Goal: Task Accomplishment & Management: Use online tool/utility

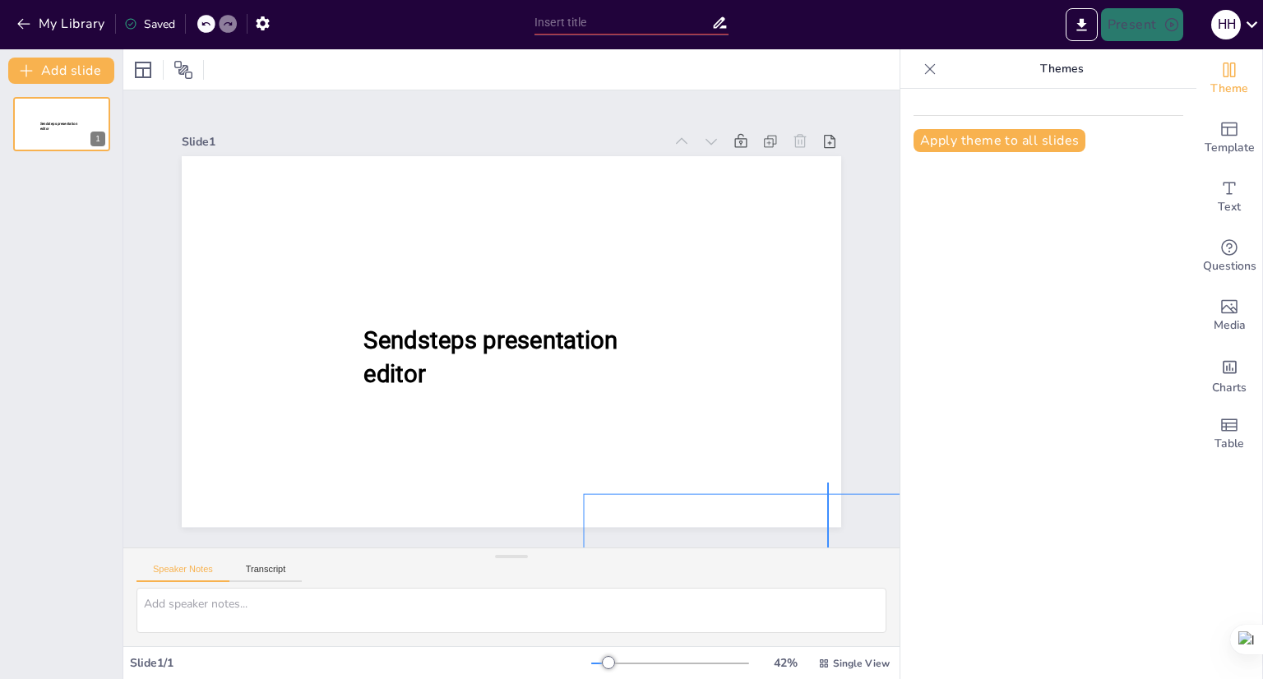
scroll to position [64, 0]
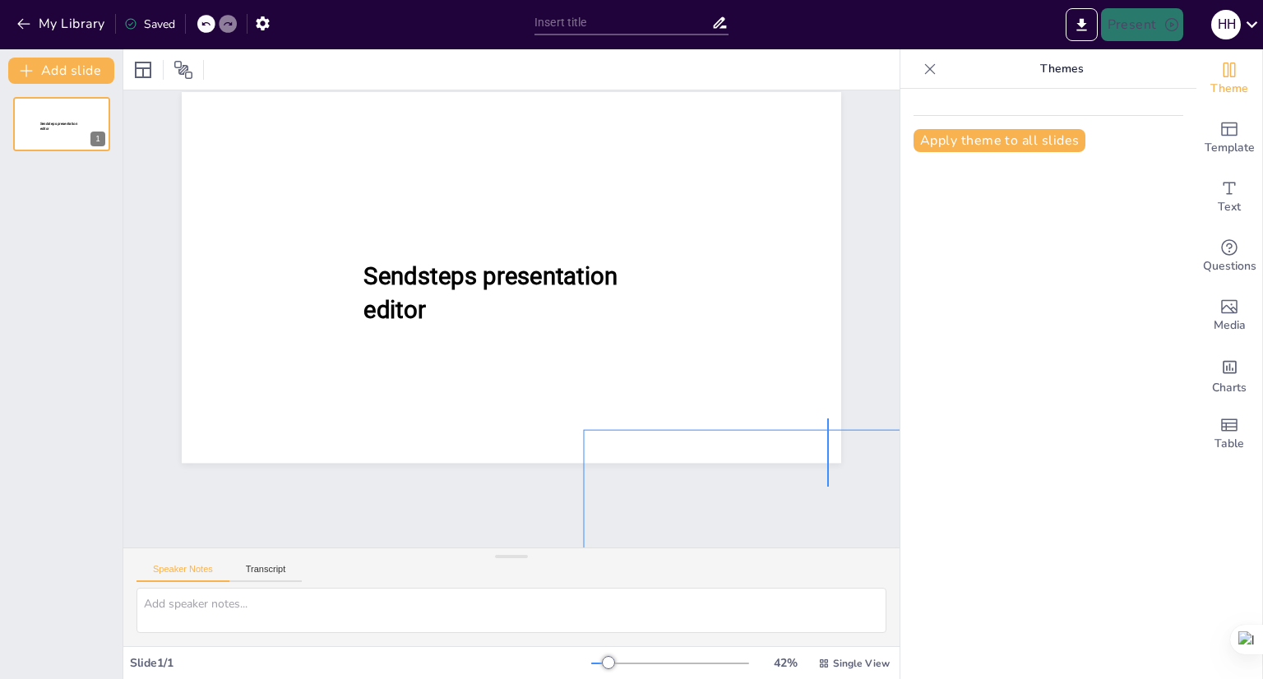
click at [835, 538] on div "Slide 1 Sendsteps presentation editor" at bounding box center [511, 318] width 776 height 457
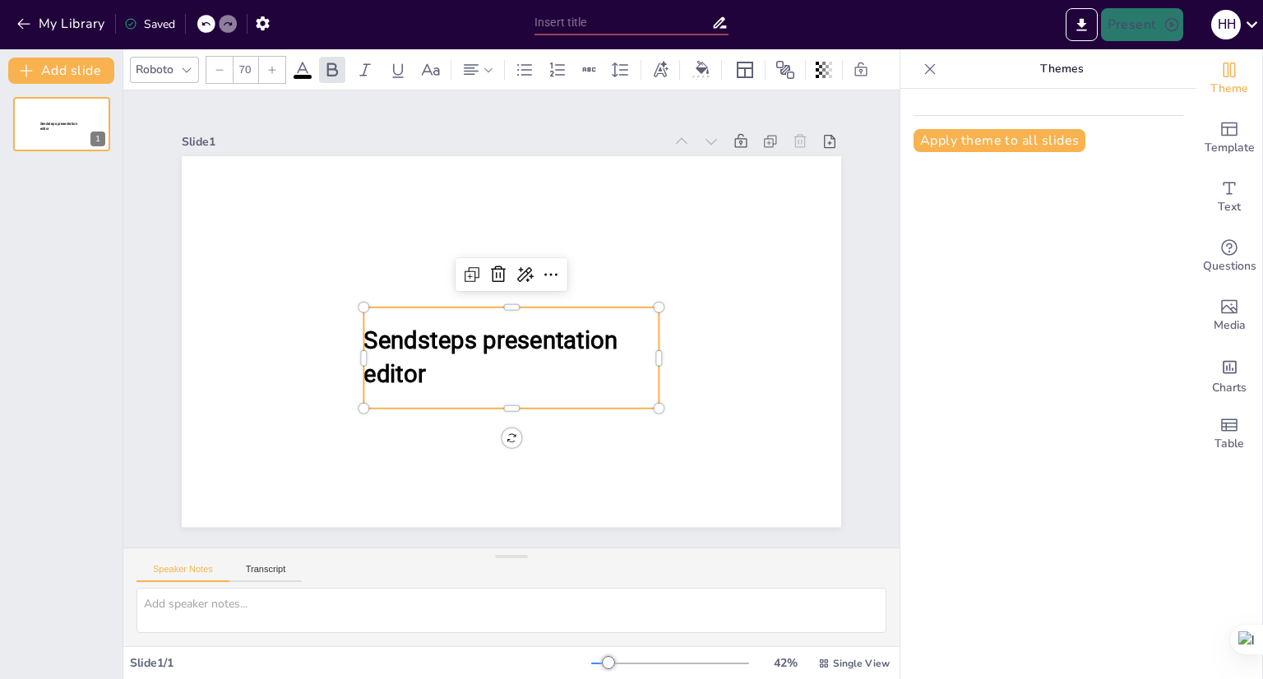
scroll to position [0, 0]
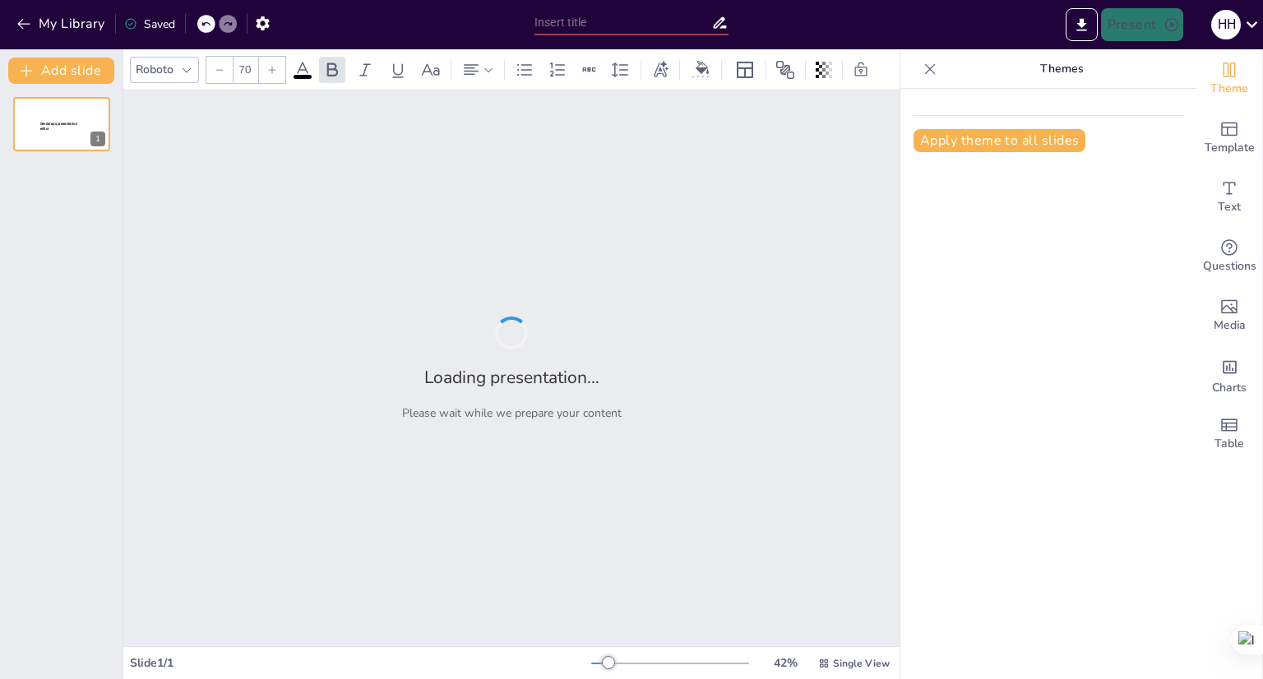
type input "communication and its process and campaigns ( multimedia)"
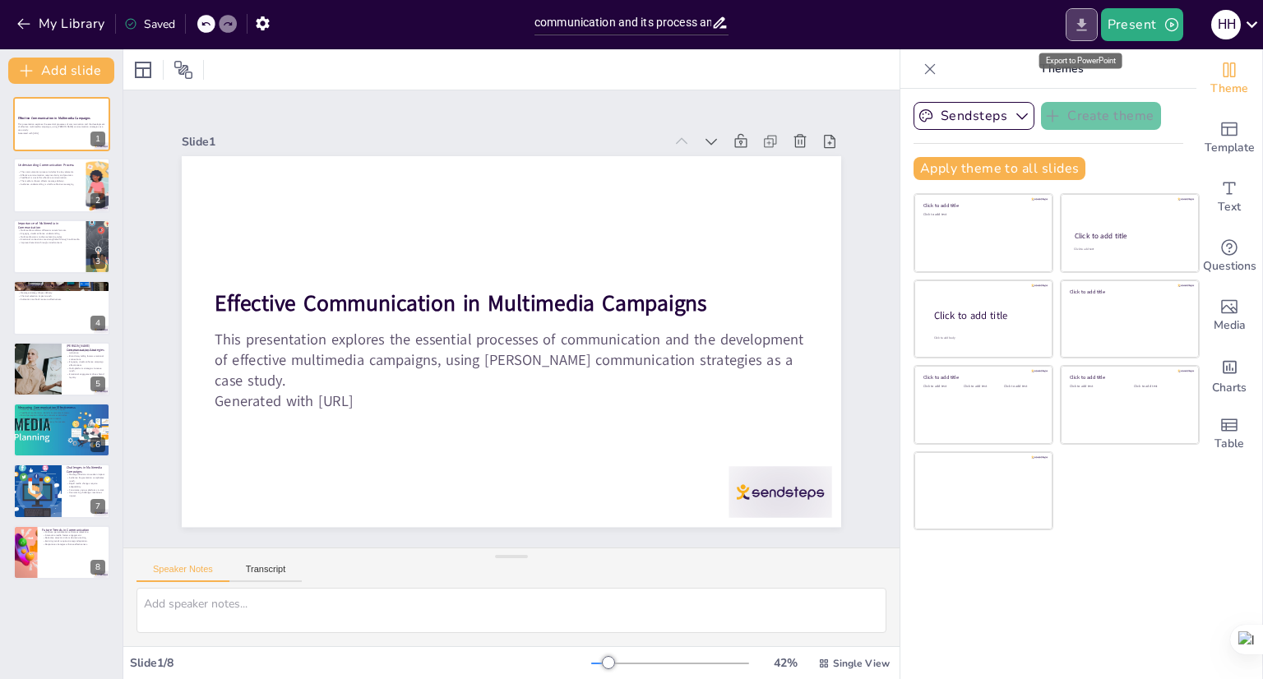
click at [1085, 16] on icon "Export to PowerPoint" at bounding box center [1081, 24] width 17 height 17
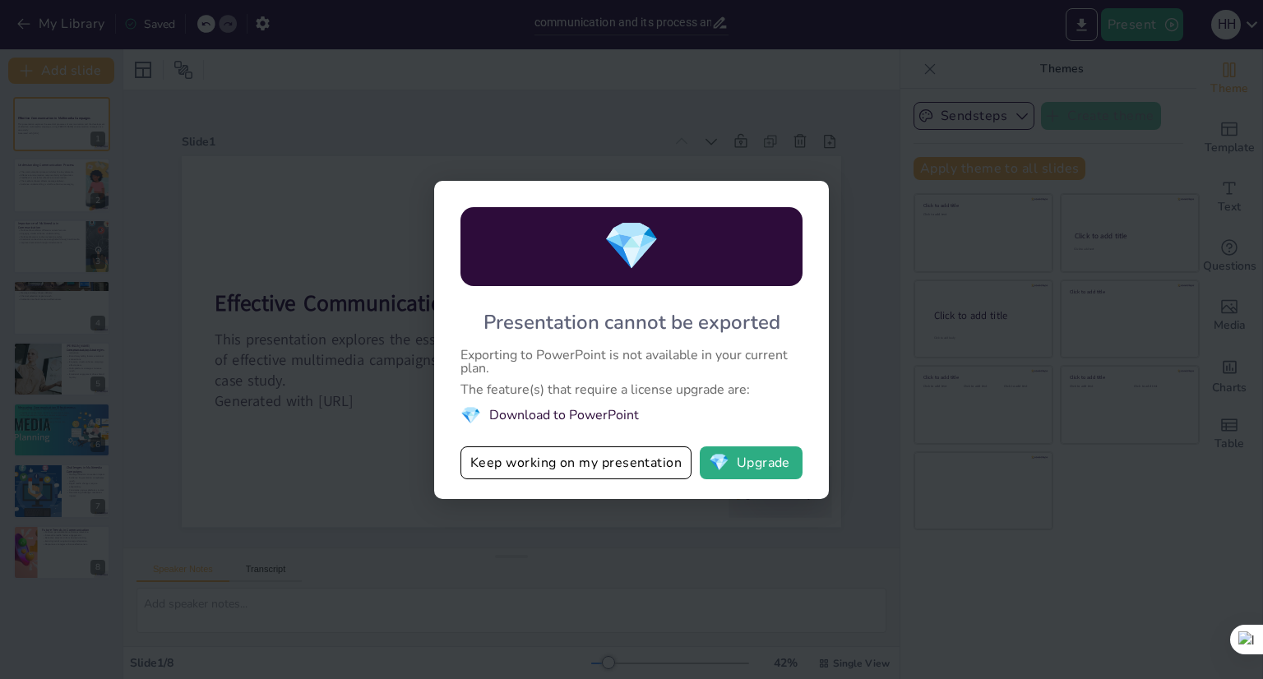
click at [886, 243] on div "💎 Presentation cannot be exported Exporting to PowerPoint is not available in y…" at bounding box center [631, 339] width 1263 height 679
click at [648, 464] on button "Keep working on my presentation" at bounding box center [575, 462] width 231 height 33
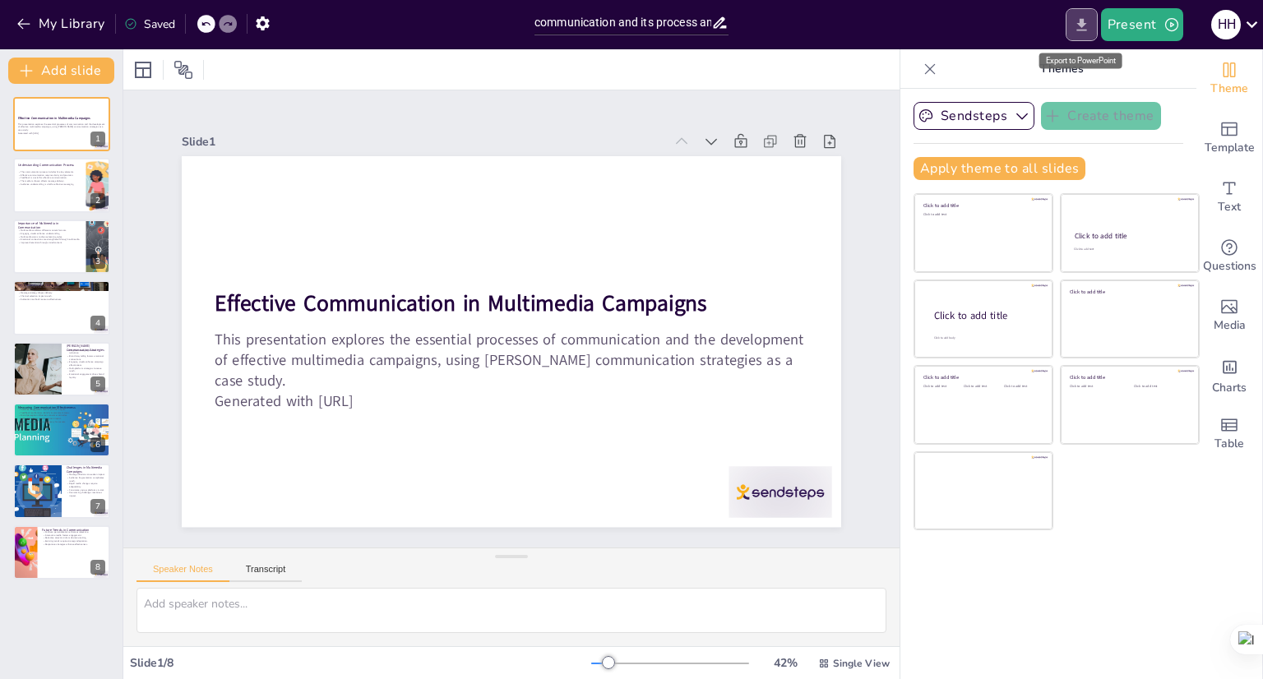
click at [1079, 30] on icon "Export to PowerPoint" at bounding box center [1081, 24] width 10 height 12
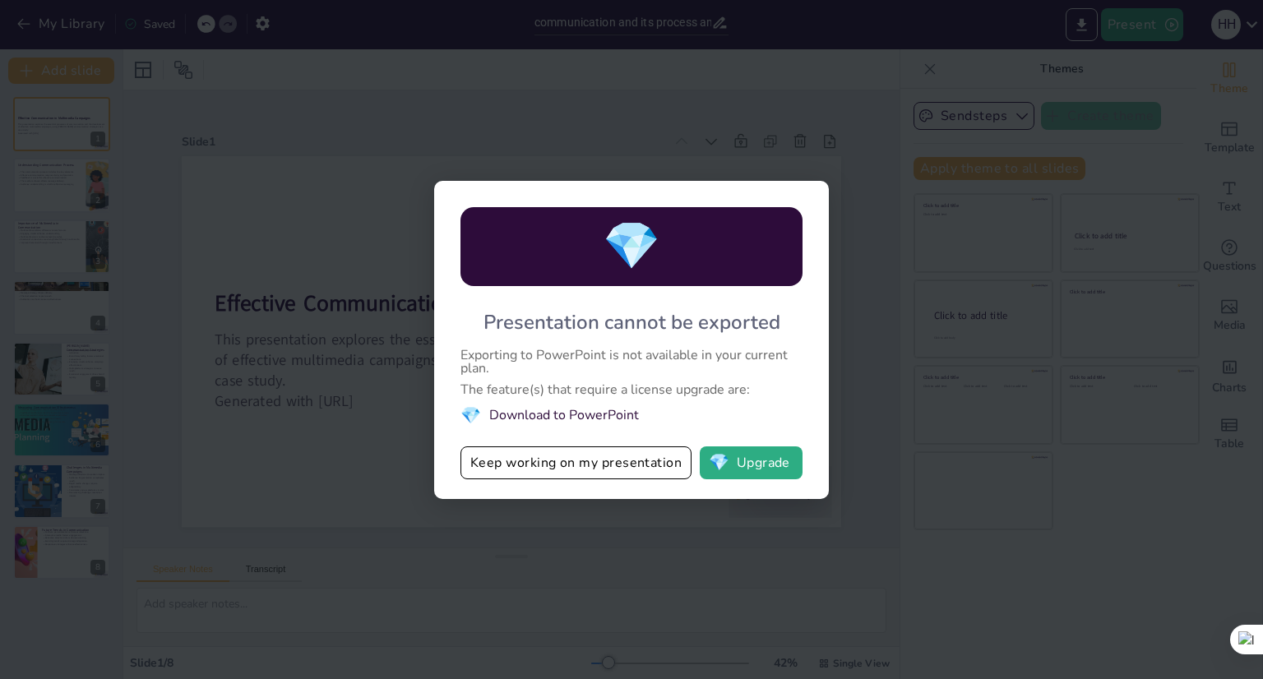
click at [572, 413] on li "💎 Download to PowerPoint" at bounding box center [631, 416] width 342 height 22
click at [548, 460] on button "Keep working on my presentation" at bounding box center [575, 462] width 231 height 33
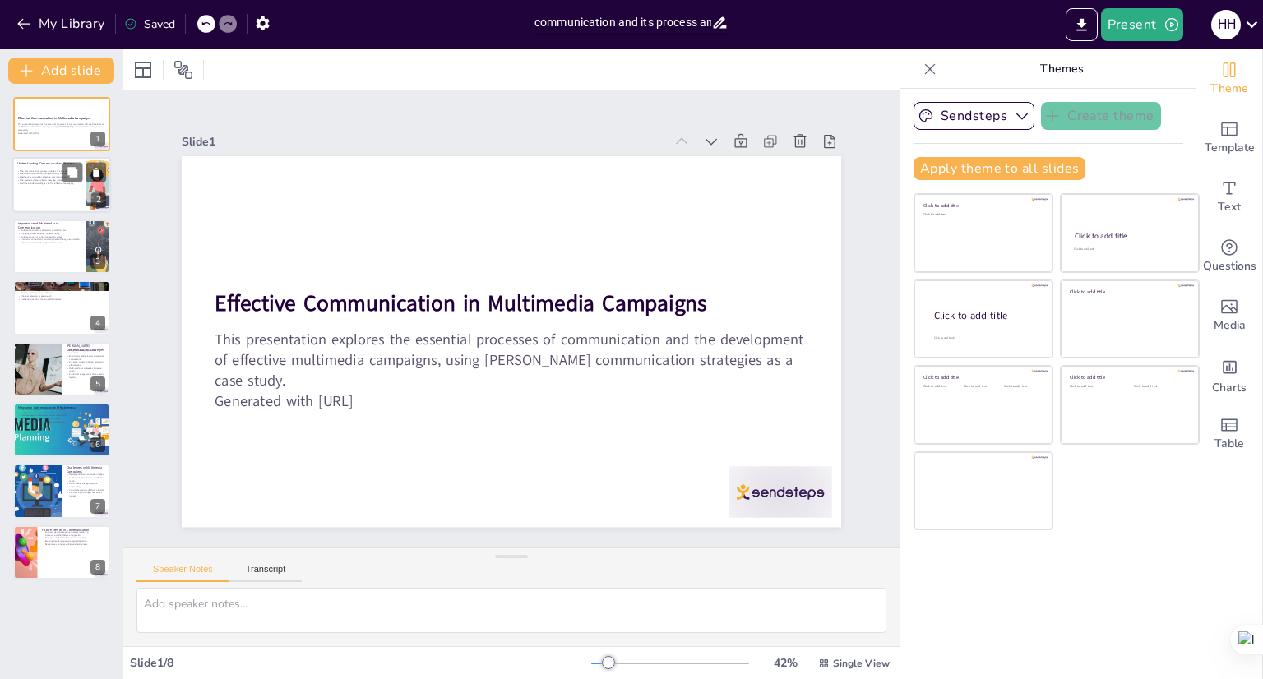
click at [49, 192] on div at bounding box center [61, 186] width 99 height 56
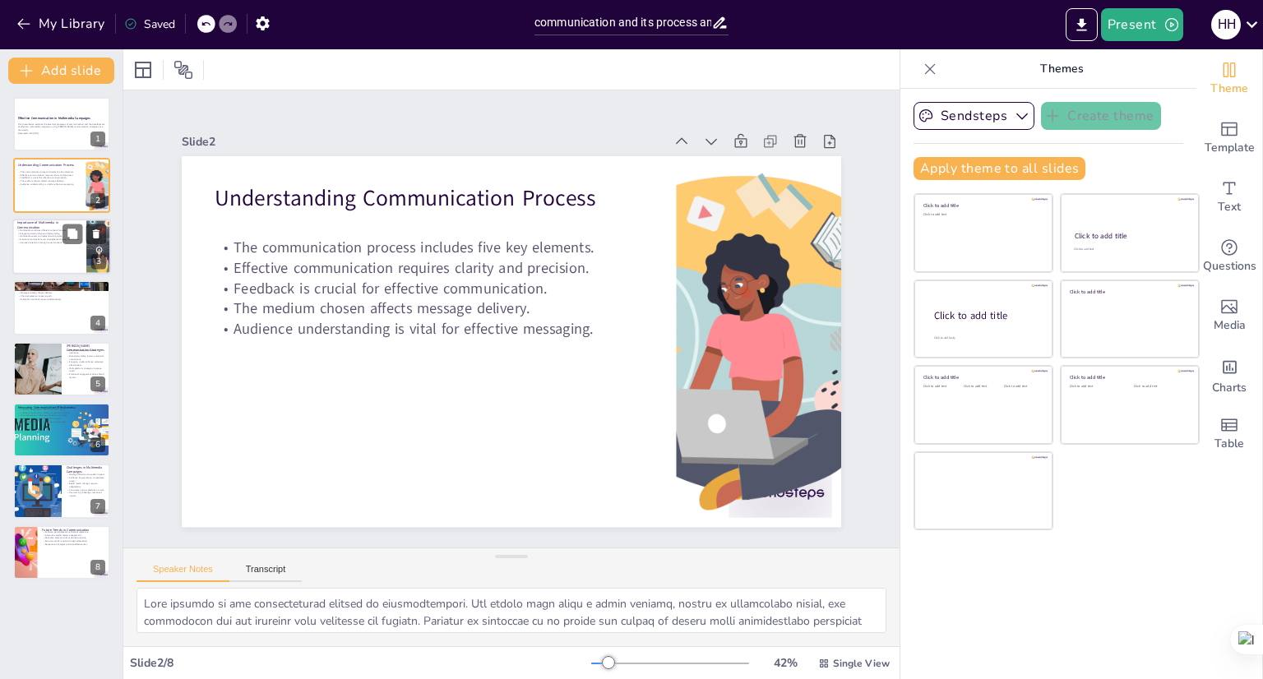
click at [61, 271] on div at bounding box center [61, 247] width 99 height 56
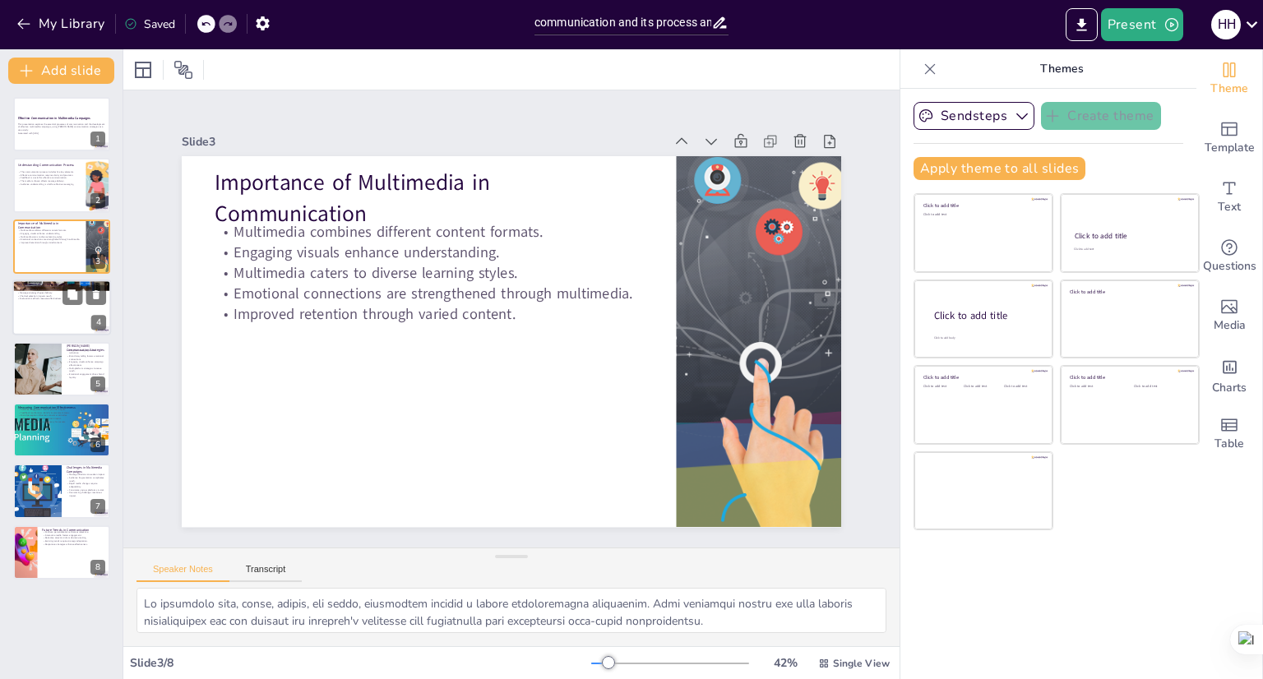
click at [63, 333] on div at bounding box center [61, 308] width 99 height 56
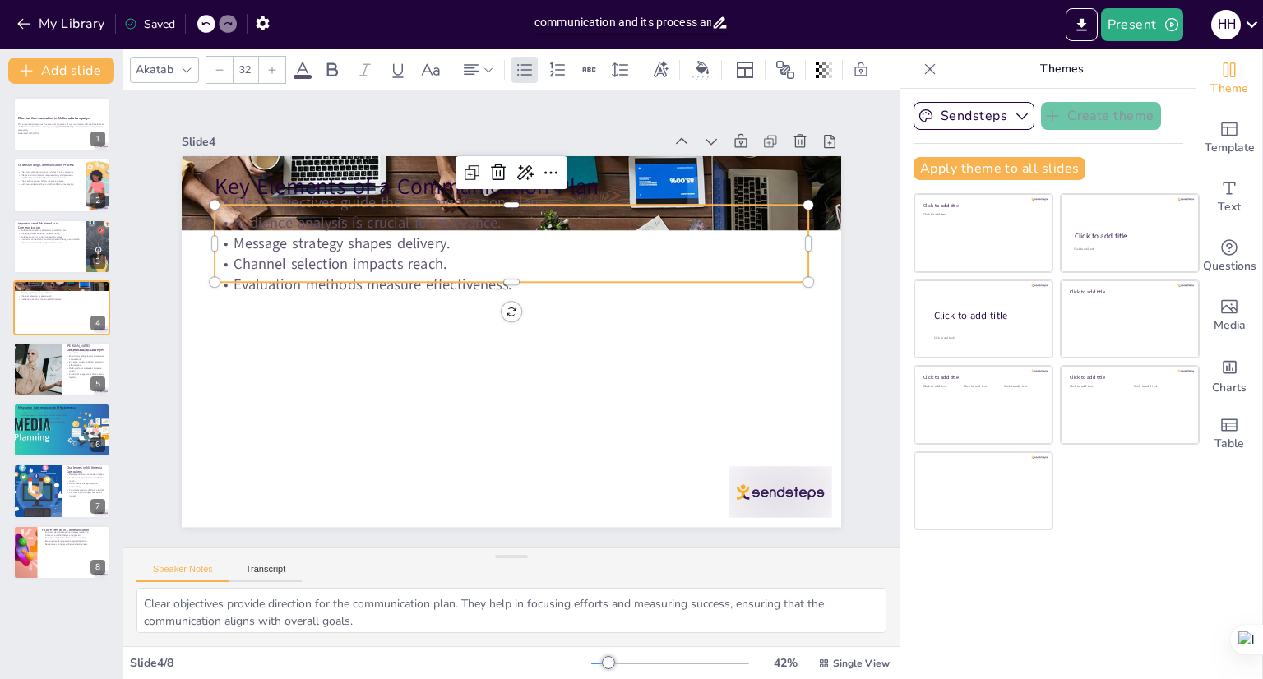
click at [312, 287] on p "Evaluation methods measure effectiveness." at bounding box center [512, 285] width 594 height 21
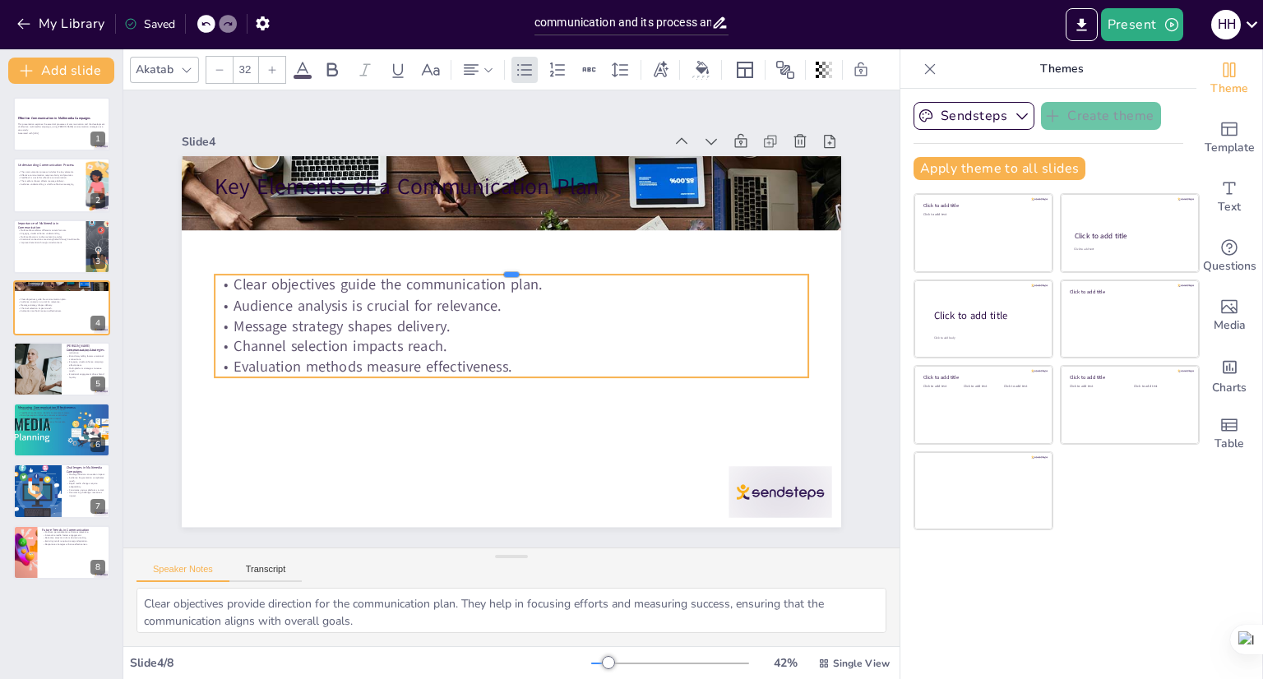
drag, startPoint x: 497, startPoint y: 197, endPoint x: 480, endPoint y: 264, distance: 69.6
click at [487, 268] on div at bounding box center [512, 268] width 594 height 13
click at [82, 377] on p "Emotional engagement drives brand loyalty." at bounding box center [86, 375] width 39 height 6
type textarea "Targeted messaging allows [PERSON_NAME] to communicate effectively with differe…"
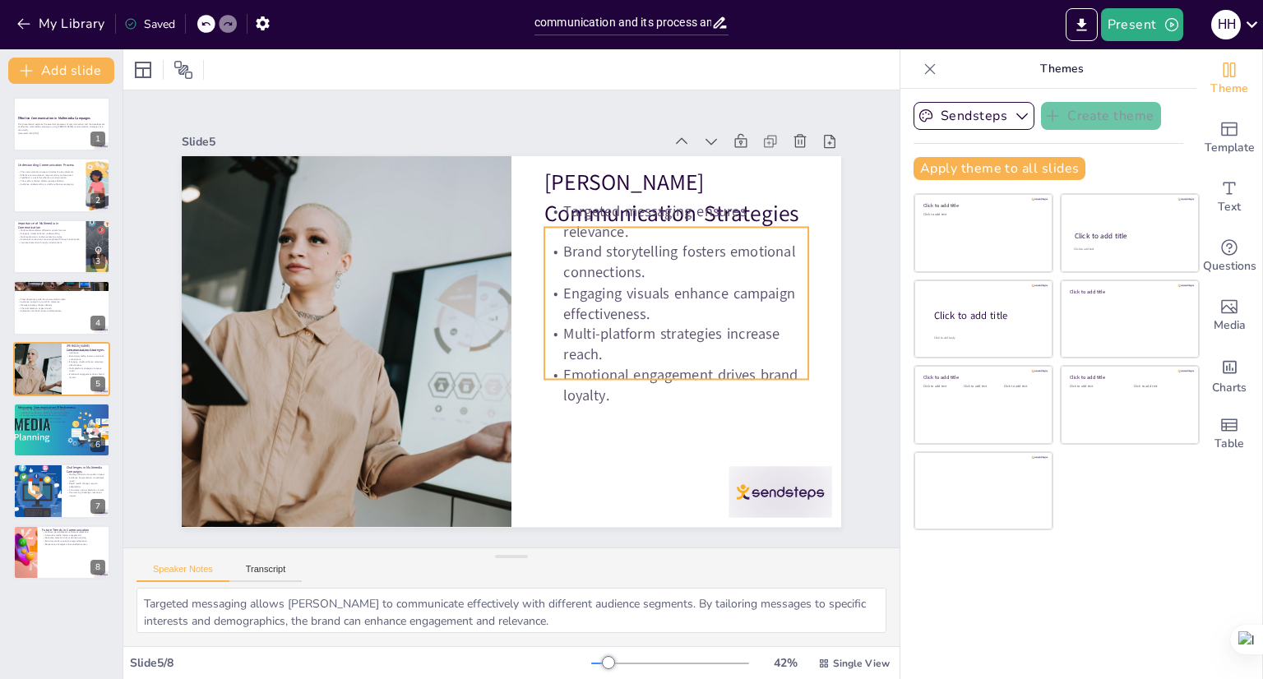
click at [668, 315] on div "Targeted messaging ensures relevance. Brand storytelling fosters emotional conn…" at bounding box center [676, 304] width 264 height 206
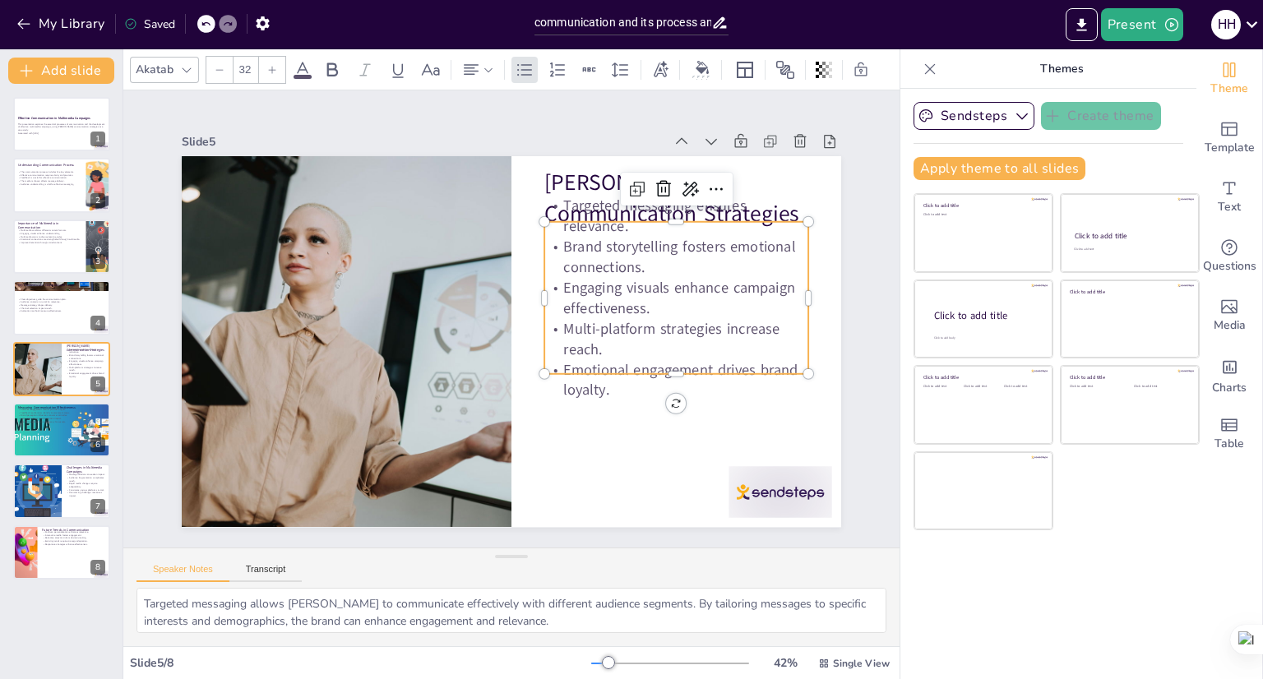
click at [642, 201] on p "Targeted messaging ensures relevance." at bounding box center [676, 216] width 264 height 41
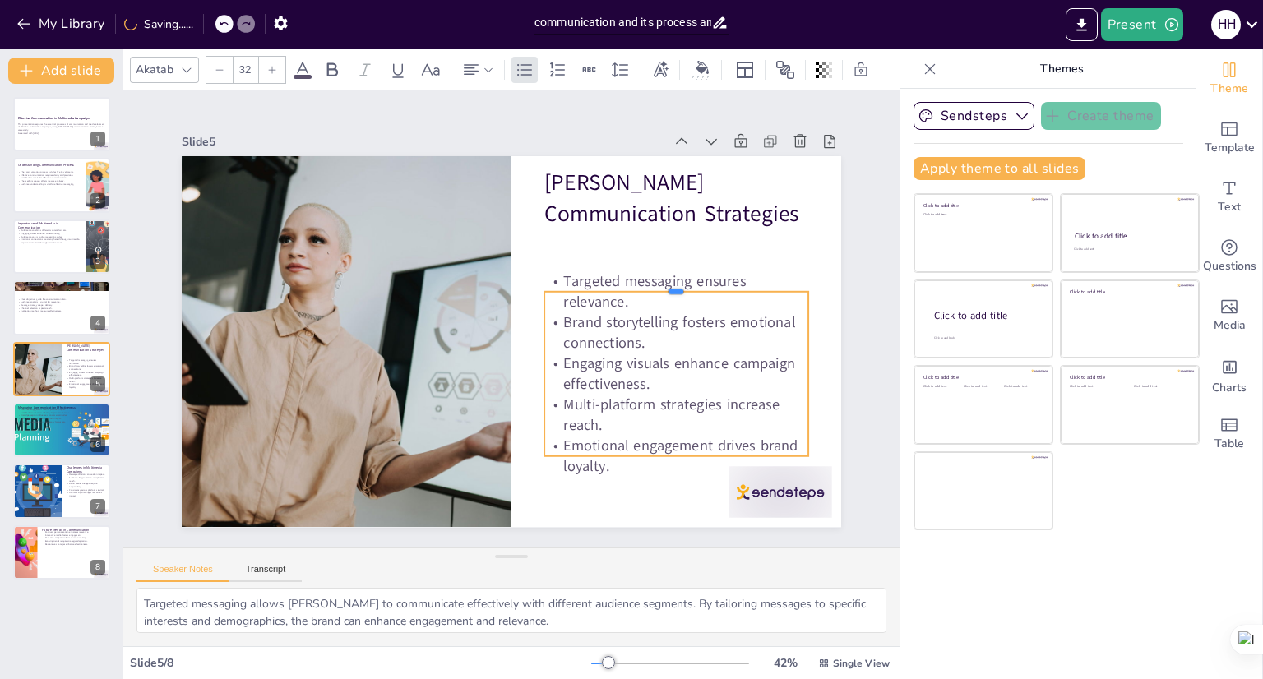
drag, startPoint x: 669, startPoint y: 212, endPoint x: 668, endPoint y: 277, distance: 65.0
click at [668, 280] on div at bounding box center [676, 285] width 264 height 13
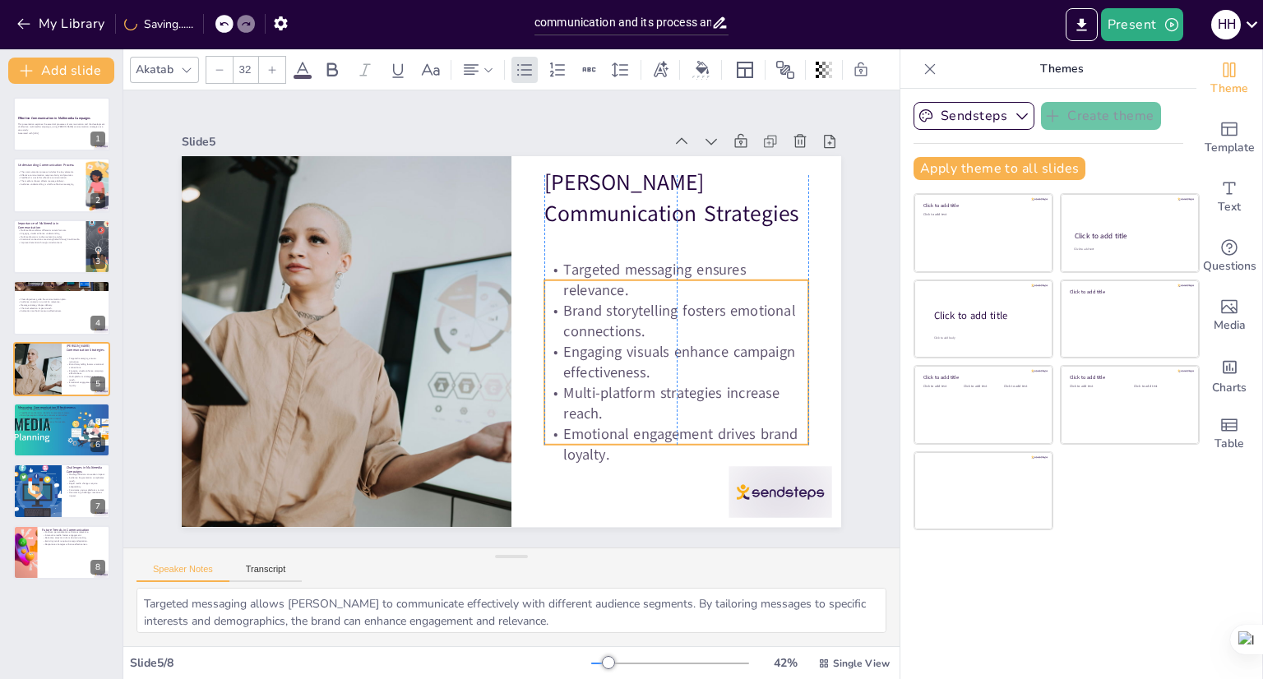
drag, startPoint x: 664, startPoint y: 276, endPoint x: 664, endPoint y: 267, distance: 9.0
click at [664, 267] on p "Targeted messaging ensures relevance." at bounding box center [679, 298] width 266 height 68
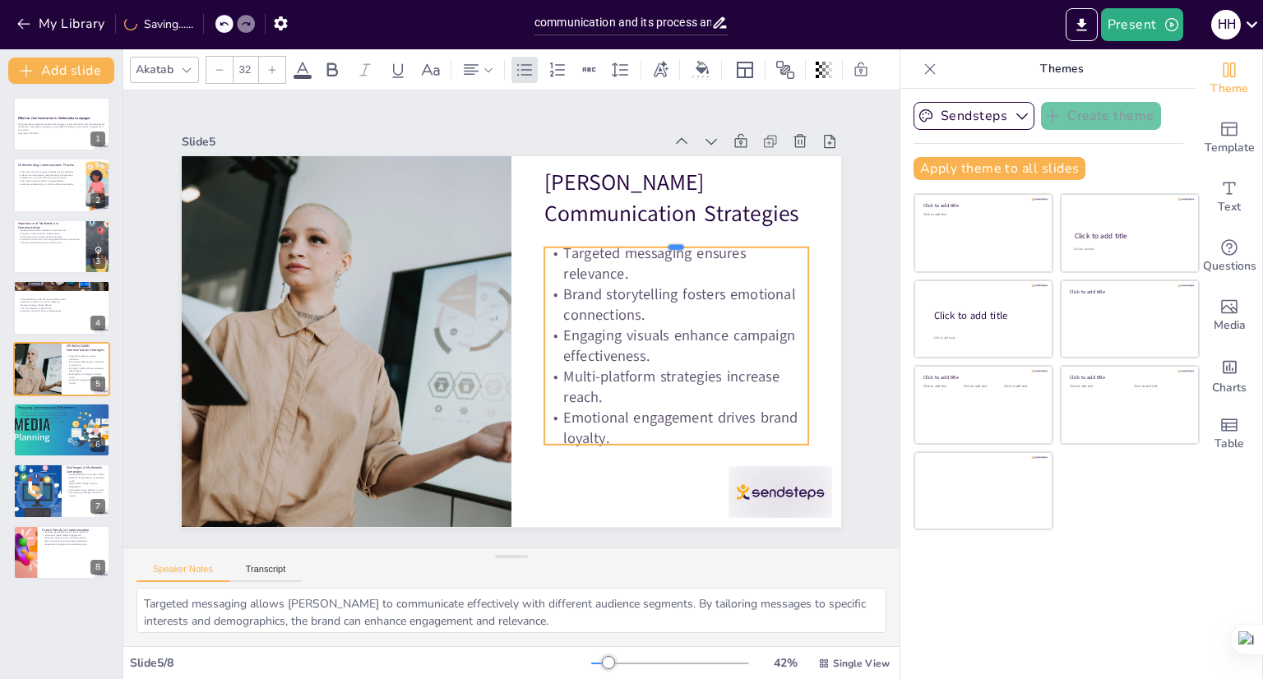
drag, startPoint x: 661, startPoint y: 271, endPoint x: 675, endPoint y: 238, distance: 35.7
click at [675, 238] on div at bounding box center [676, 240] width 264 height 13
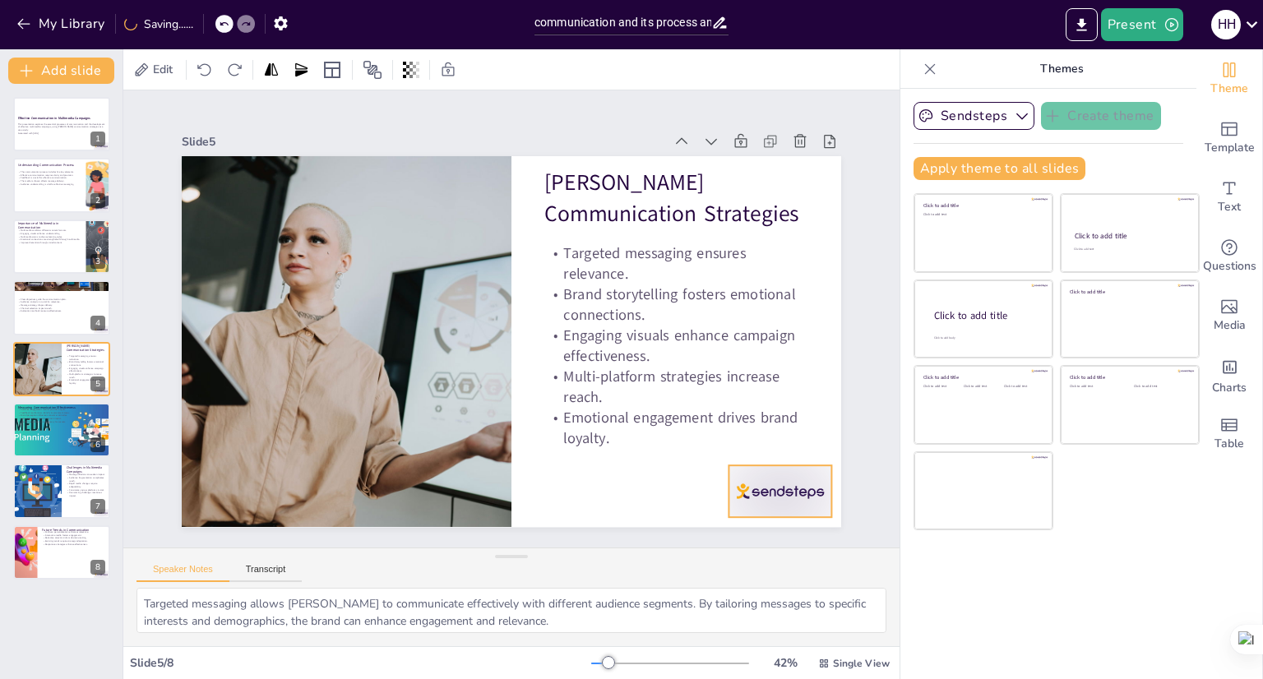
click at [762, 488] on div at bounding box center [761, 519] width 108 height 62
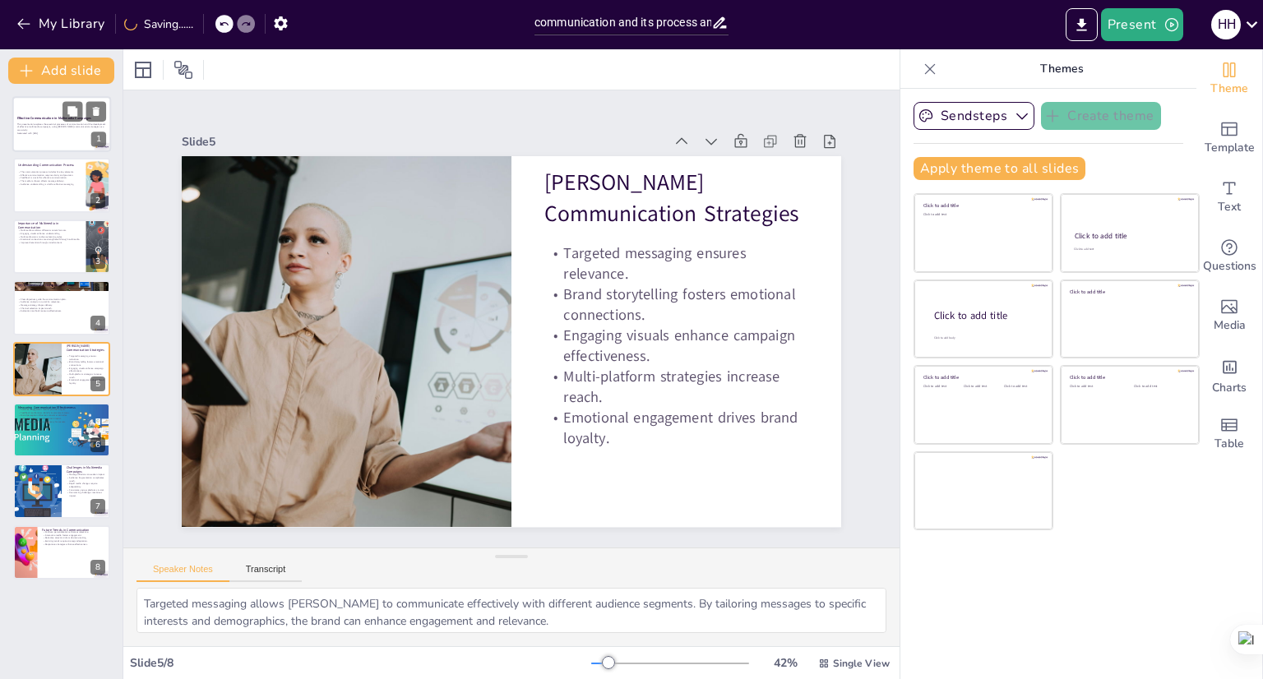
click at [31, 118] on div "Effective Communication in Multimedia Campaigns" at bounding box center [61, 118] width 89 height 7
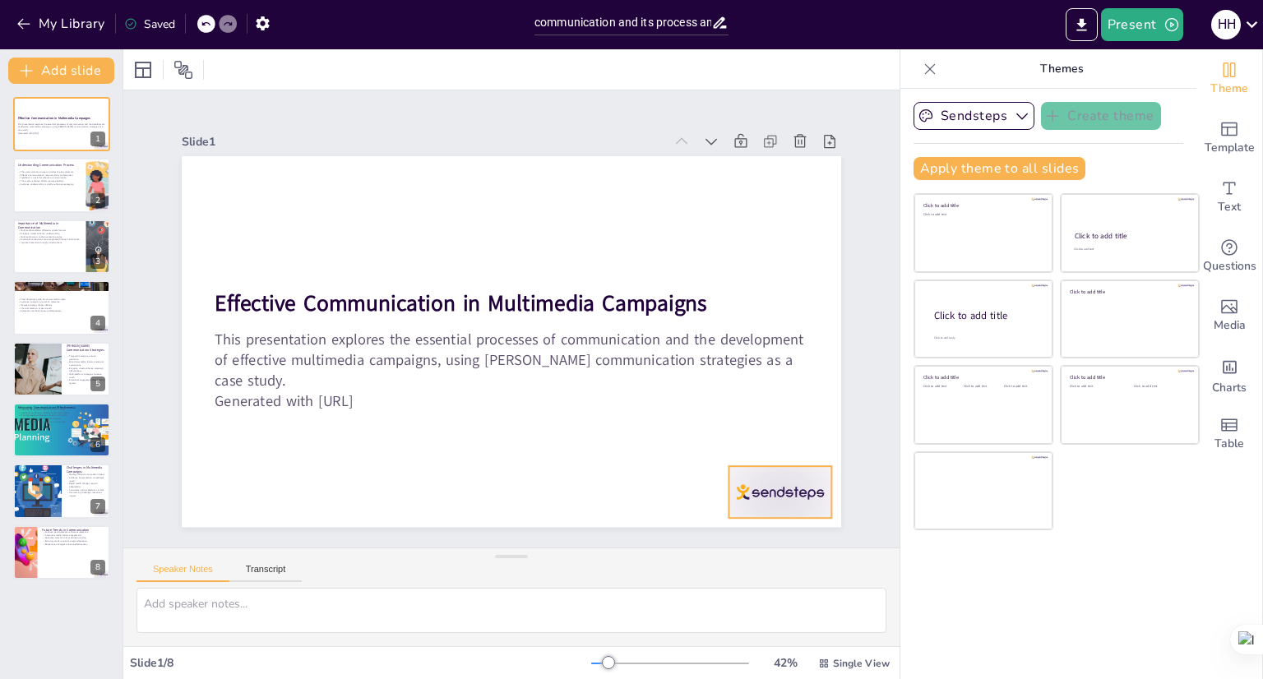
click at [747, 488] on div at bounding box center [761, 519] width 108 height 62
click at [56, 176] on p "Feedback is crucial for effective communication." at bounding box center [49, 177] width 64 height 3
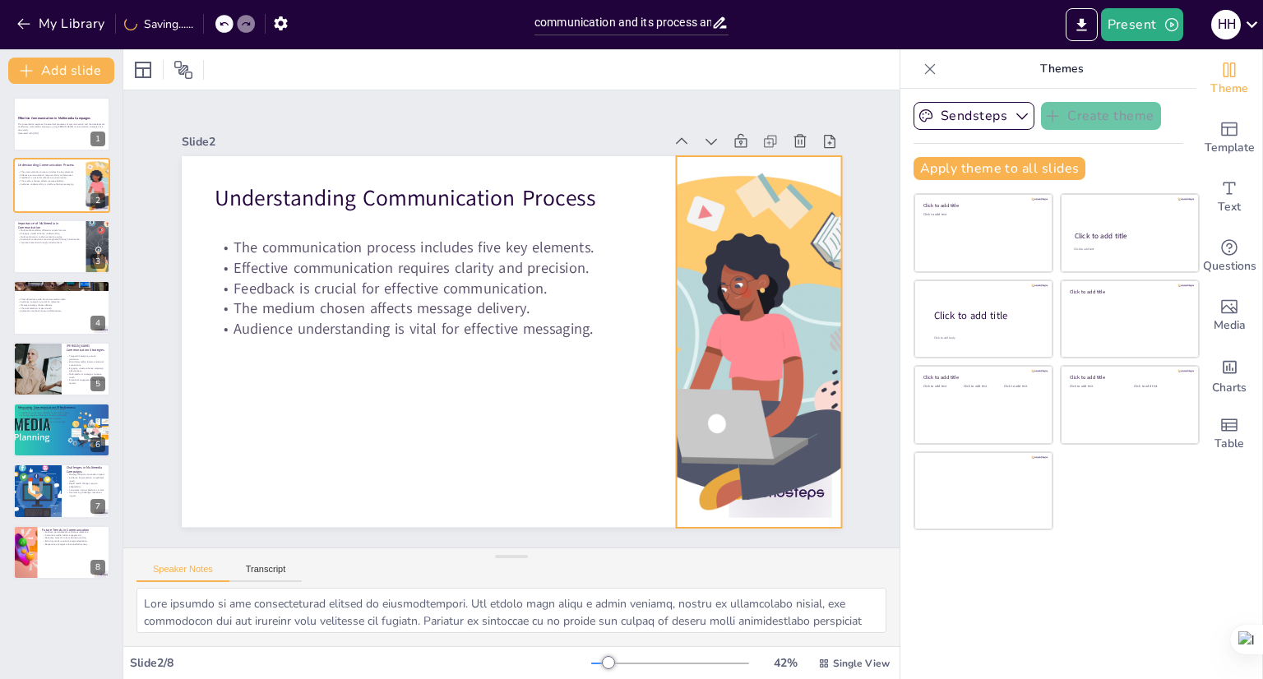
click at [761, 480] on div at bounding box center [755, 368] width 408 height 408
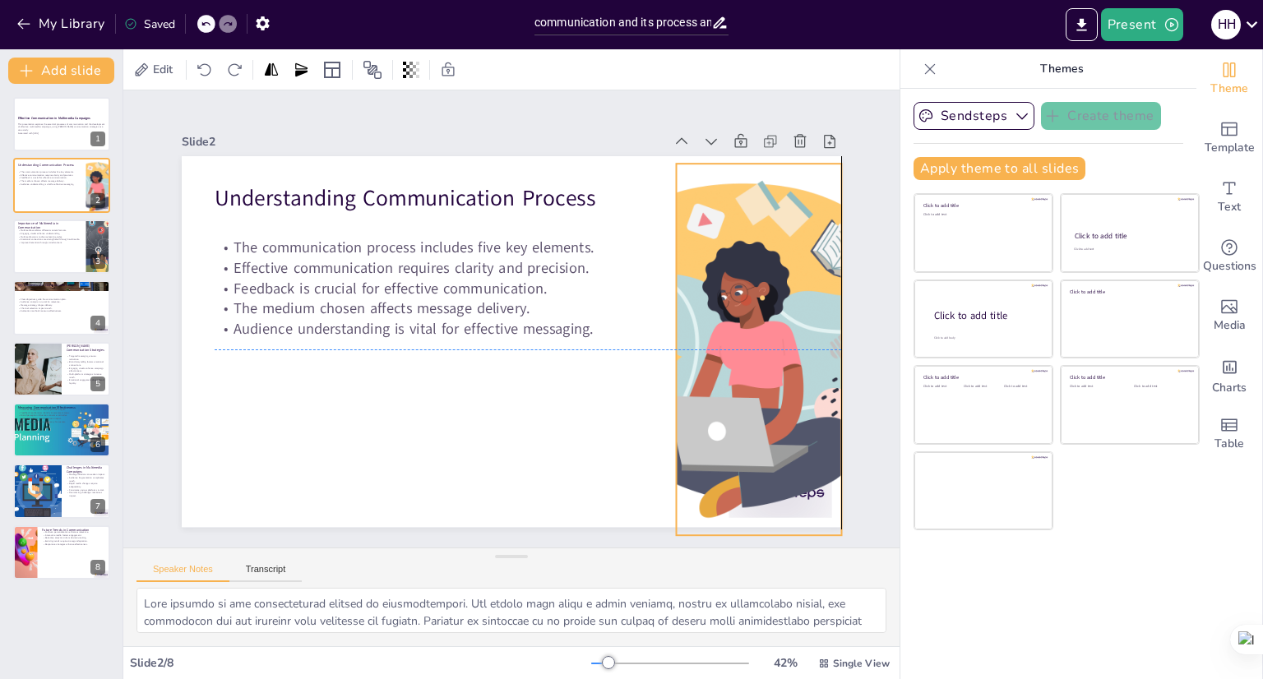
click at [761, 483] on div at bounding box center [758, 349] width 371 height 371
click at [758, 488] on div at bounding box center [758, 349] width 371 height 371
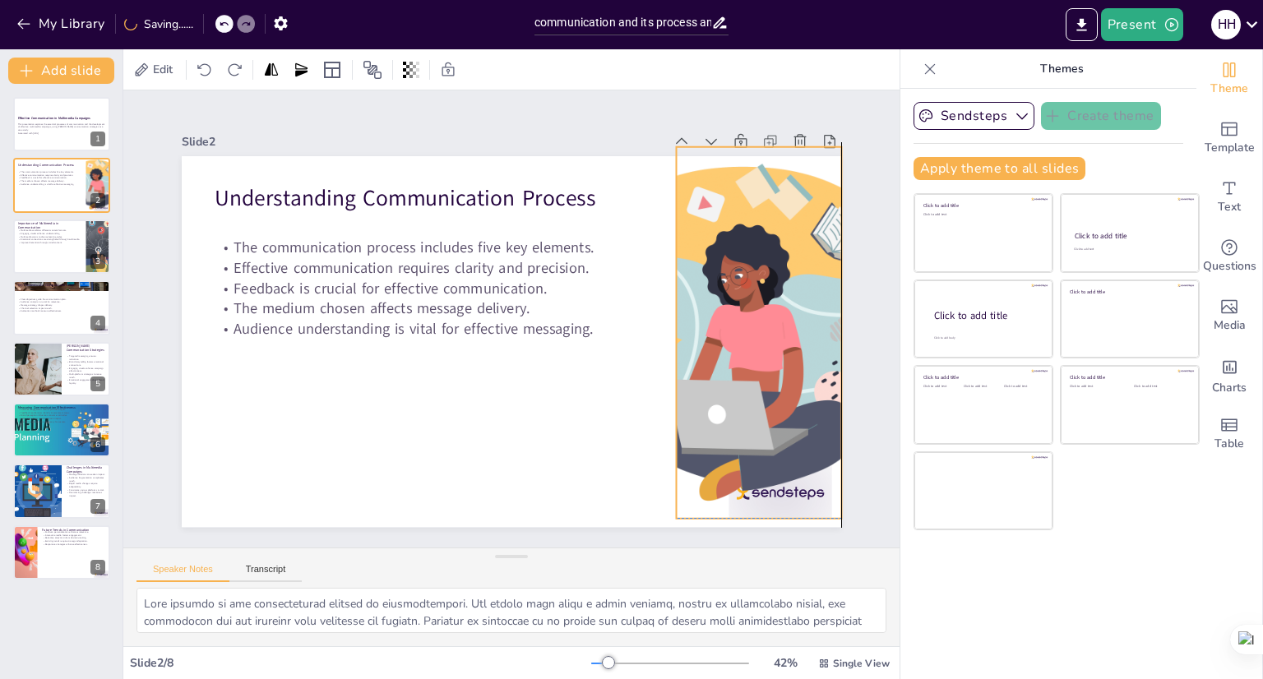
drag, startPoint x: 759, startPoint y: 484, endPoint x: 760, endPoint y: 461, distance: 23.0
click at [760, 461] on div at bounding box center [758, 332] width 371 height 371
click at [768, 484] on div at bounding box center [758, 332] width 371 height 371
click at [759, 501] on div at bounding box center [758, 332] width 371 height 371
click at [786, 502] on div at bounding box center [758, 332] width 371 height 371
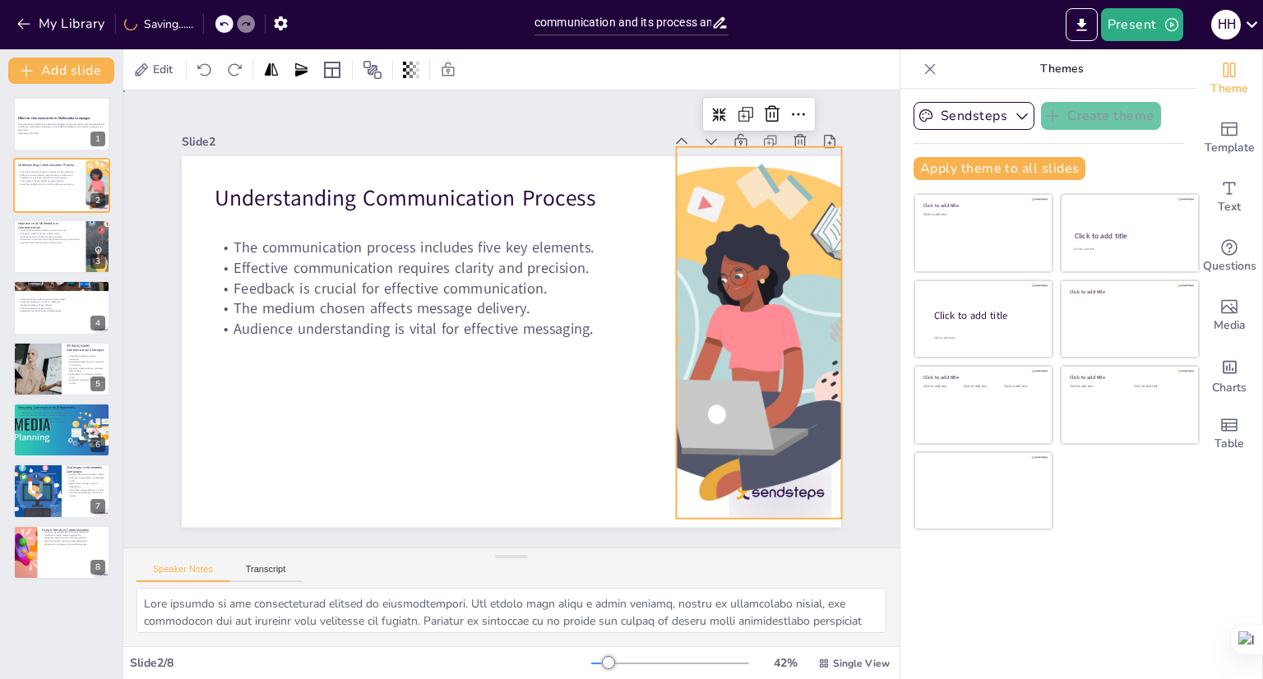
drag, startPoint x: 769, startPoint y: 522, endPoint x: 773, endPoint y: 501, distance: 21.8
click at [775, 497] on div at bounding box center [758, 332] width 371 height 371
click at [776, 484] on div at bounding box center [756, 359] width 408 height 408
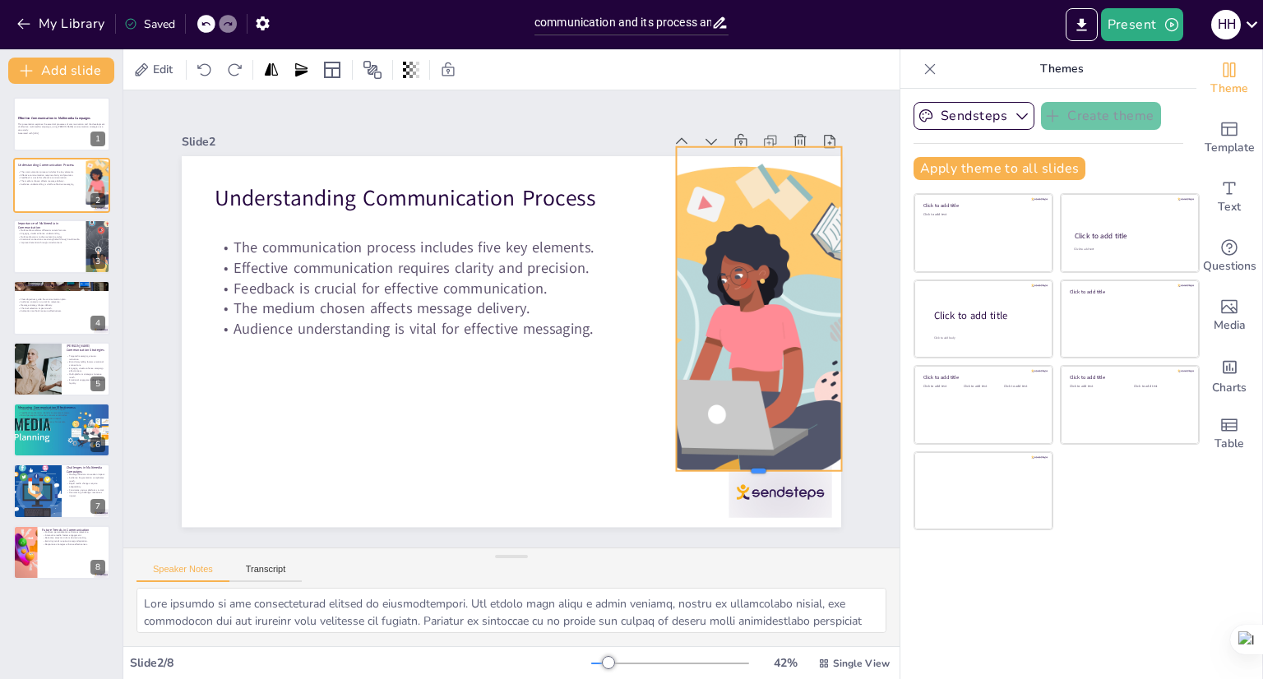
drag, startPoint x: 748, startPoint y: 511, endPoint x: 750, endPoint y: 463, distance: 47.7
click at [750, 463] on div "Understanding Communication Process The communication process includes five key…" at bounding box center [511, 341] width 659 height 371
drag, startPoint x: 750, startPoint y: 498, endPoint x: 760, endPoint y: 486, distance: 15.8
click at [751, 497] on div "Understanding Communication Process The communication process includes five key…" at bounding box center [509, 341] width 695 height 437
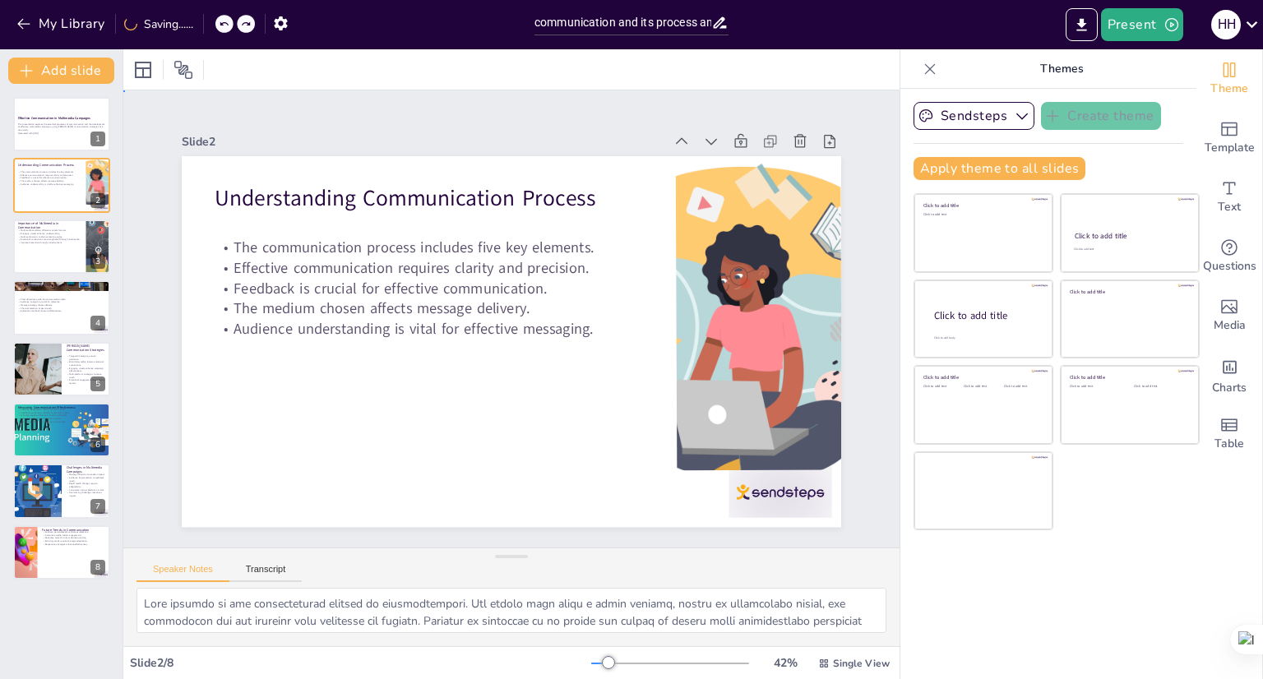
click at [763, 482] on div at bounding box center [780, 493] width 103 height 52
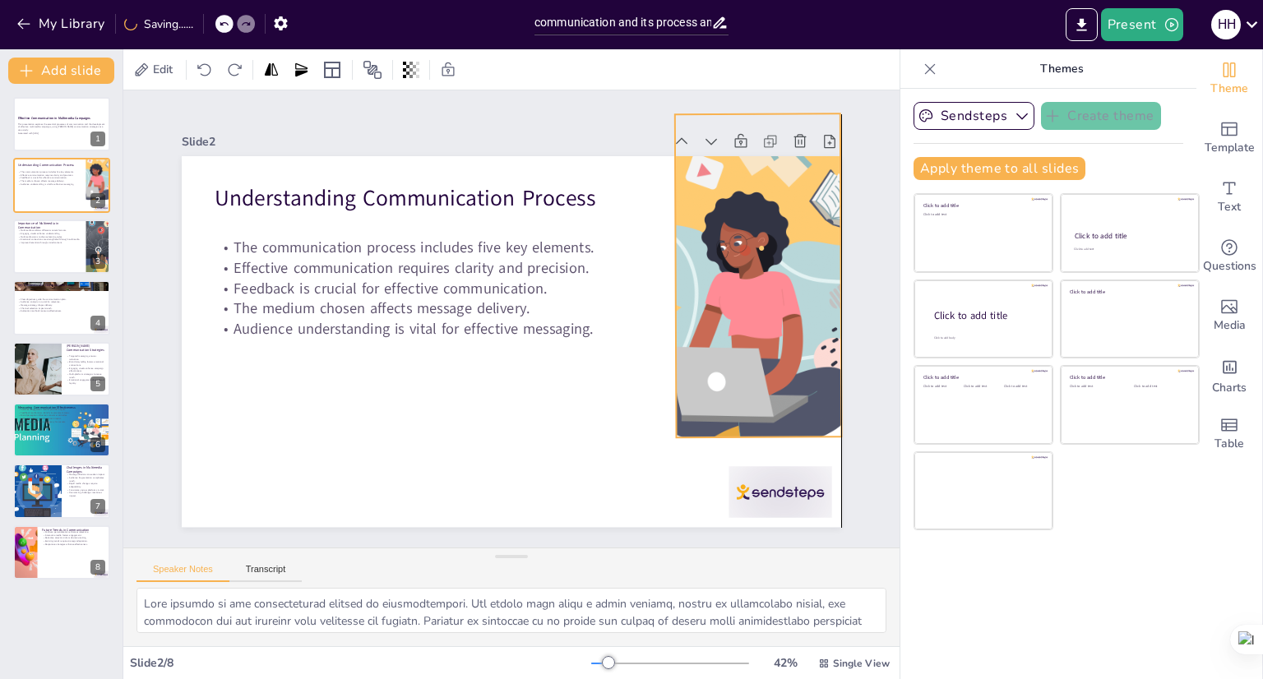
drag, startPoint x: 769, startPoint y: 409, endPoint x: 774, endPoint y: 376, distance: 33.3
click at [774, 376] on div at bounding box center [758, 299] width 372 height 372
click at [756, 479] on div at bounding box center [780, 493] width 103 height 52
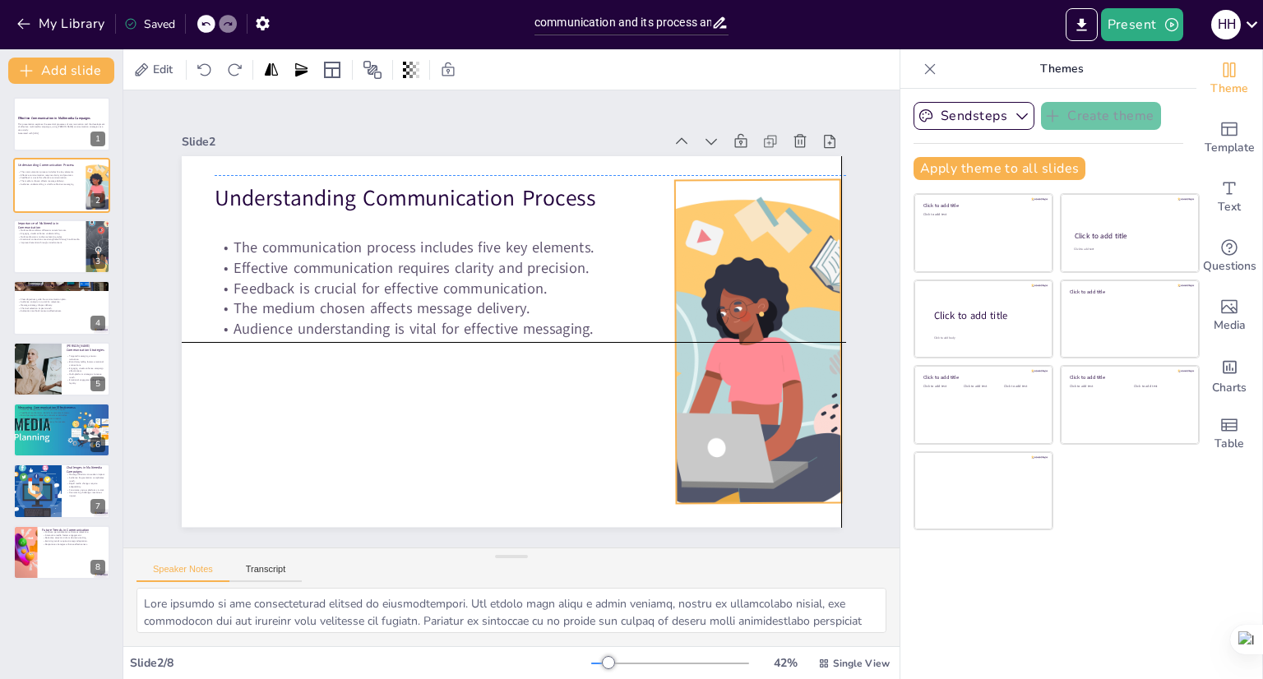
drag, startPoint x: 737, startPoint y: 364, endPoint x: 742, endPoint y: 425, distance: 61.0
click at [742, 425] on div at bounding box center [758, 365] width 372 height 372
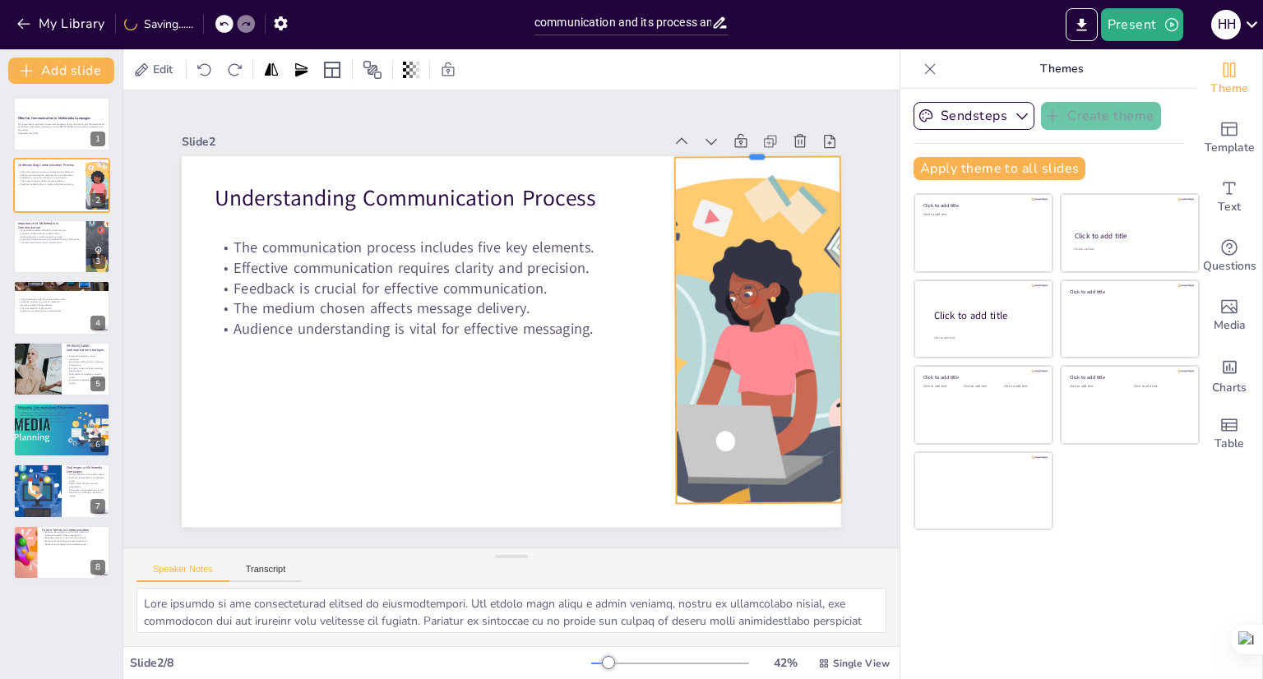
drag, startPoint x: 743, startPoint y: 172, endPoint x: 746, endPoint y: 149, distance: 23.3
click at [746, 149] on div at bounding box center [757, 151] width 165 height 14
click at [737, 494] on div at bounding box center [764, 381] width 432 height 432
drag, startPoint x: 741, startPoint y: 497, endPoint x: 740, endPoint y: 512, distance: 14.8
click at [740, 526] on div at bounding box center [759, 533] width 165 height 14
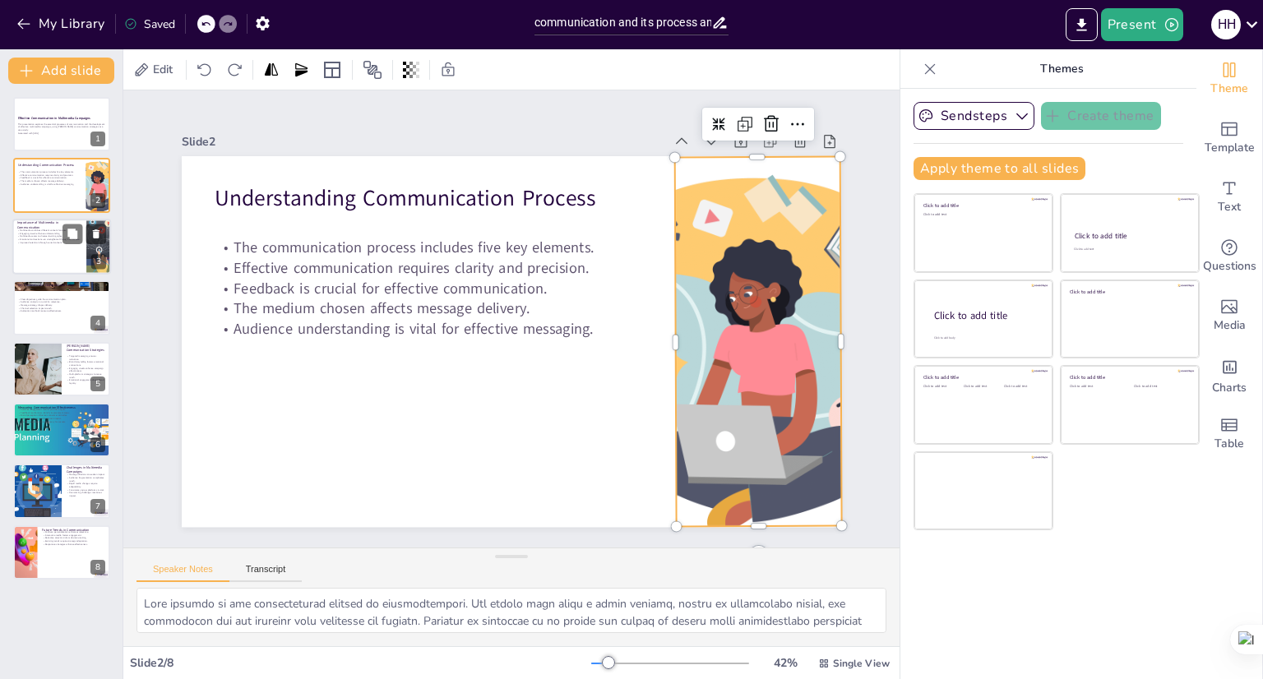
click at [42, 244] on div at bounding box center [61, 247] width 99 height 56
type textarea "By combining text, audio, images, and video, multimedia creates a richer commun…"
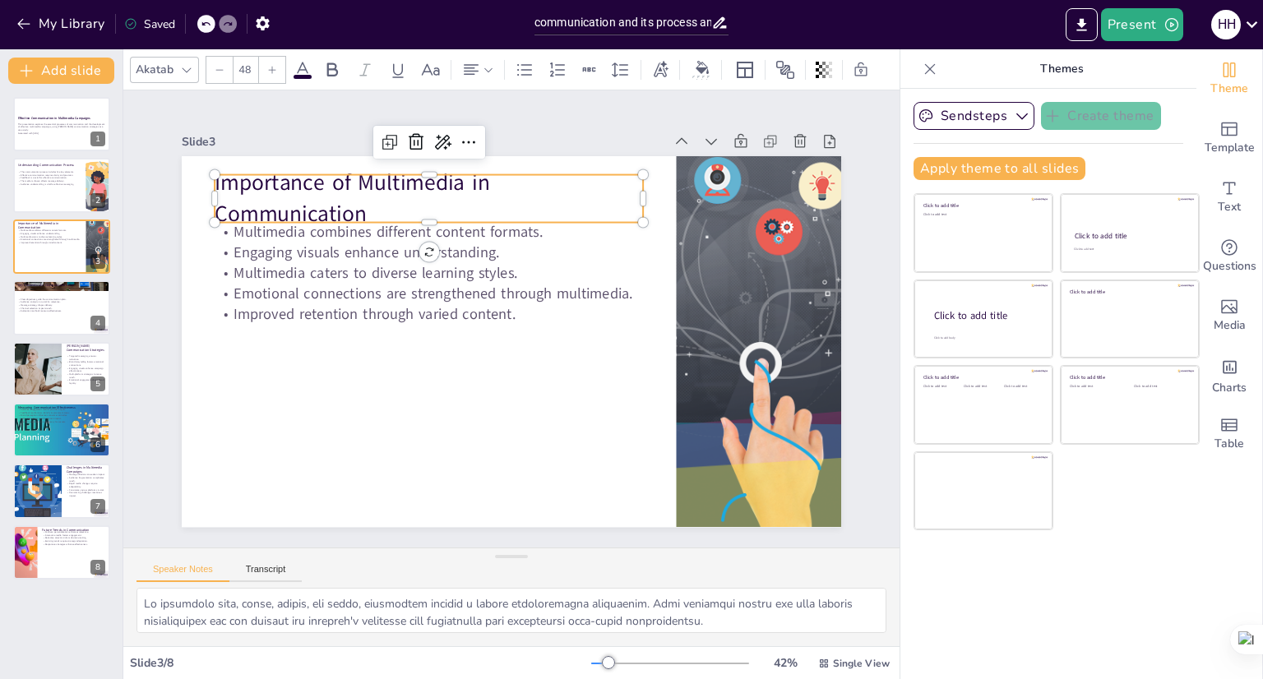
click at [422, 211] on p "Importance of Multimedia in Communication" at bounding box center [429, 199] width 428 height 62
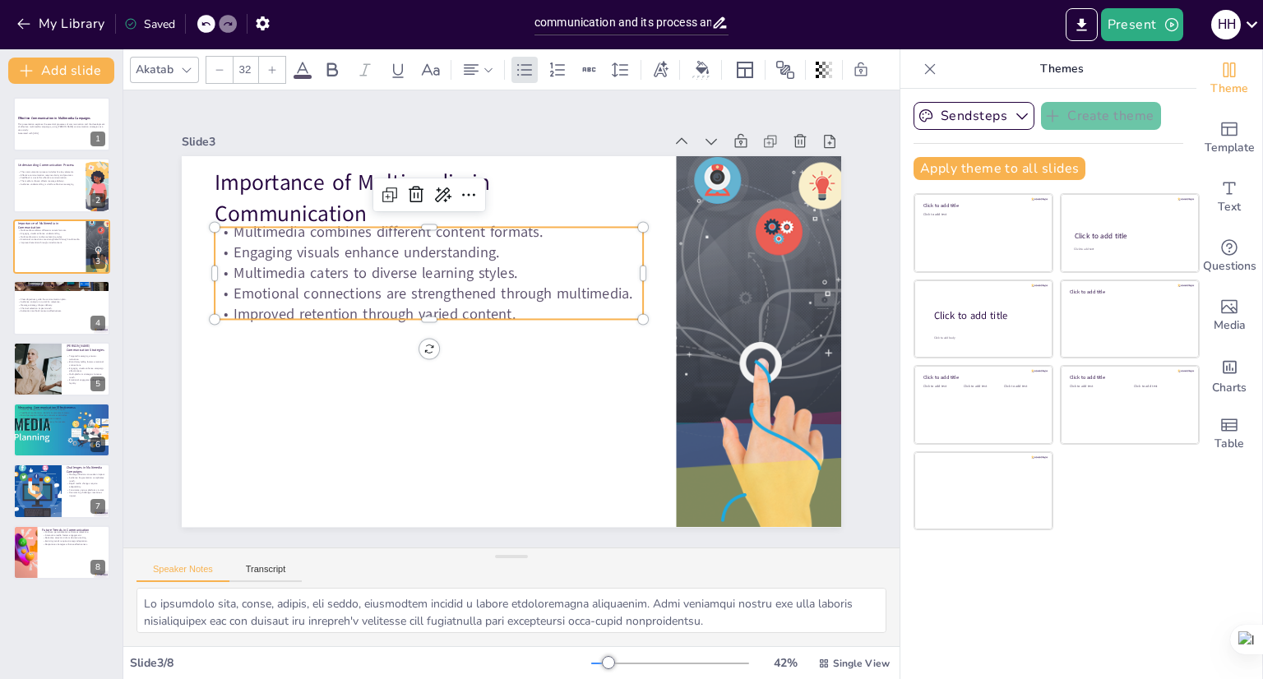
click at [455, 234] on p "Multimedia combines different content formats." at bounding box center [429, 232] width 428 height 21
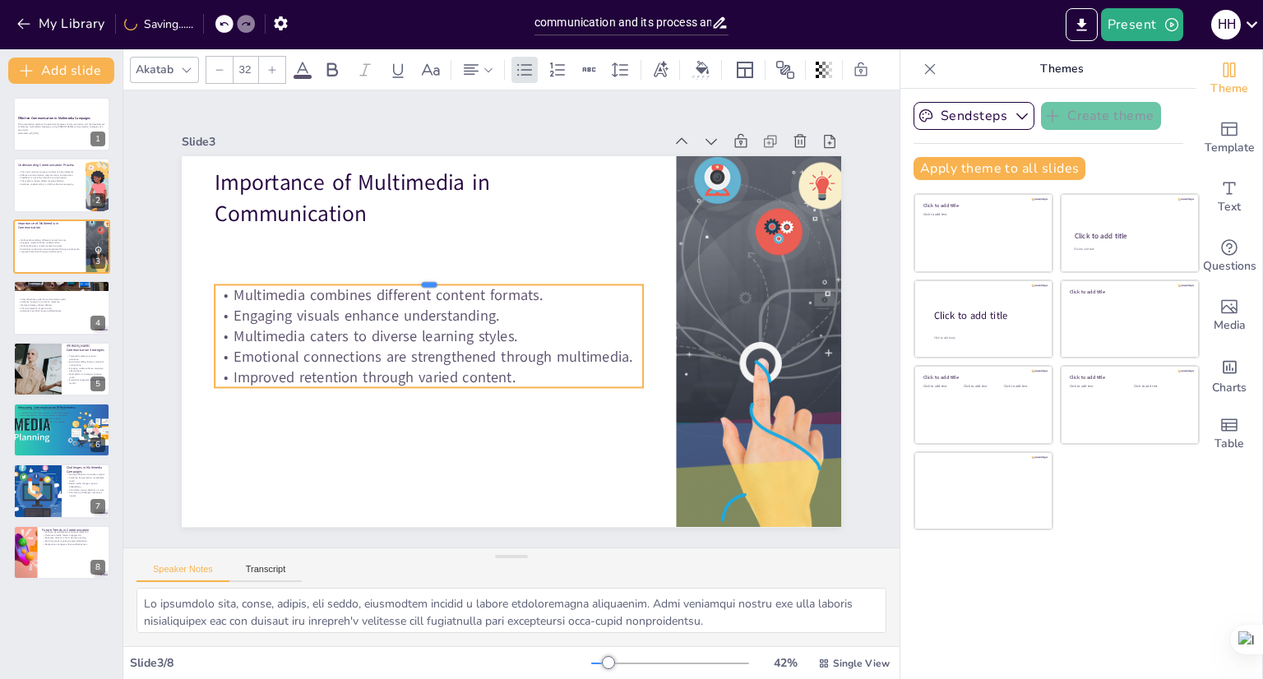
drag, startPoint x: 460, startPoint y: 220, endPoint x: 450, endPoint y: 277, distance: 58.4
click at [450, 277] on div at bounding box center [429, 278] width 428 height 13
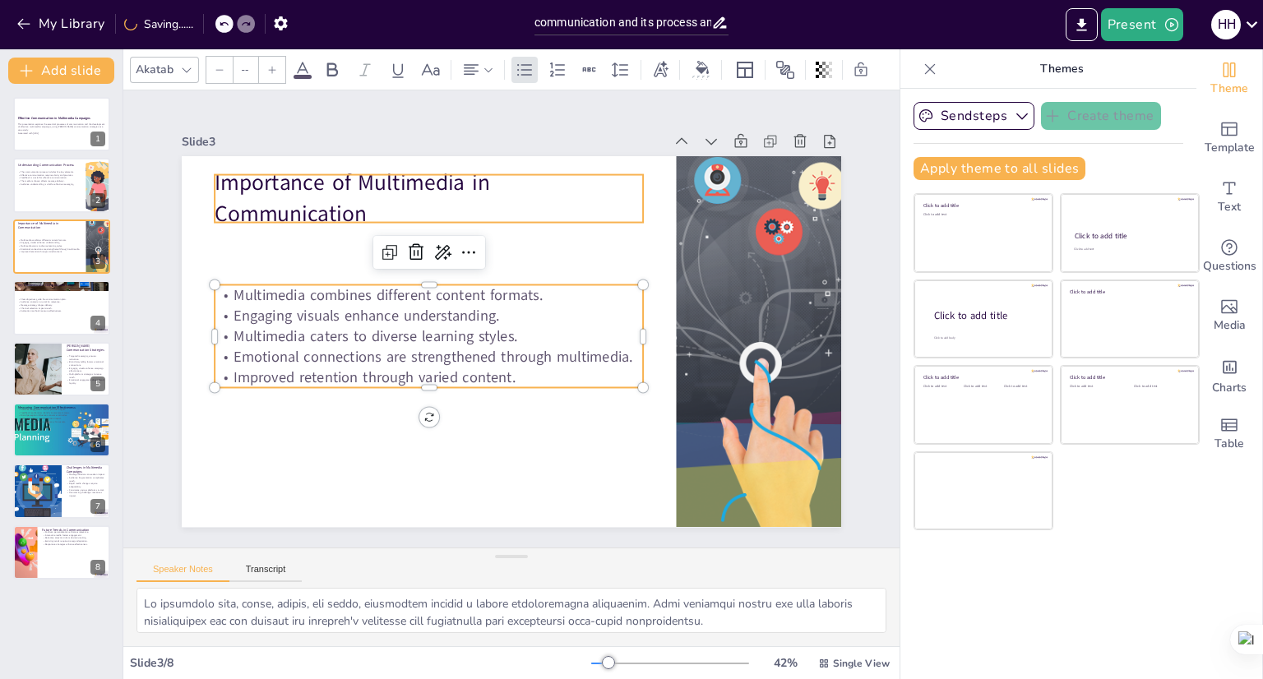
type input "48"
click at [324, 188] on p "Importance of Multimedia in Communication" at bounding box center [515, 173] width 383 height 302
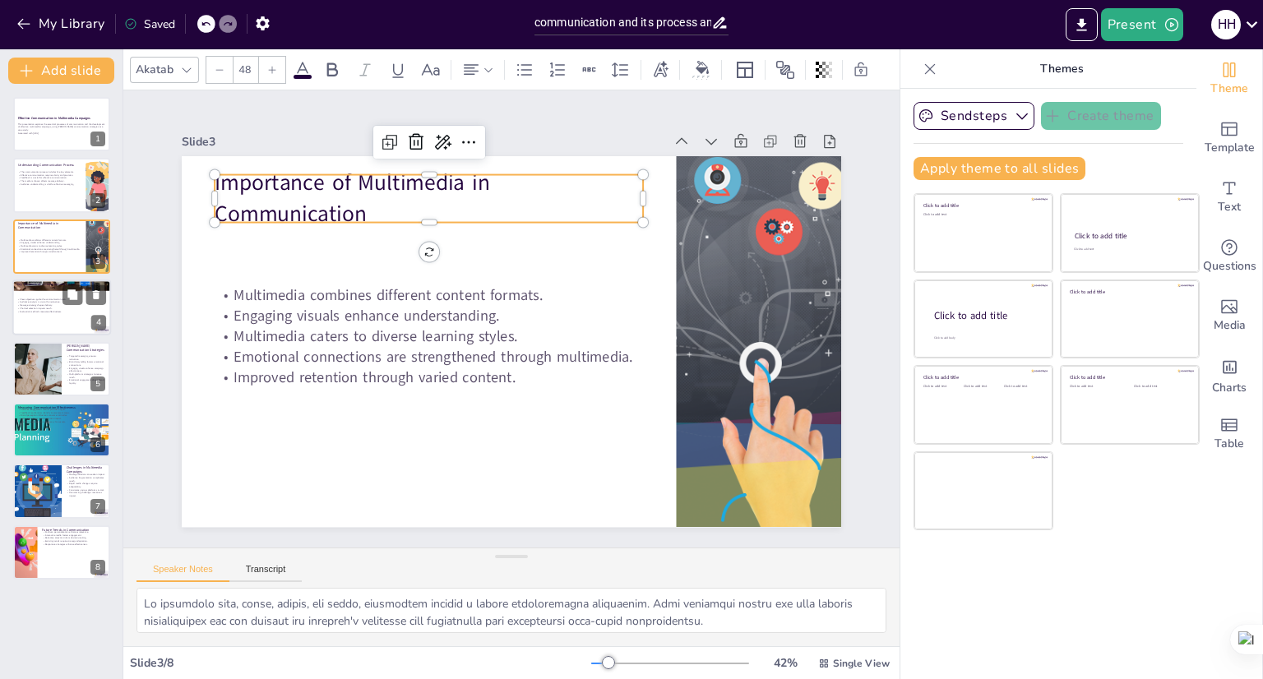
click at [44, 302] on p "Audience analysis is crucial for relevance." at bounding box center [61, 302] width 89 height 3
type textarea "Clear objectives provide direction for the communication plan. They help in foc…"
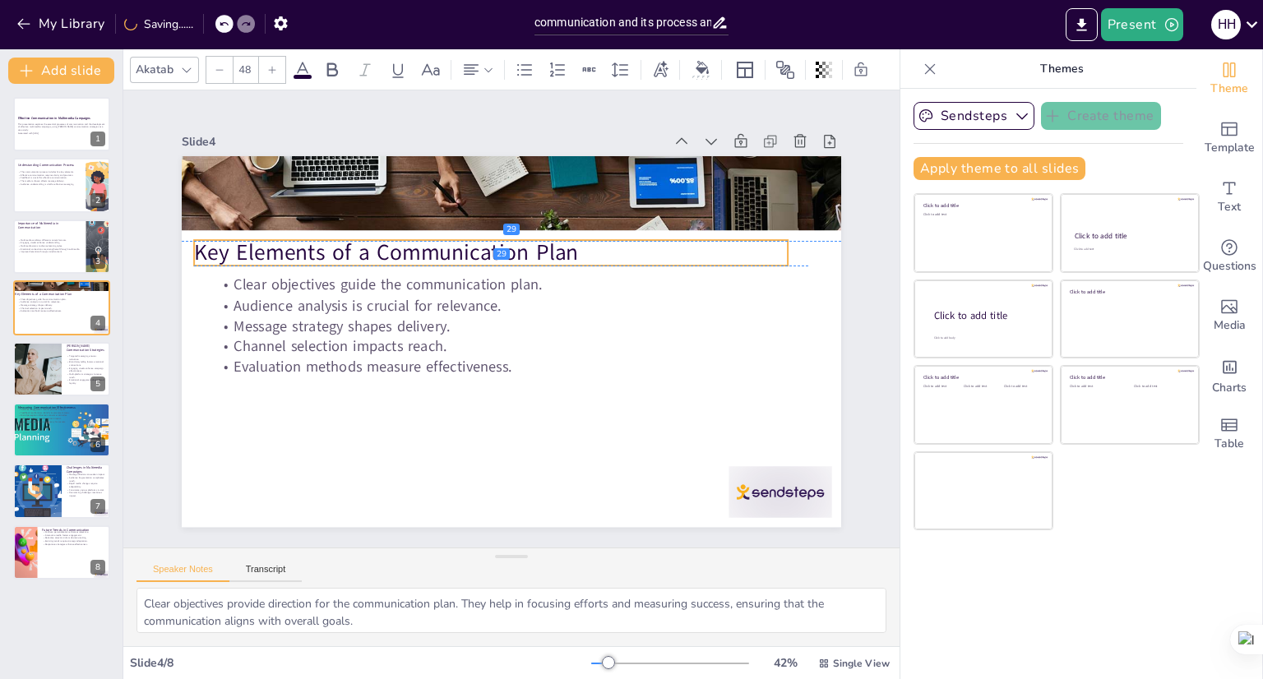
drag, startPoint x: 421, startPoint y: 189, endPoint x: 401, endPoint y: 248, distance: 61.6
click at [400, 254] on p "Key Elements of a Communication Plan" at bounding box center [491, 253] width 594 height 30
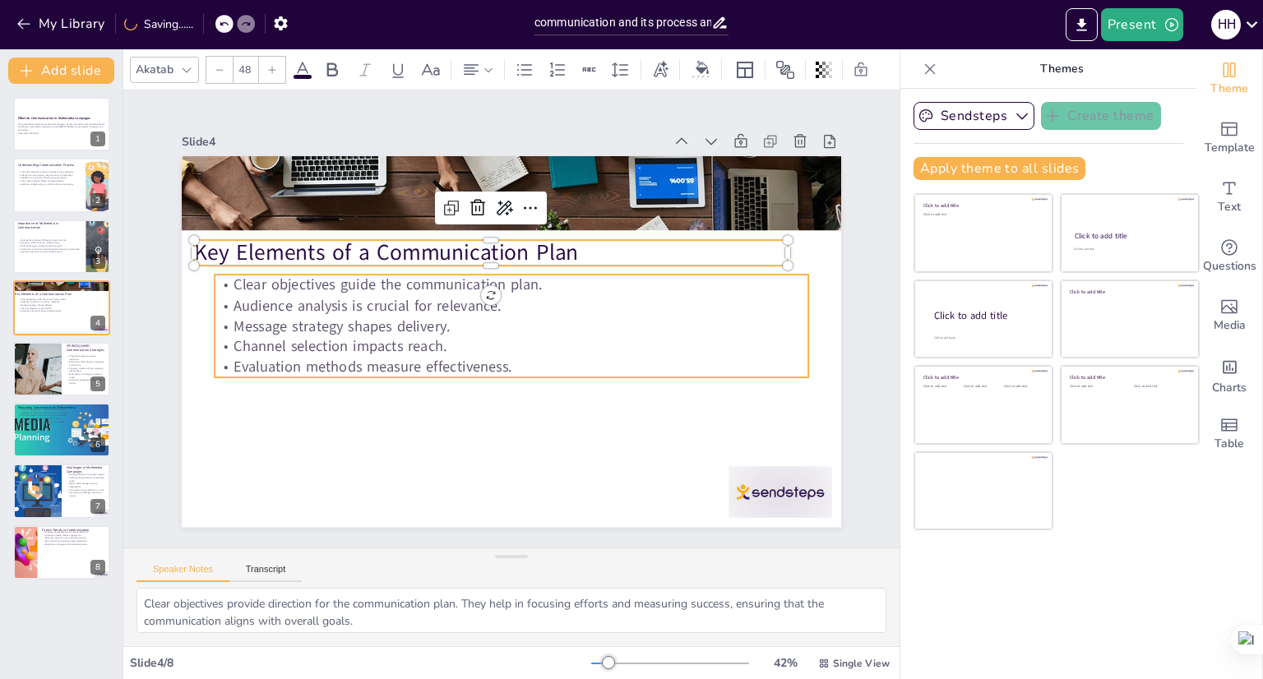
type input "32"
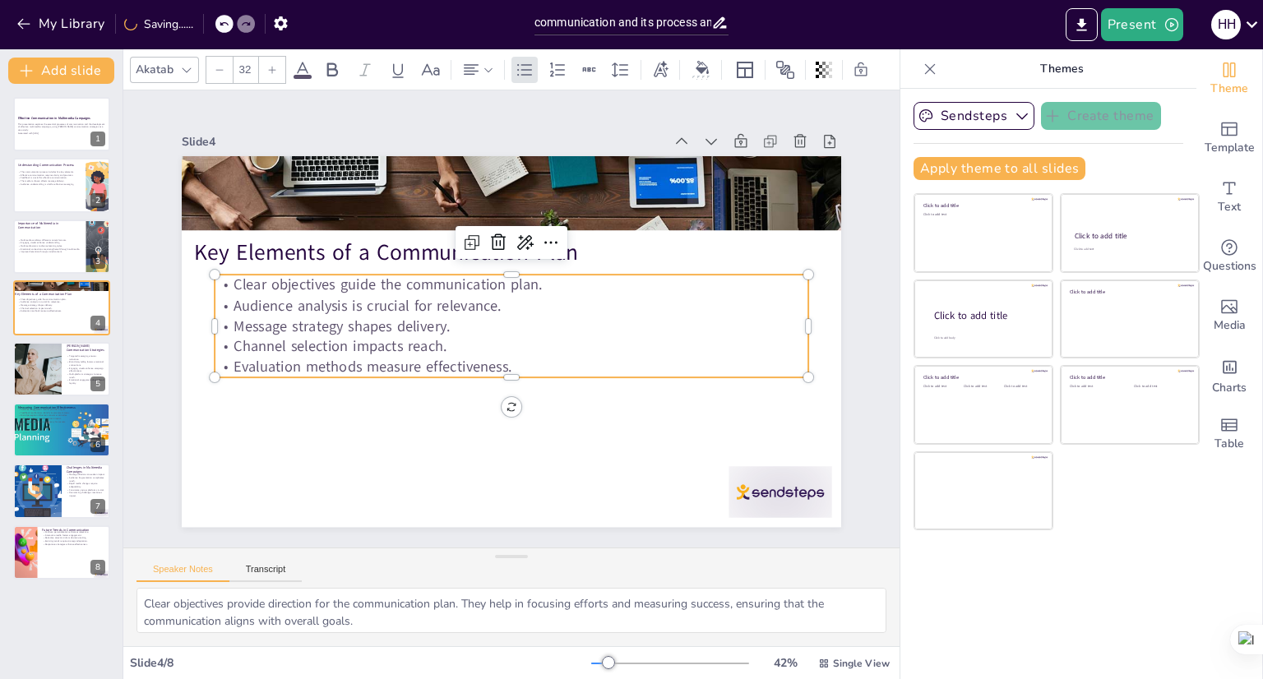
click at [428, 324] on p "Message strategy shapes delivery." at bounding box center [512, 327] width 594 height 21
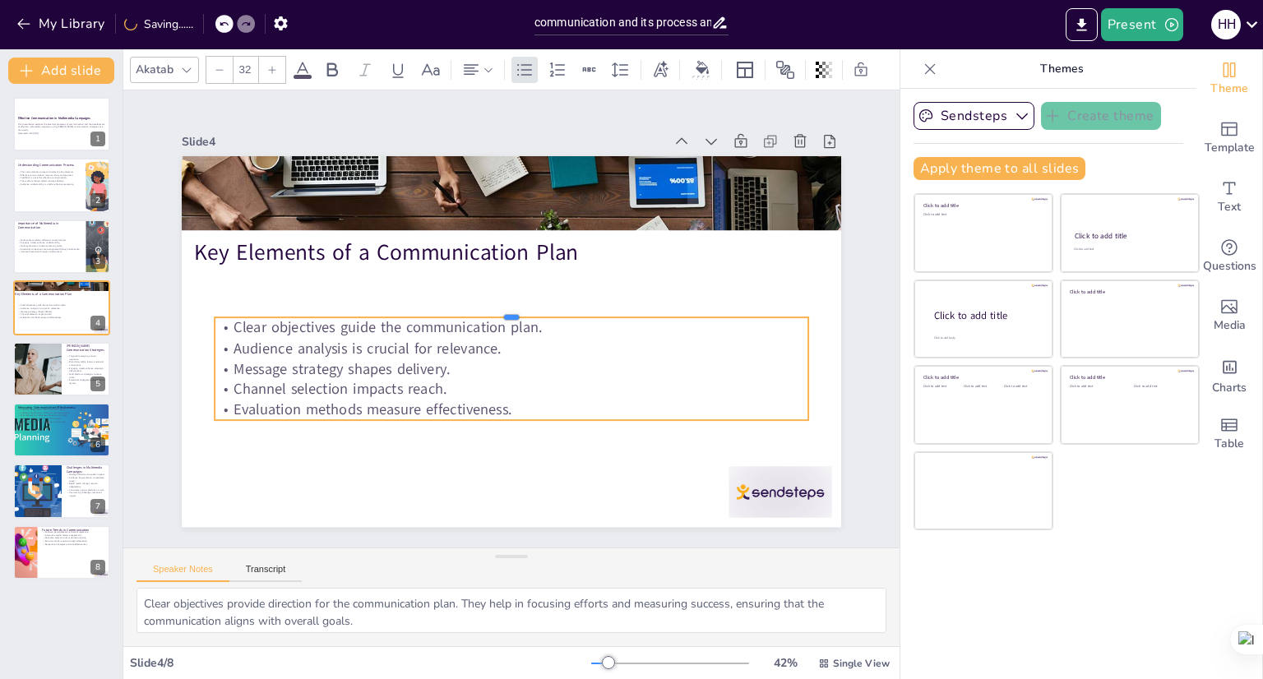
drag, startPoint x: 472, startPoint y: 267, endPoint x: 446, endPoint y: 300, distance: 41.6
click at [455, 309] on div at bounding box center [512, 311] width 592 height 75
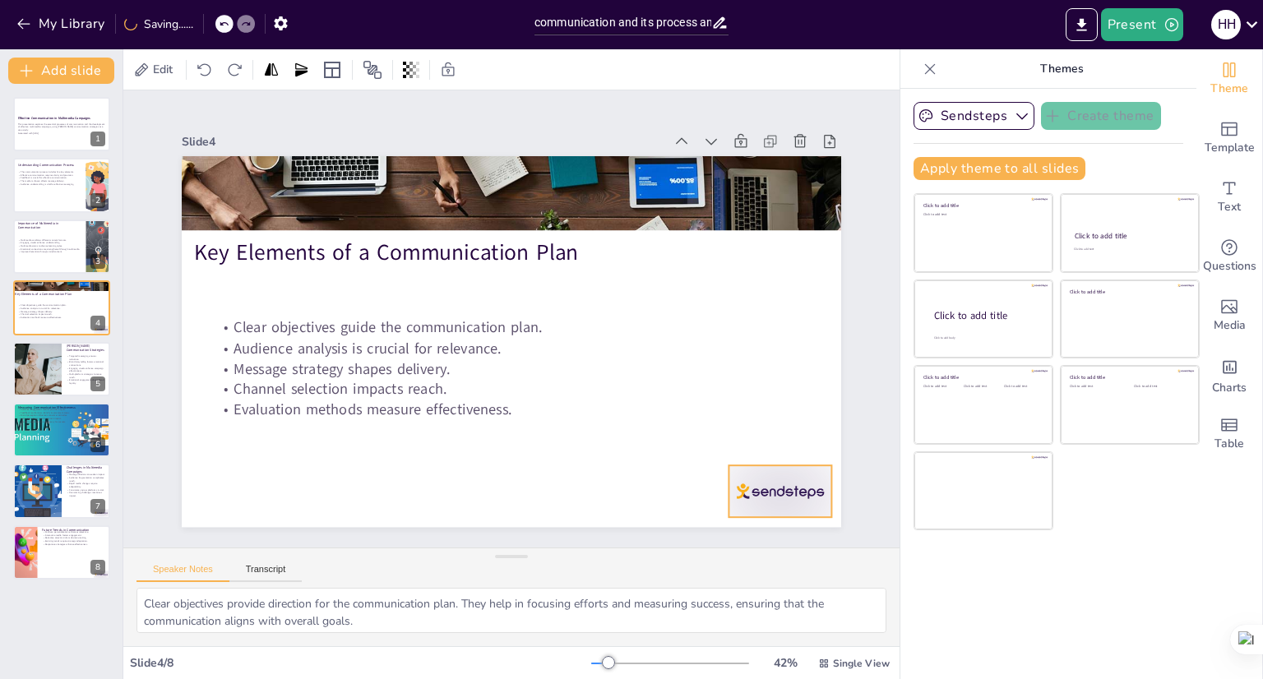
click at [802, 502] on div at bounding box center [780, 492] width 103 height 52
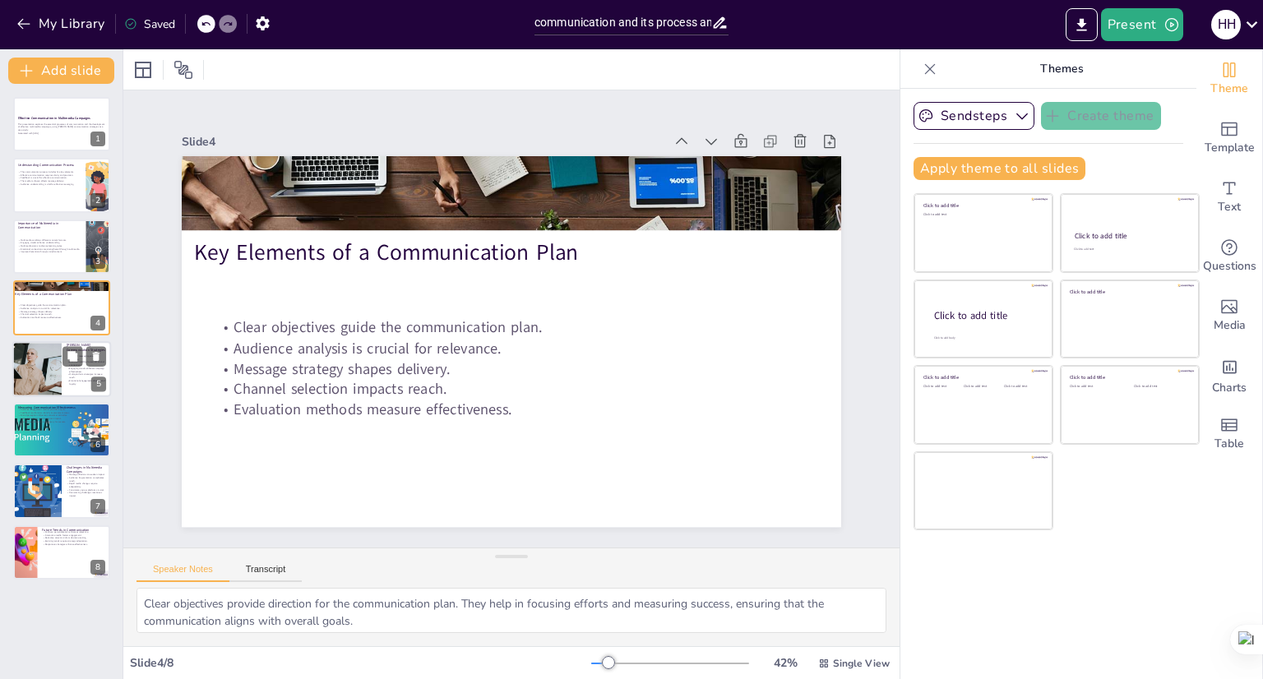
click at [58, 374] on div at bounding box center [37, 369] width 70 height 56
type textarea "Targeted messaging allows [PERSON_NAME] to communicate effectively with differe…"
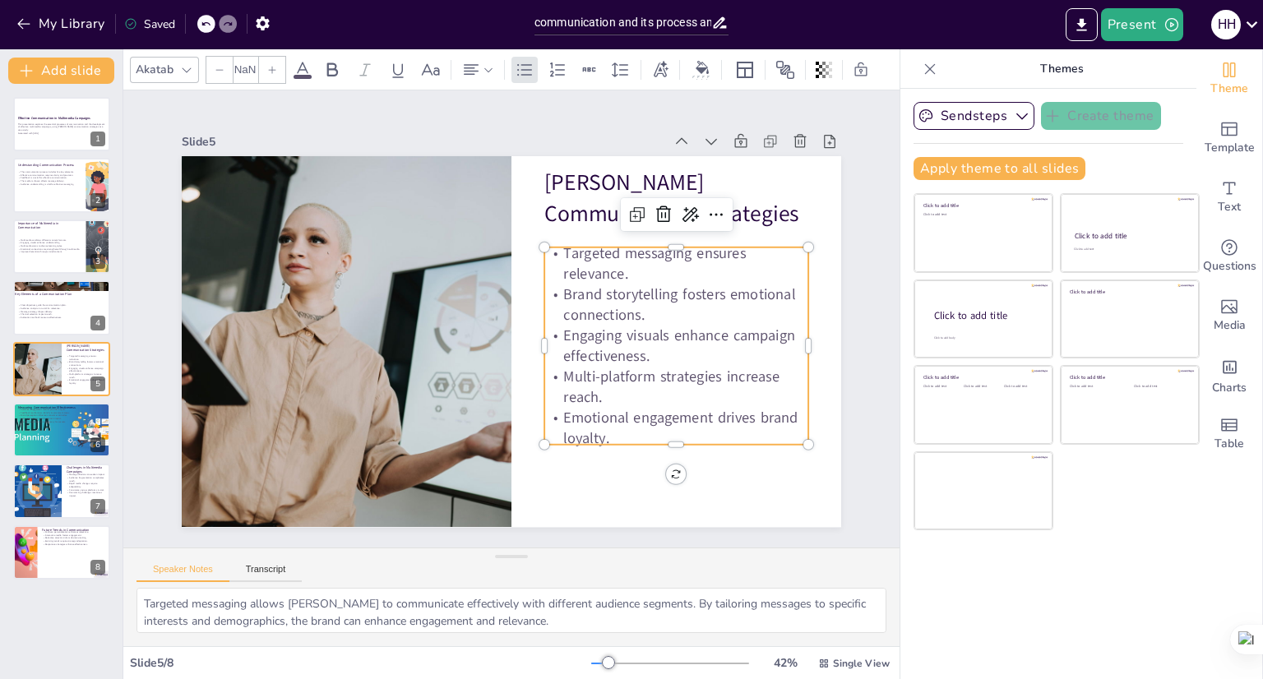
type input "32"
click at [614, 396] on p "Multi-platform strategies increase reach." at bounding box center [668, 404] width 266 height 68
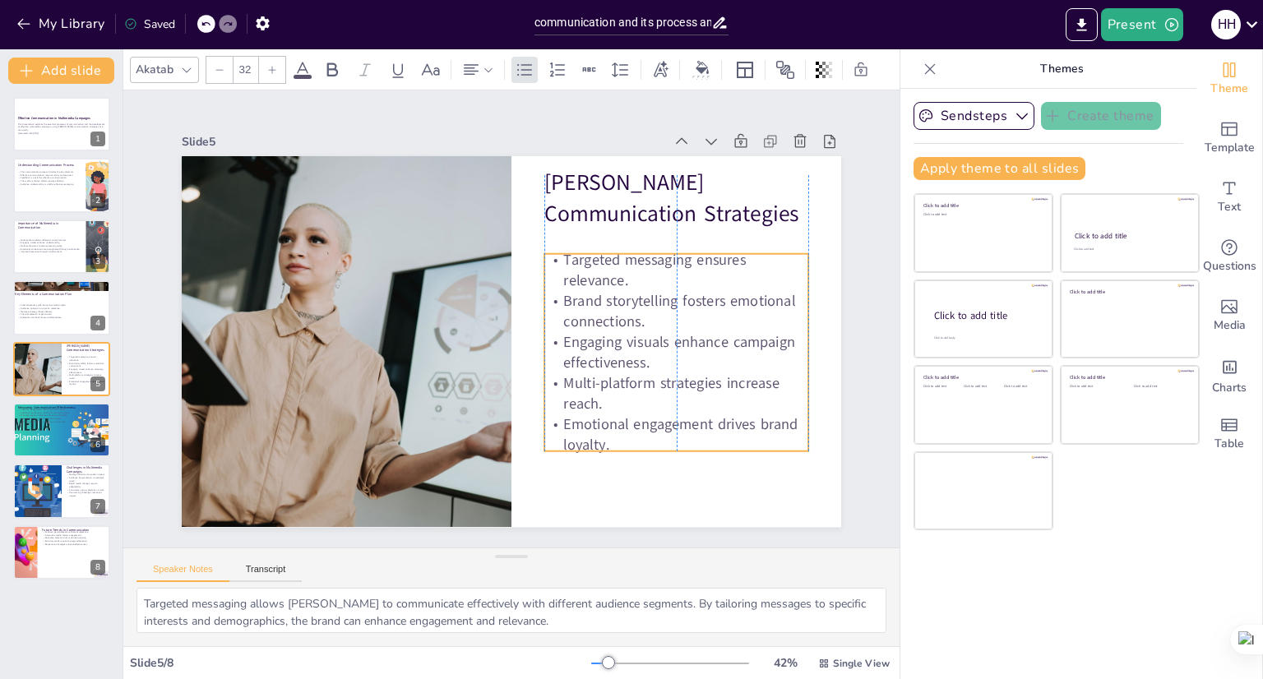
drag, startPoint x: 615, startPoint y: 394, endPoint x: 616, endPoint y: 405, distance: 10.7
click at [616, 405] on p "Multi-platform strategies increase reach." at bounding box center [667, 411] width 266 height 68
click at [48, 442] on div at bounding box center [61, 430] width 118 height 56
type textarea "Analyzing audience engagement metrics is crucial for understanding how well com…"
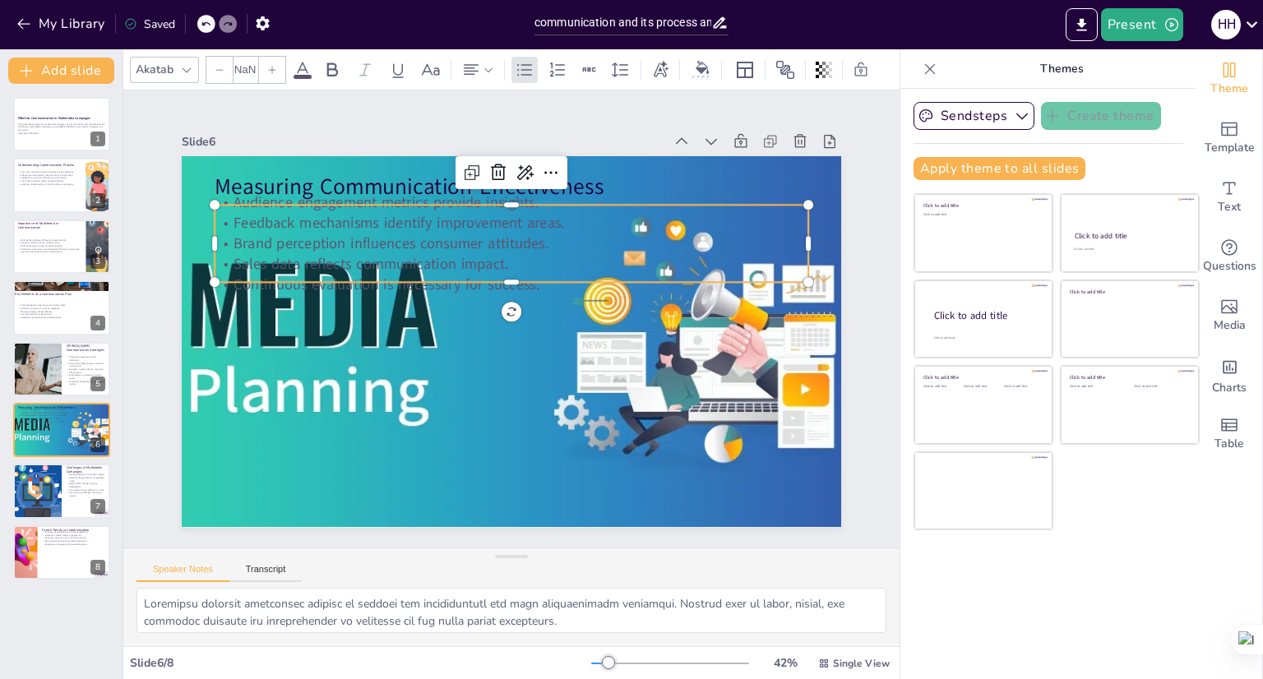
type input "32"
click at [456, 261] on p "Sales data reflects communication impact." at bounding box center [517, 265] width 592 height 82
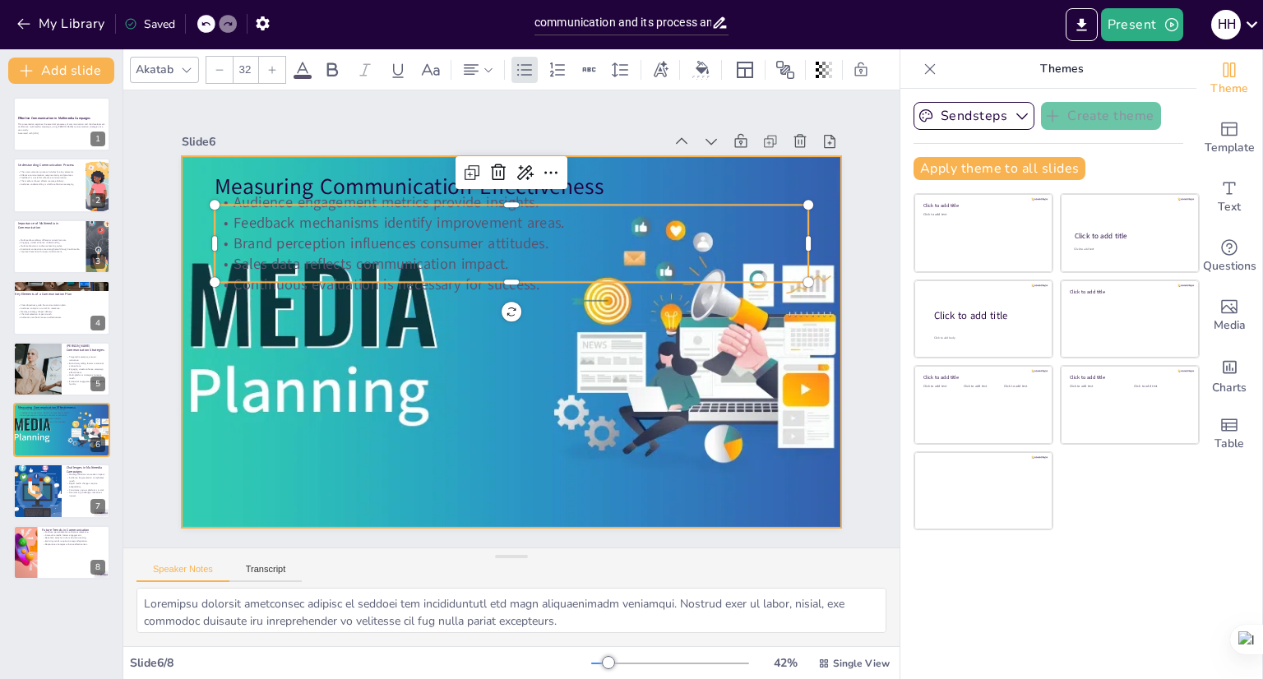
click at [378, 344] on div at bounding box center [509, 341] width 824 height 451
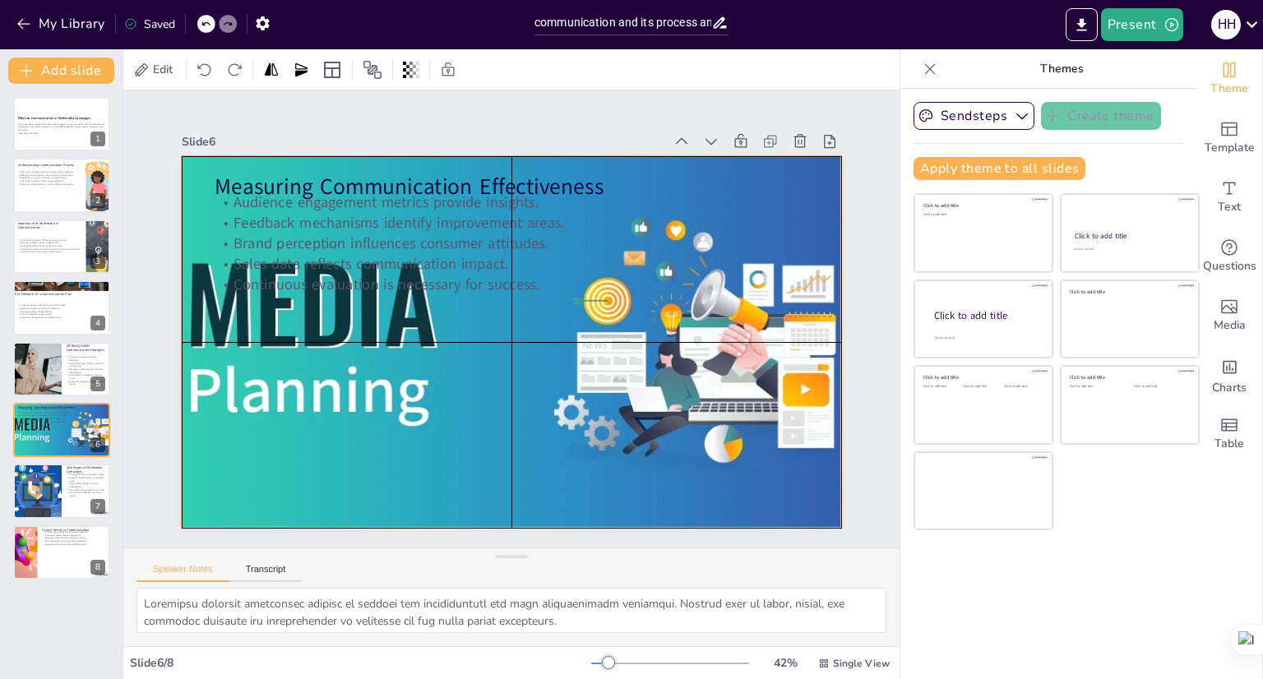
click at [378, 311] on div at bounding box center [509, 341] width 824 height 451
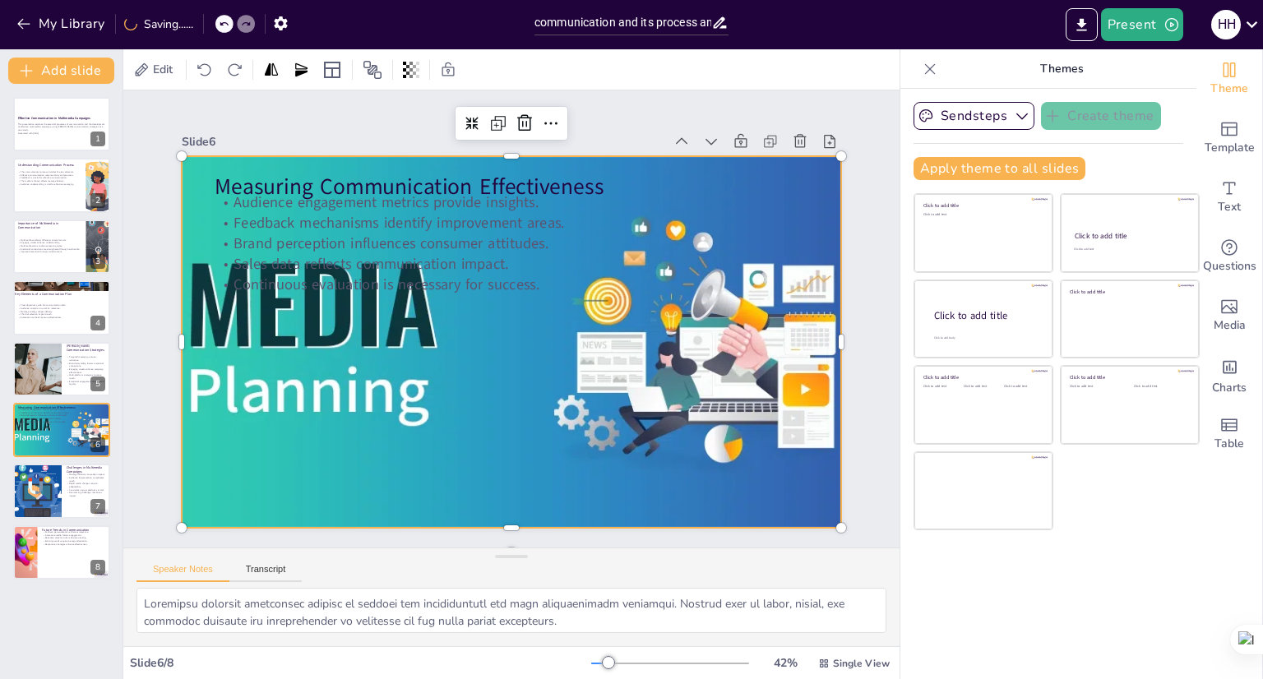
click at [378, 310] on div at bounding box center [511, 341] width 789 height 371
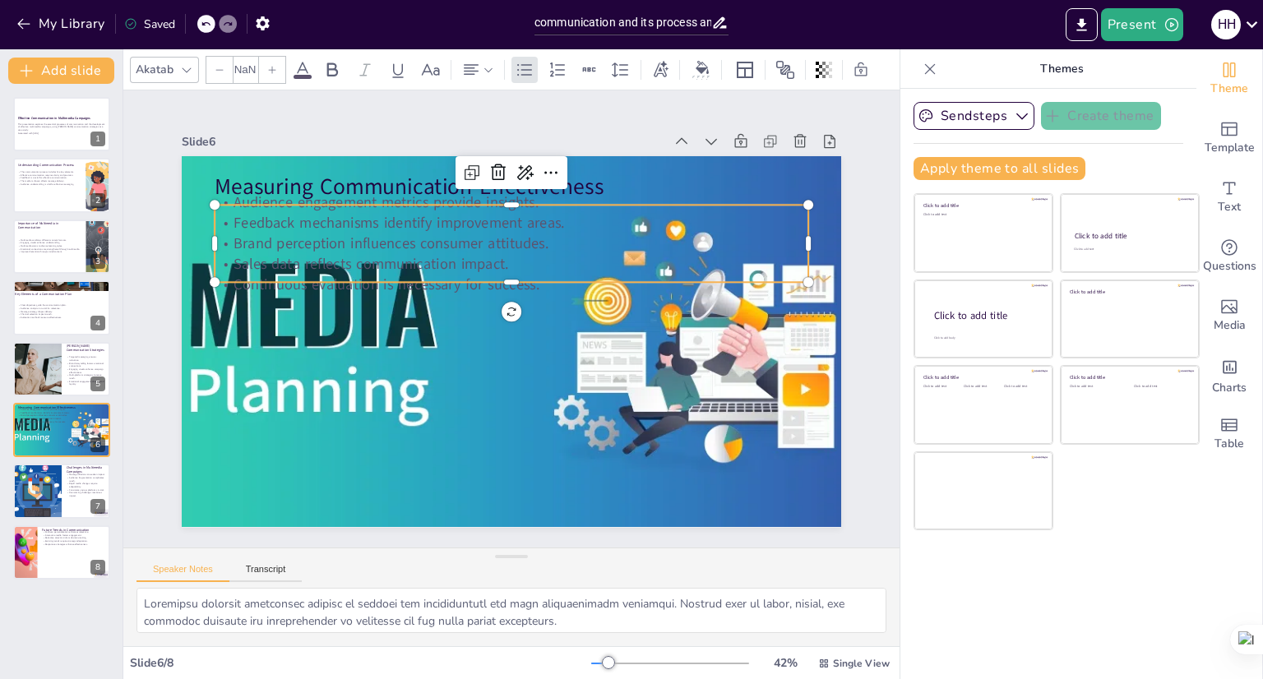
type input "32"
click at [470, 199] on p "Audience engagement metrics provide insights." at bounding box center [512, 202] width 594 height 21
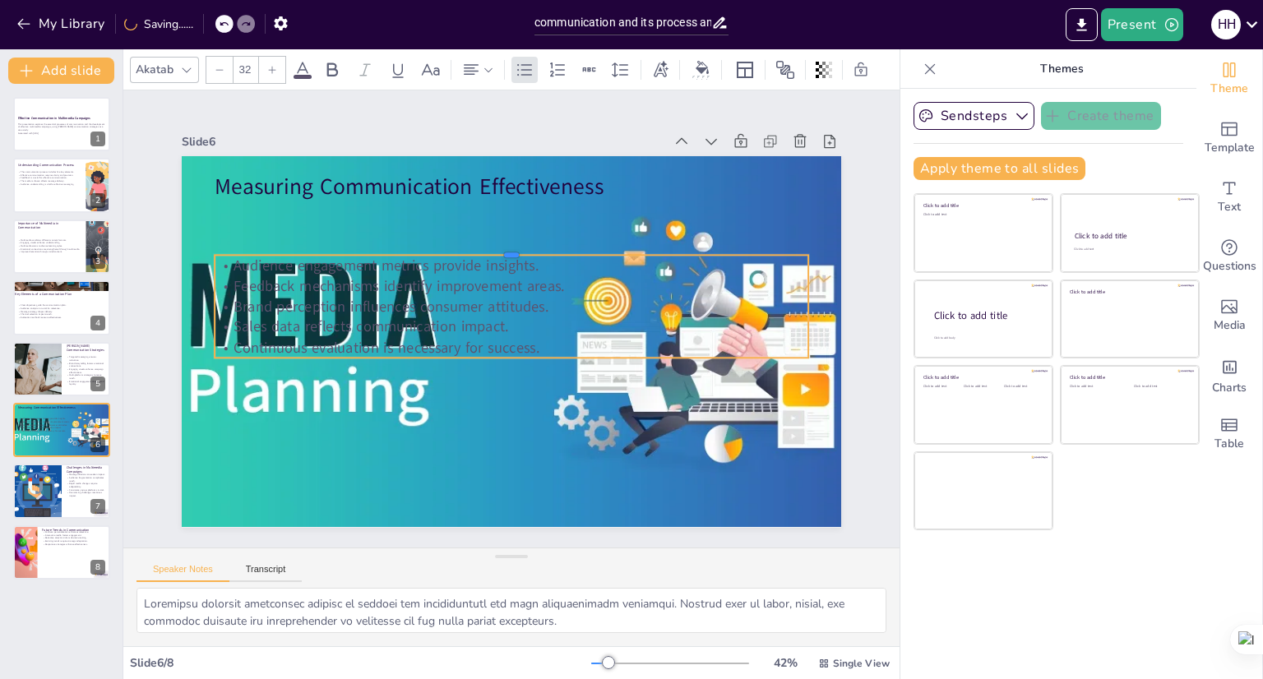
drag, startPoint x: 472, startPoint y: 195, endPoint x: 589, endPoint y: 248, distance: 128.1
click at [589, 248] on div at bounding box center [512, 249] width 594 height 13
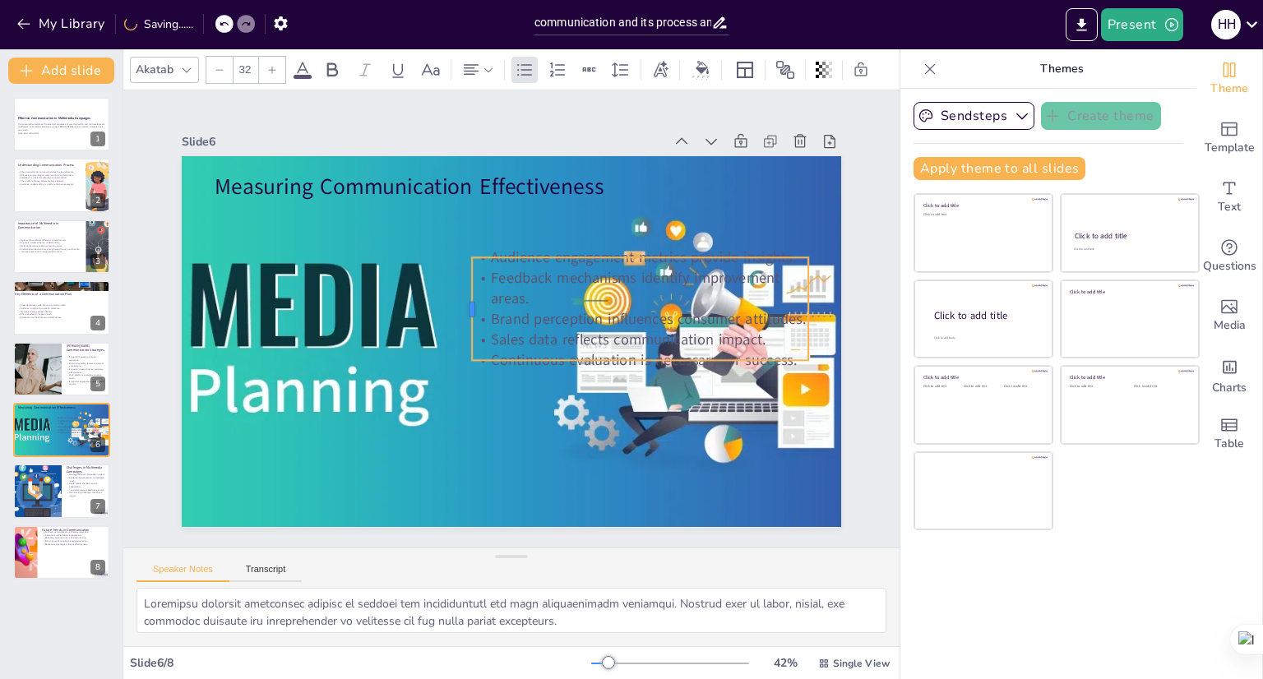
drag, startPoint x: 201, startPoint y: 303, endPoint x: 458, endPoint y: 297, distance: 257.4
click at [458, 297] on div at bounding box center [467, 304] width 24 height 104
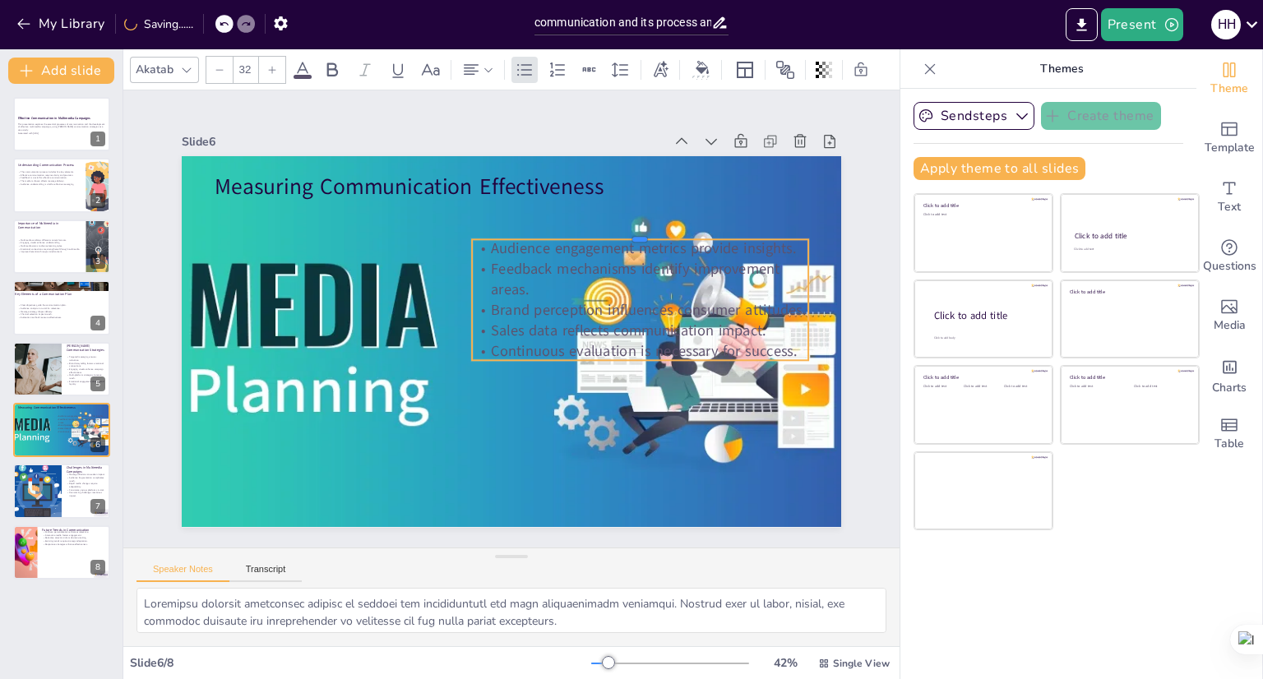
drag, startPoint x: 622, startPoint y: 249, endPoint x: 620, endPoint y: 231, distance: 18.3
click at [620, 231] on div at bounding box center [640, 233] width 336 height 13
click at [53, 500] on div at bounding box center [37, 492] width 102 height 56
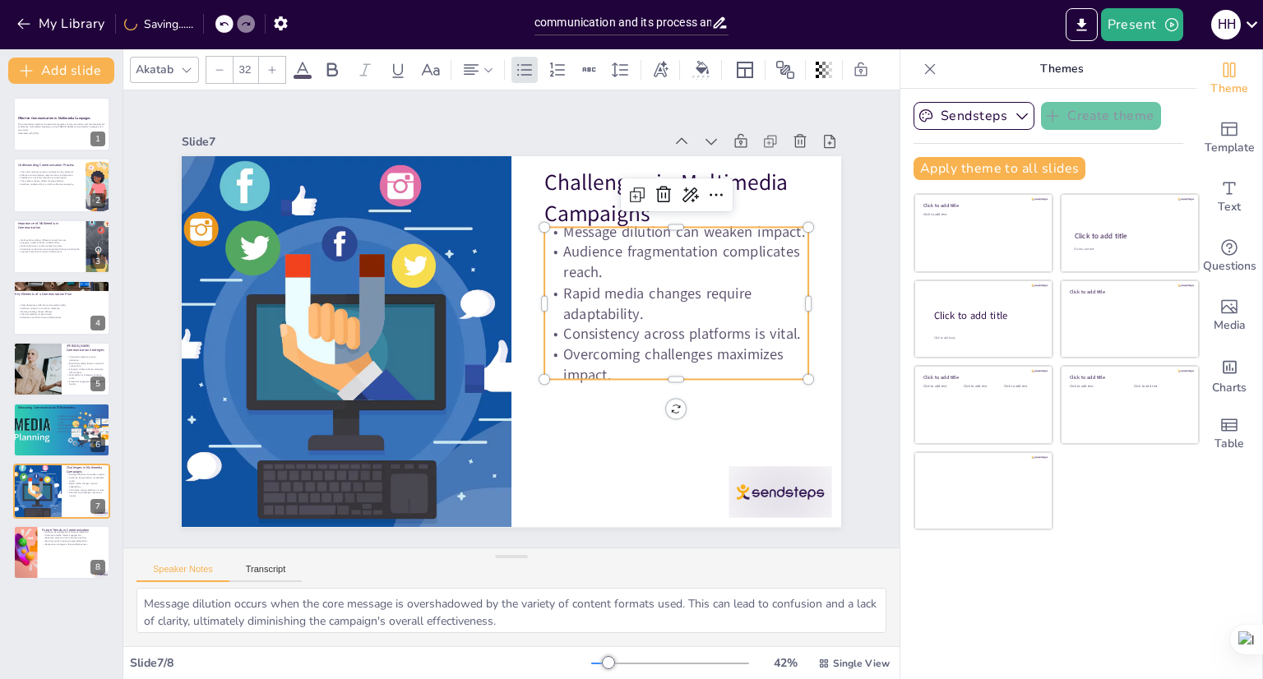
click at [632, 274] on p "Audience fragmentation complicates reach." at bounding box center [681, 280] width 266 height 68
click at [659, 220] on div at bounding box center [676, 221] width 264 height 13
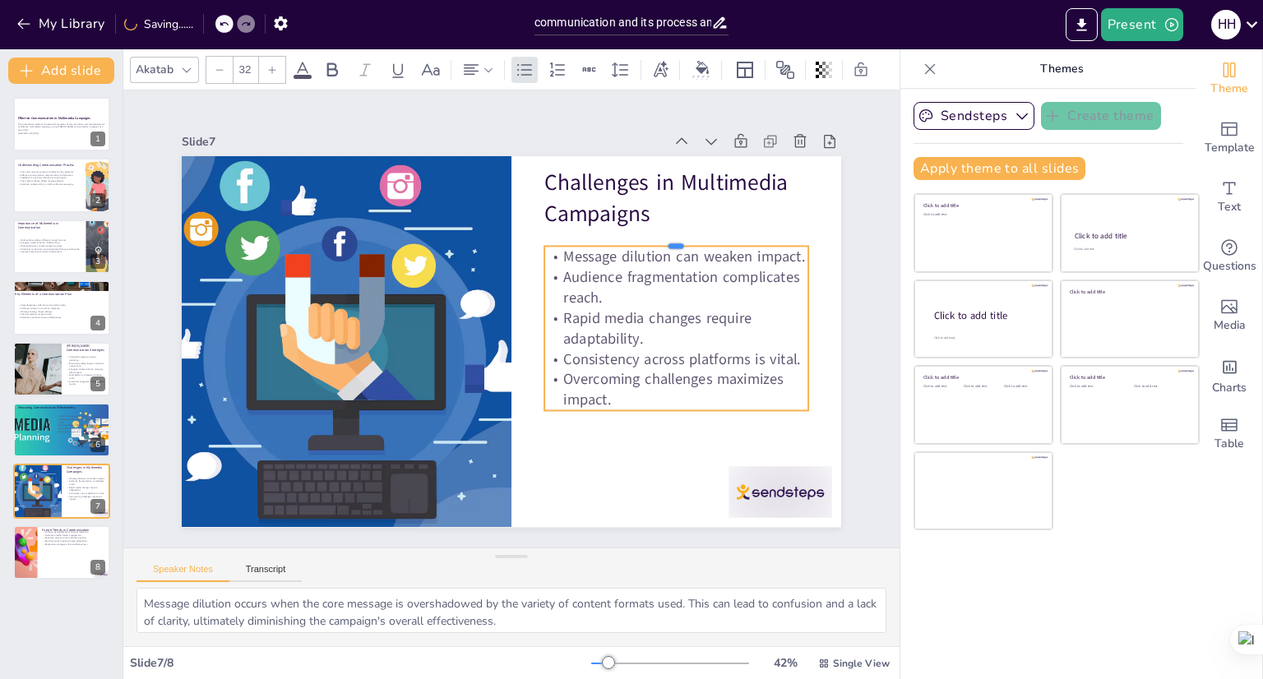
drag, startPoint x: 675, startPoint y: 220, endPoint x: 676, endPoint y: 239, distance: 19.8
click at [676, 239] on div at bounding box center [676, 240] width 264 height 13
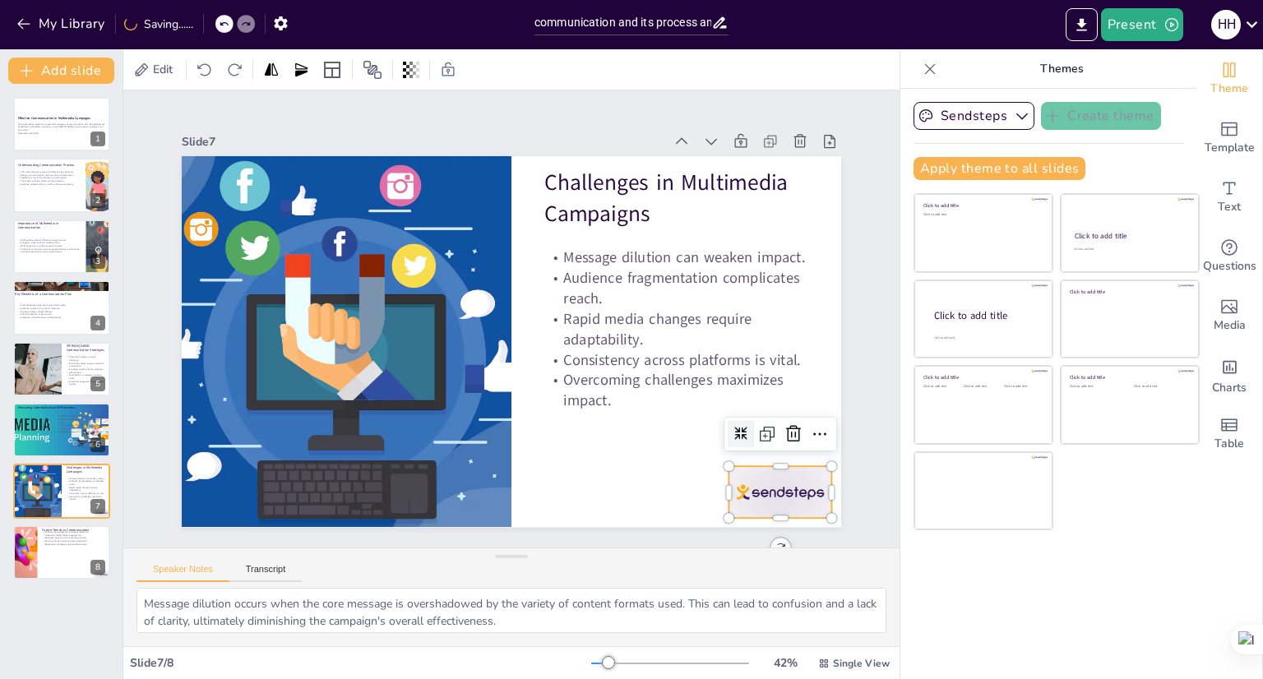
click at [737, 486] on div at bounding box center [780, 493] width 103 height 52
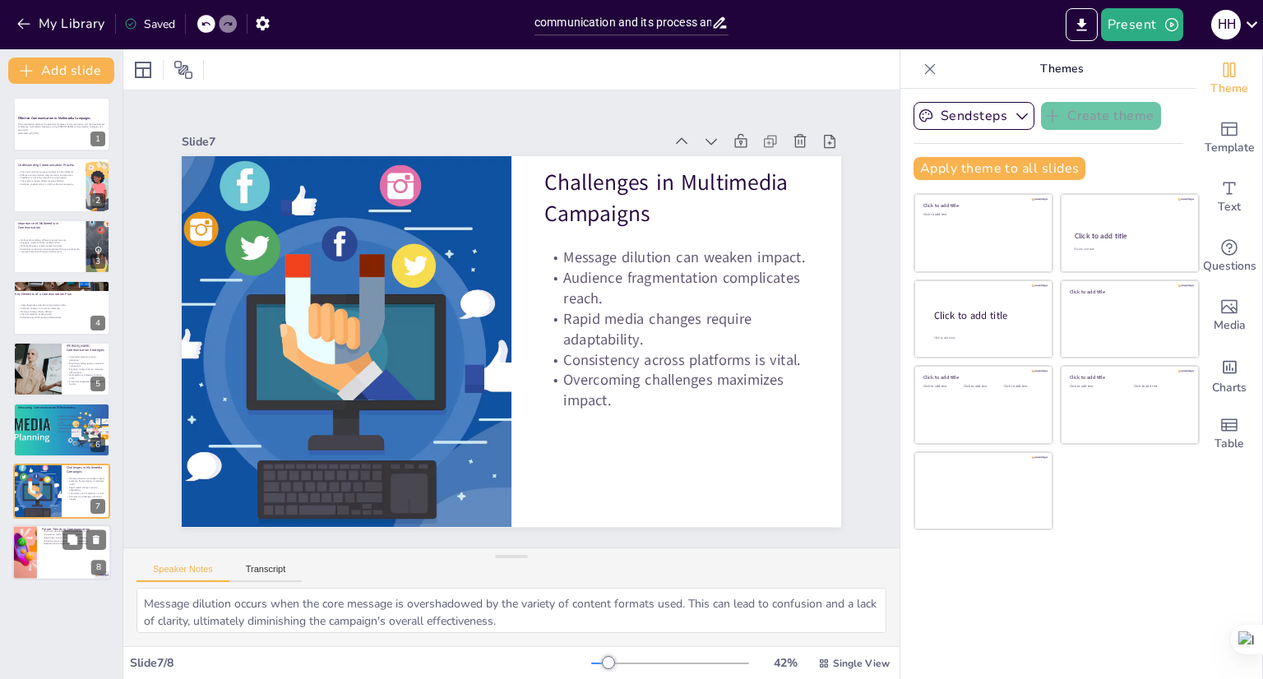
click at [49, 552] on div at bounding box center [61, 553] width 99 height 56
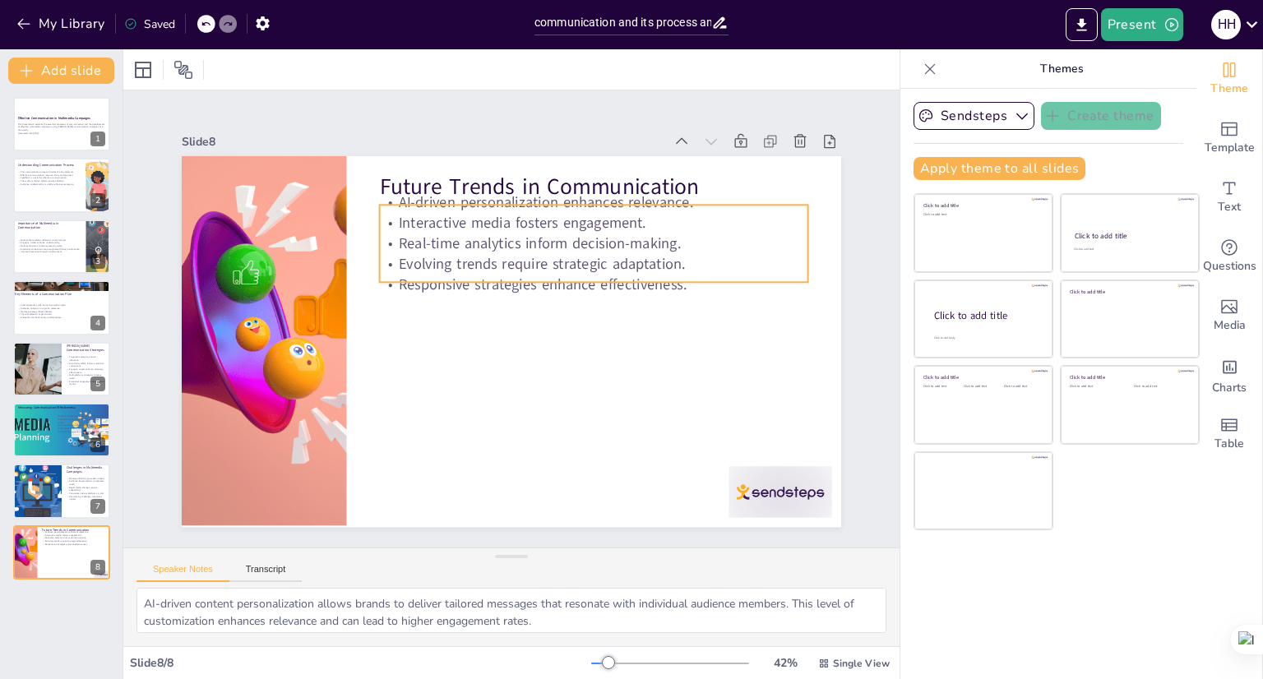
click at [546, 254] on p "Evolving trends require strategic adaptation." at bounding box center [594, 264] width 428 height 21
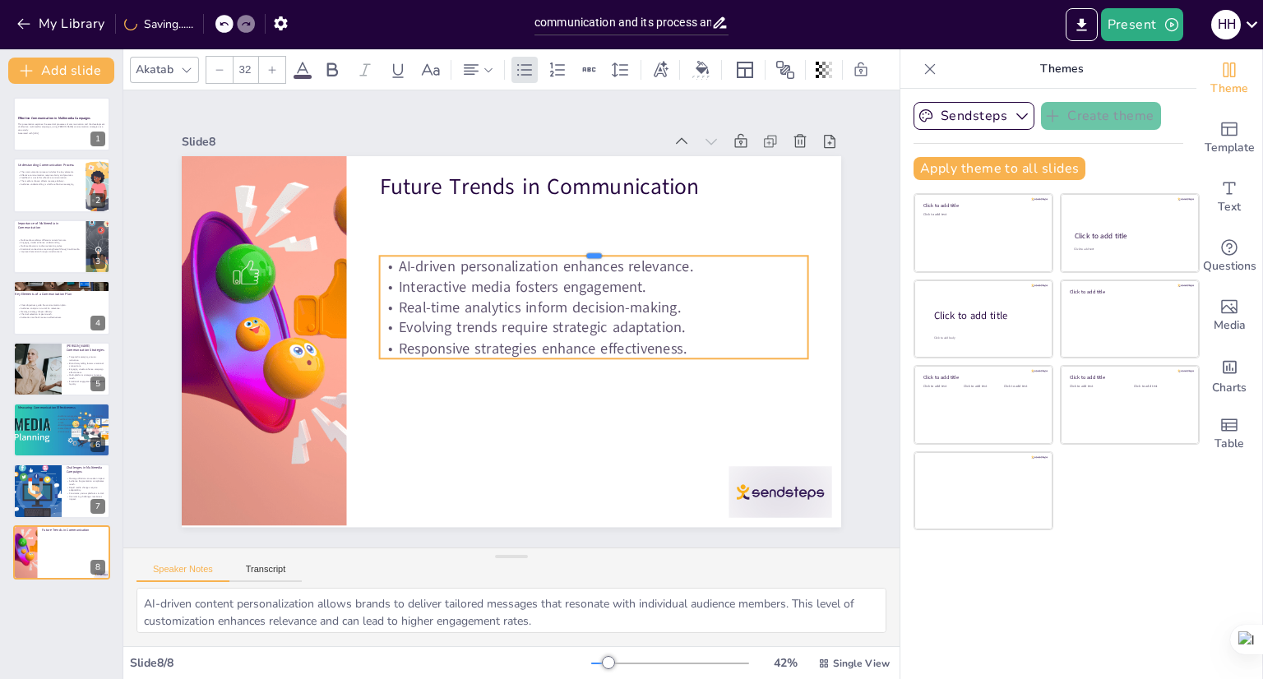
drag, startPoint x: 556, startPoint y: 198, endPoint x: 577, endPoint y: 252, distance: 57.6
click at [552, 250] on div "Future Trends in Communication AI-driven personalization enhances relevance. In…" at bounding box center [511, 341] width 659 height 371
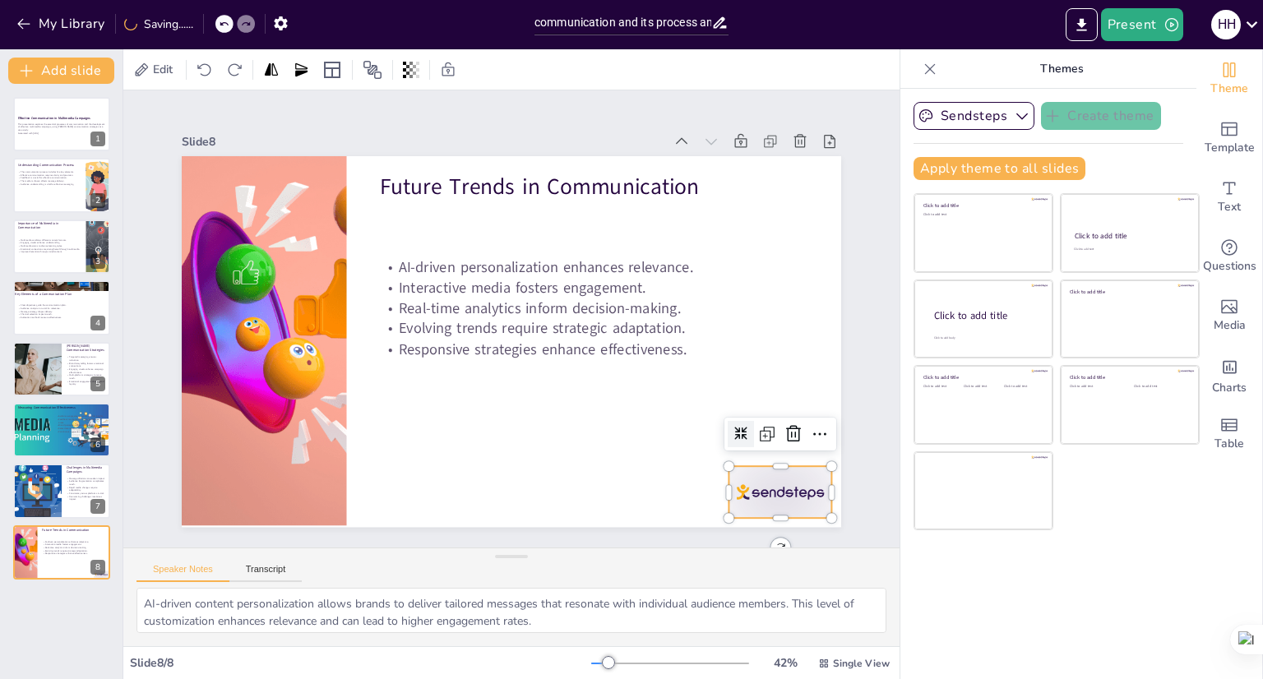
click at [683, 567] on div at bounding box center [626, 618] width 113 height 102
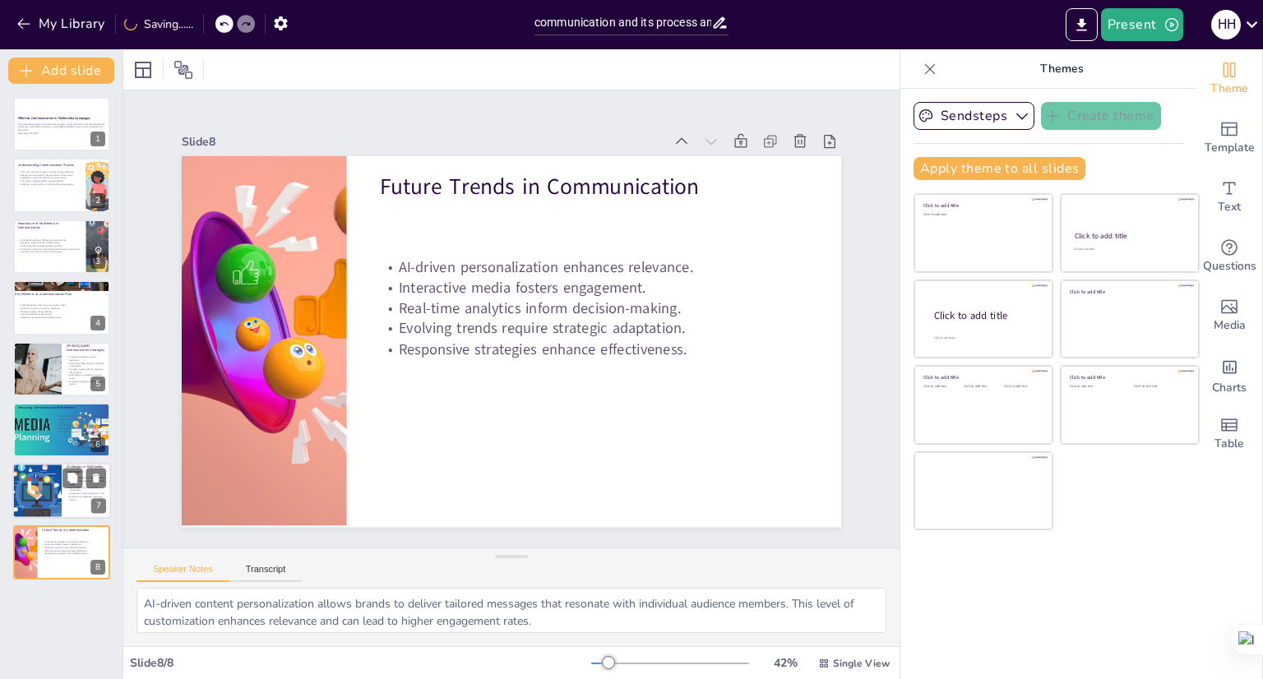
click at [25, 497] on div at bounding box center [37, 492] width 102 height 56
type textarea "Message dilution occurs when the core message is overshadowed by the variety of…"
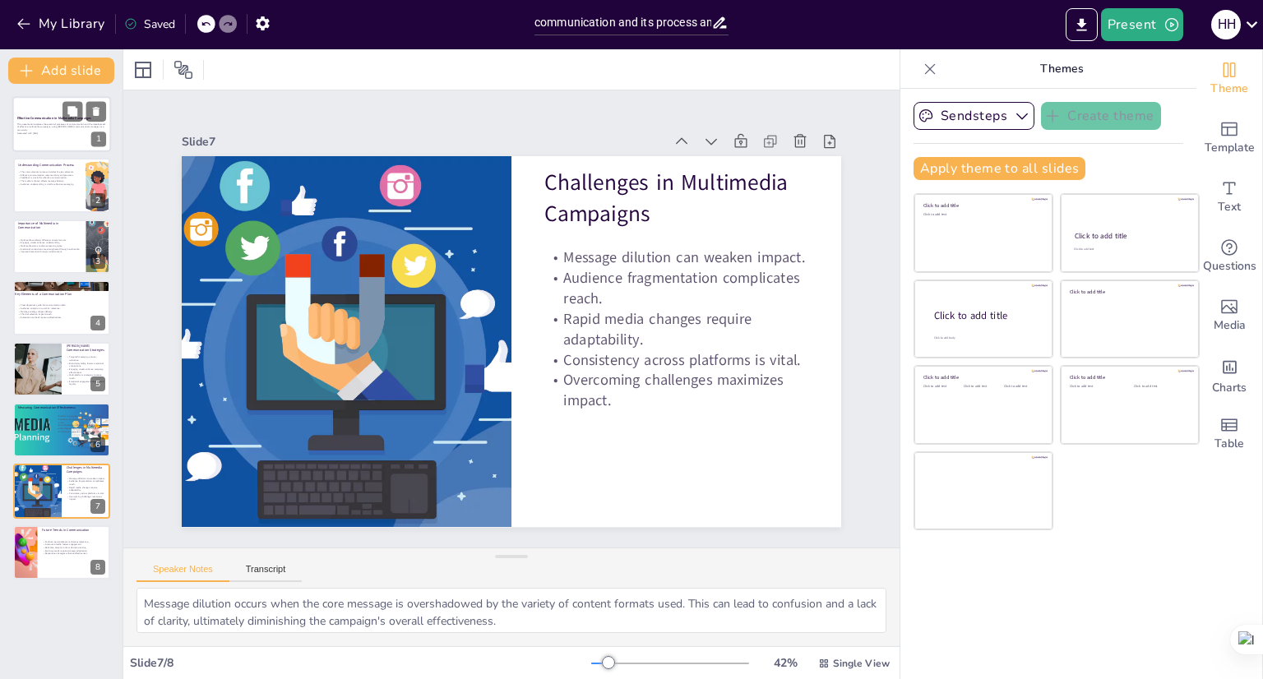
click at [56, 127] on p "This presentation explores the essential processes of communication and the dev…" at bounding box center [61, 127] width 89 height 9
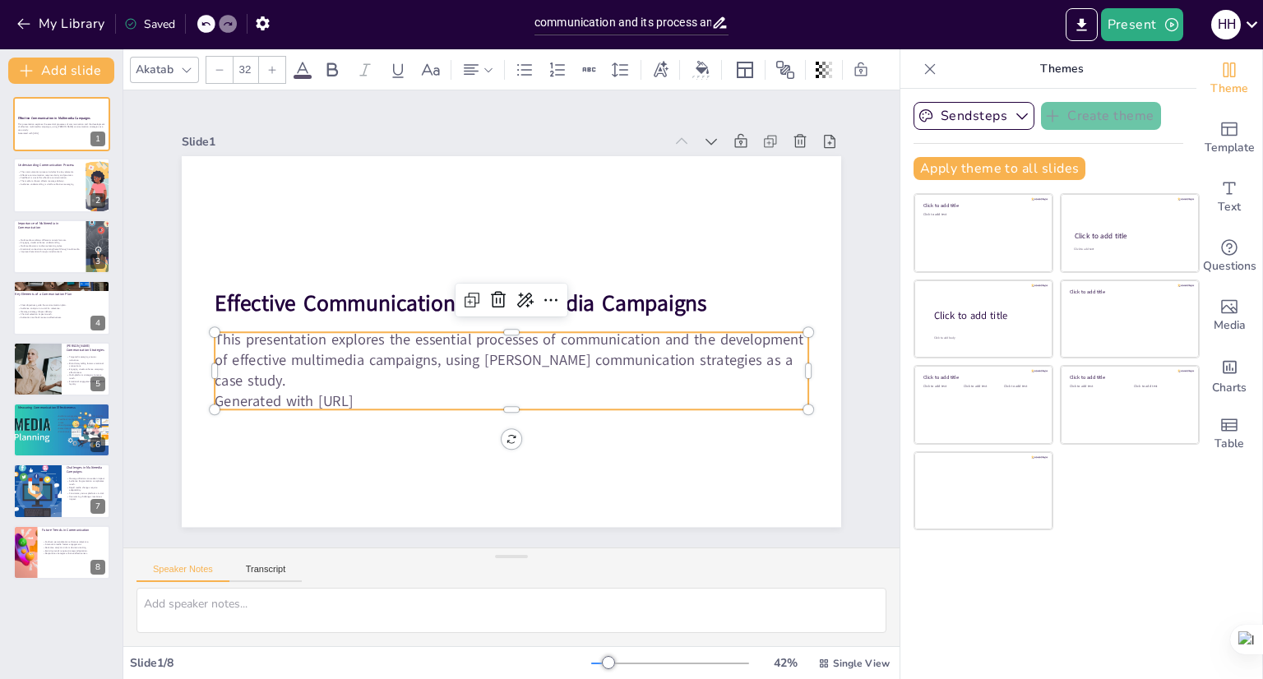
click at [395, 398] on p "Generated with [URL]" at bounding box center [512, 401] width 594 height 21
click at [38, 193] on div at bounding box center [61, 186] width 99 height 56
type textarea "Each element of the communication process is interconnected. The sender must cr…"
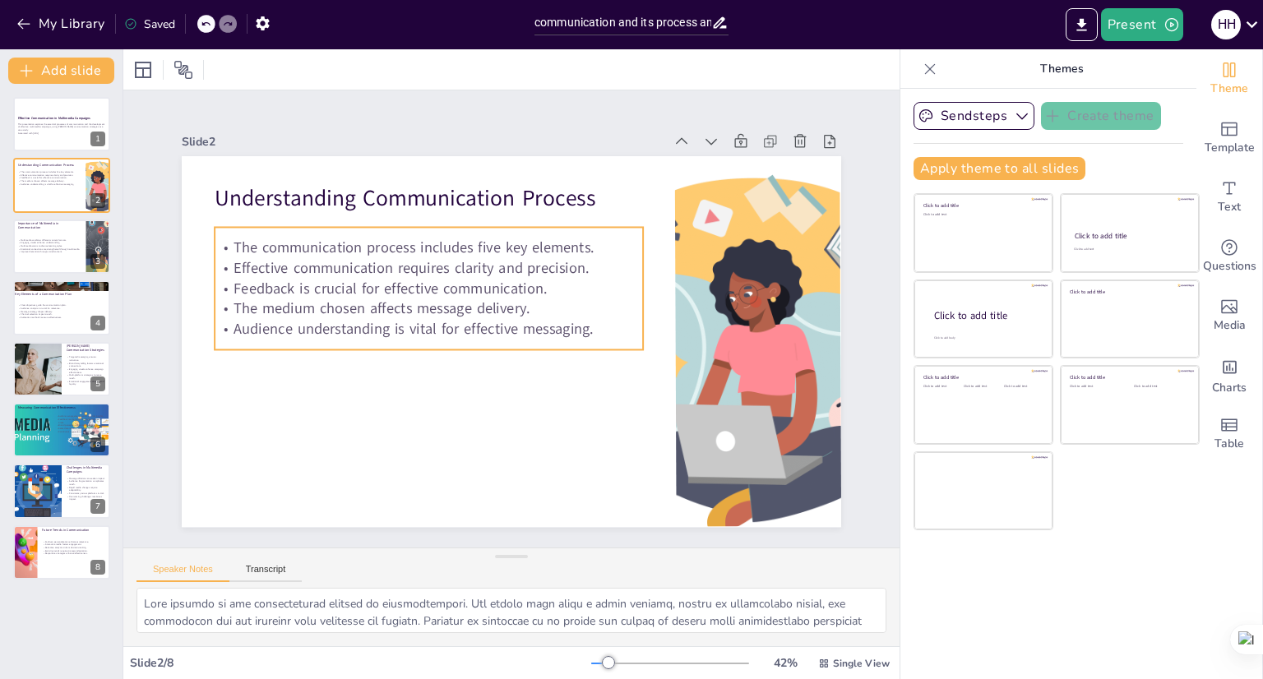
click at [444, 281] on p "Feedback is crucial for effective communication." at bounding box center [433, 281] width 428 height 66
click at [444, 281] on p "Feedback is crucial for effective communication." at bounding box center [433, 280] width 428 height 65
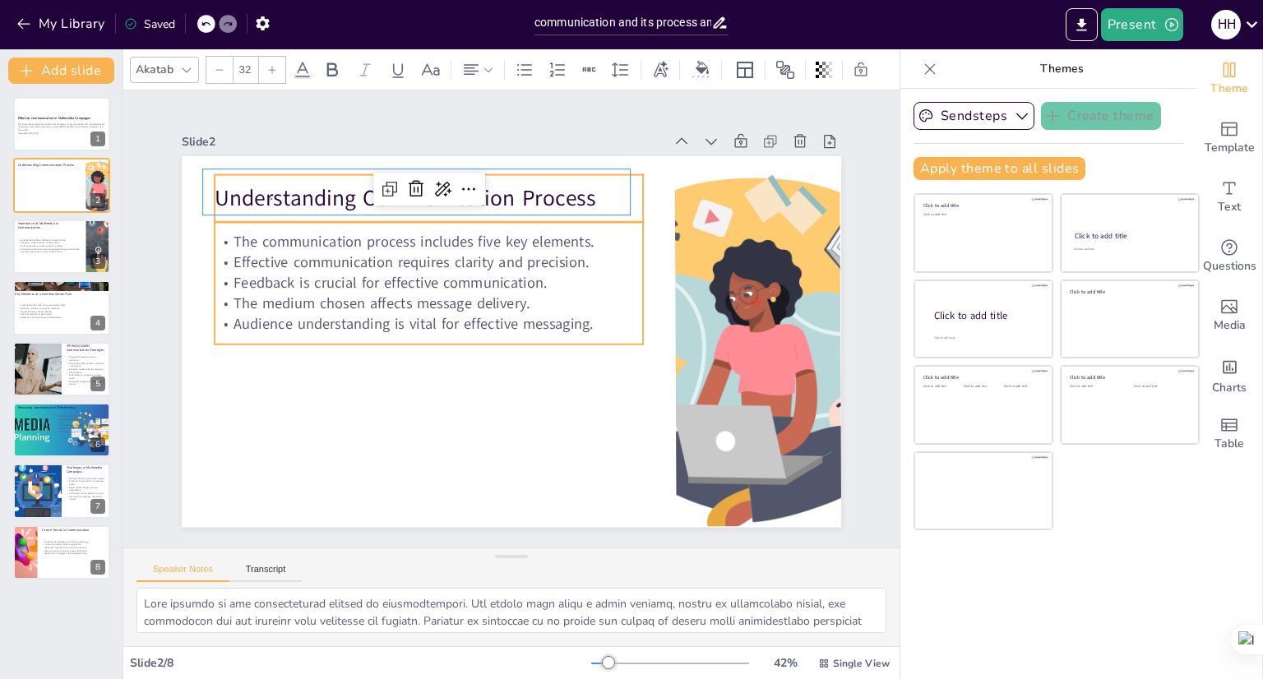
drag, startPoint x: 444, startPoint y: 280, endPoint x: 267, endPoint y: 210, distance: 190.1
click at [271, 201] on p "Understanding Communication Process" at bounding box center [429, 198] width 428 height 30
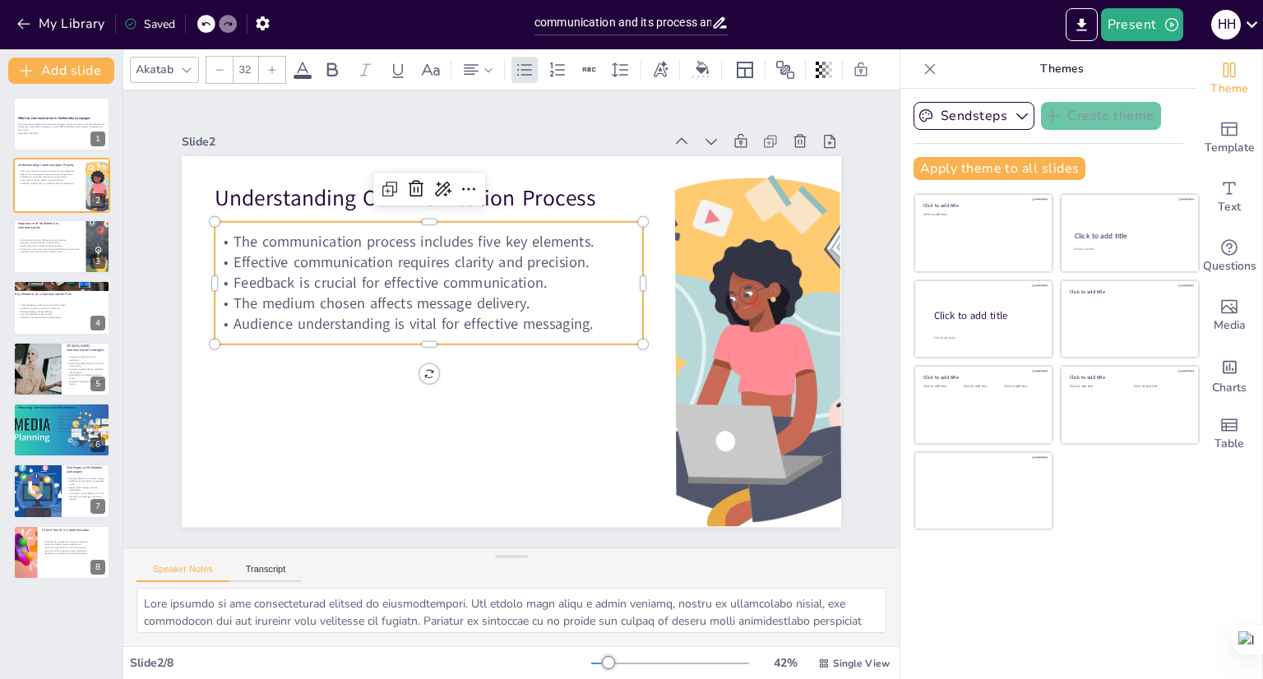
click at [336, 232] on p "The communication process includes five key elements." at bounding box center [429, 242] width 428 height 21
drag, startPoint x: 353, startPoint y: 215, endPoint x: 460, endPoint y: 183, distance: 111.4
click at [471, 183] on icon at bounding box center [481, 184] width 21 height 21
click at [460, 183] on icon at bounding box center [469, 189] width 20 height 20
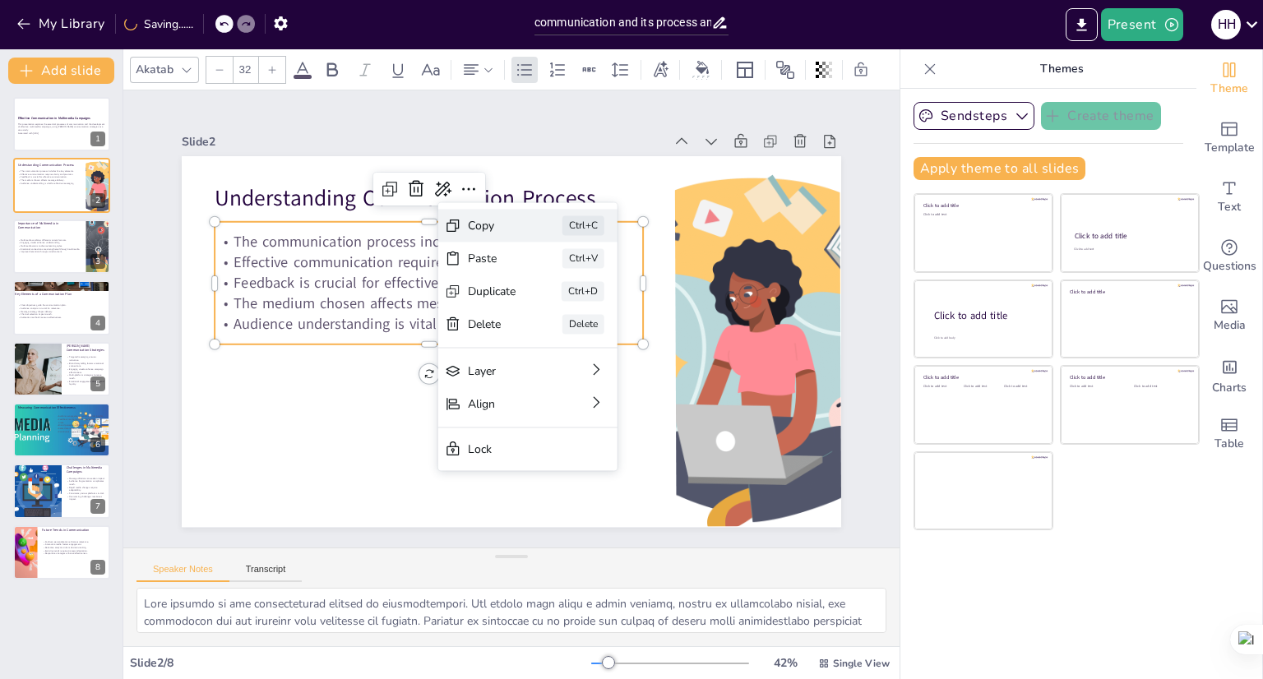
click at [562, 299] on div "Copy Ctrl+C" at bounding box center [651, 315] width 179 height 33
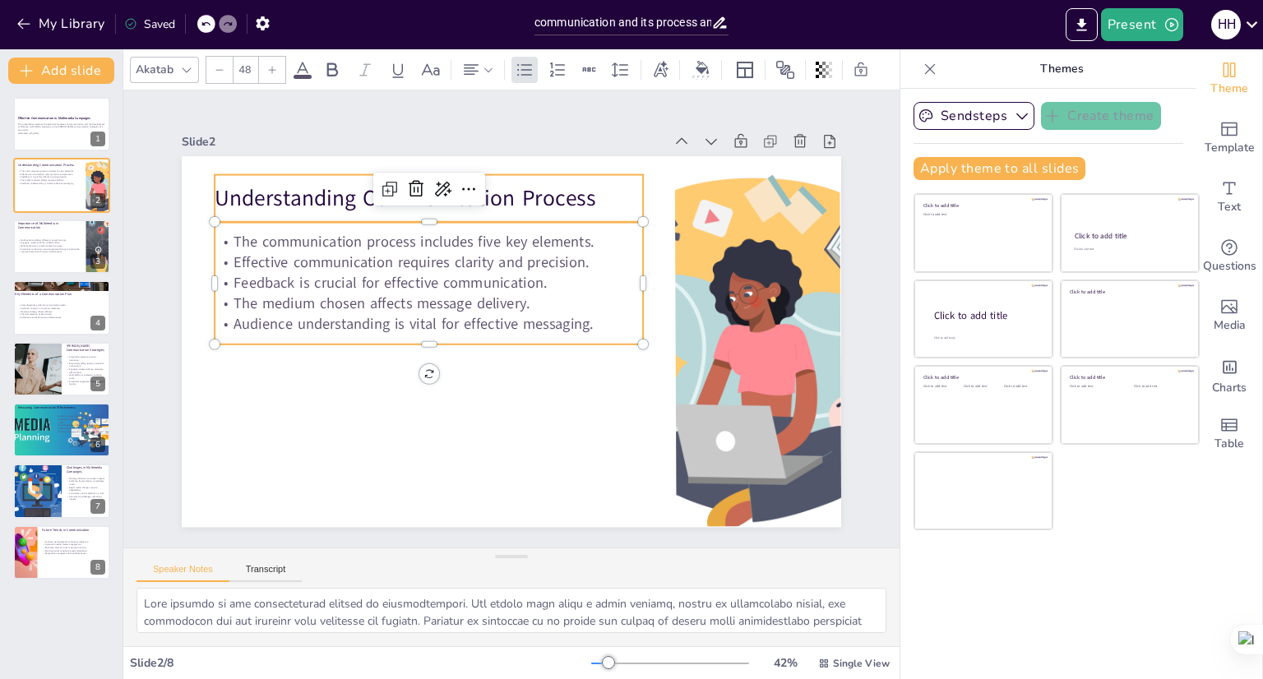
click at [549, 198] on p "Understanding Communication Process" at bounding box center [441, 191] width 429 height 76
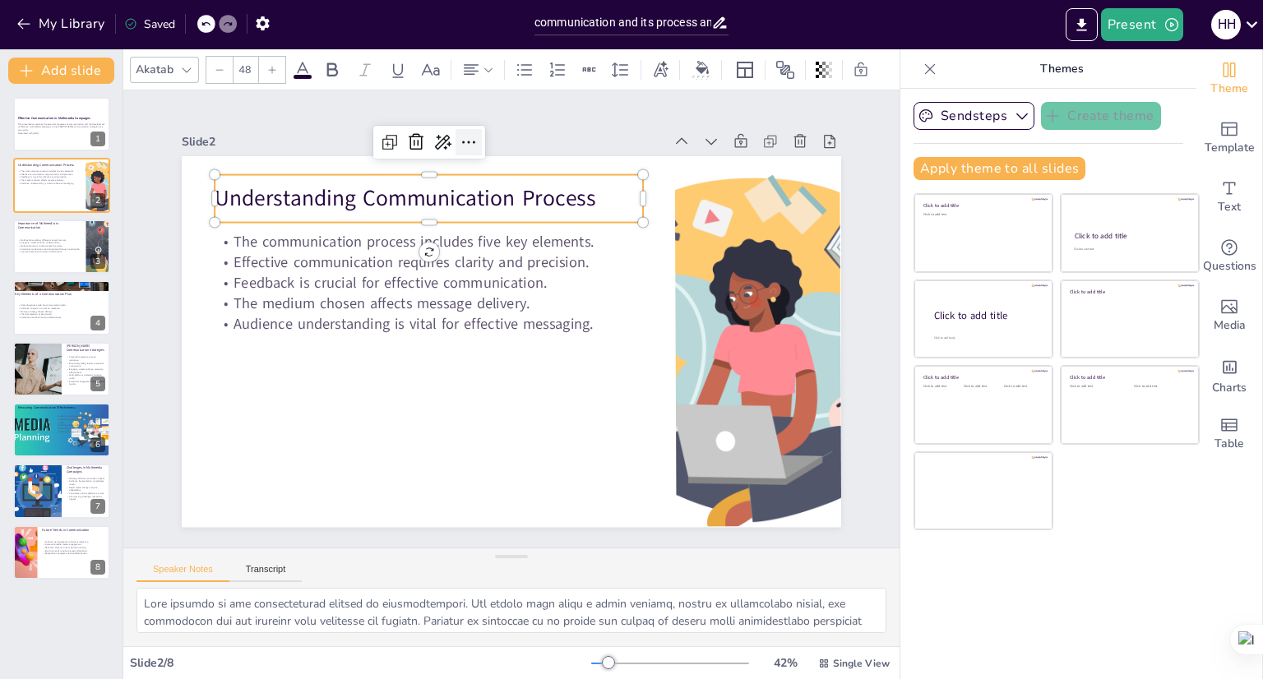
click at [459, 141] on icon at bounding box center [469, 142] width 20 height 20
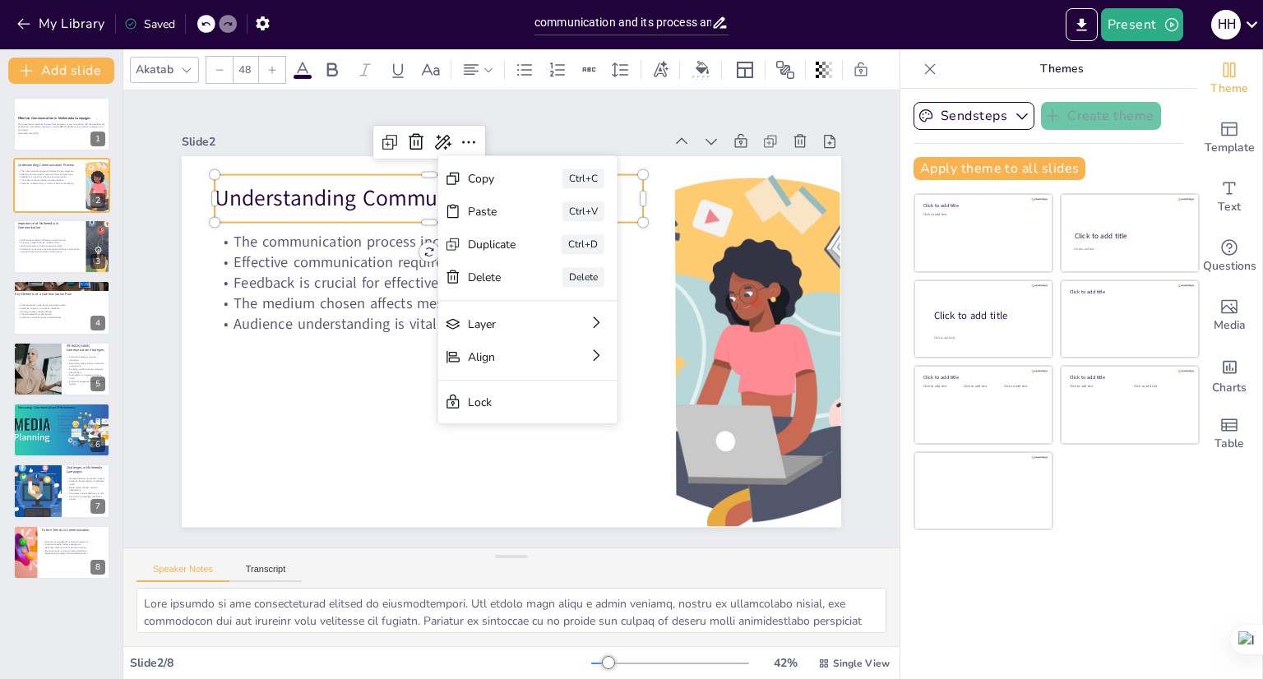
click at [595, 270] on div "Copy" at bounding box center [620, 280] width 50 height 21
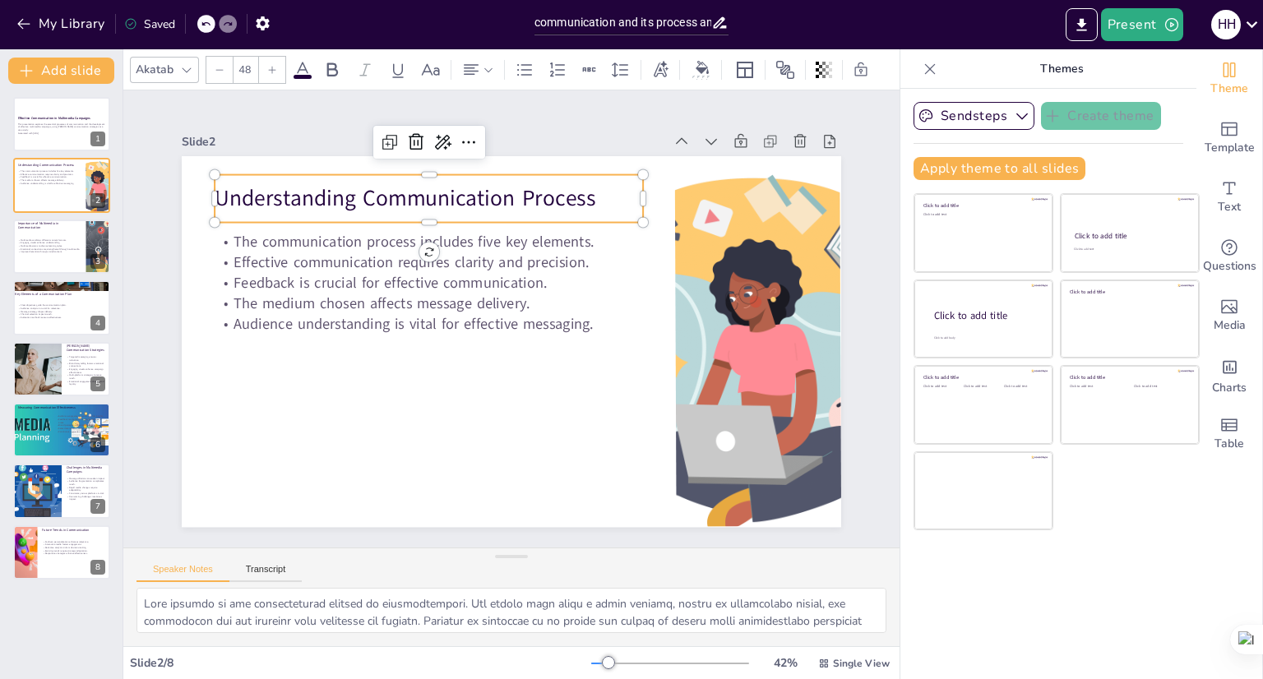
click at [565, 185] on p "Understanding Communication Process" at bounding box center [469, 179] width 417 height 162
click at [575, 189] on p "Understanding Communication Process" at bounding box center [429, 198] width 428 height 30
click at [577, 187] on p "Understanding Communication Process" at bounding box center [429, 198] width 428 height 30
click at [215, 192] on p "Understanding Communication Process" at bounding box center [429, 198] width 428 height 30
click at [227, 189] on p "Understanding Communication Process" at bounding box center [441, 191] width 429 height 76
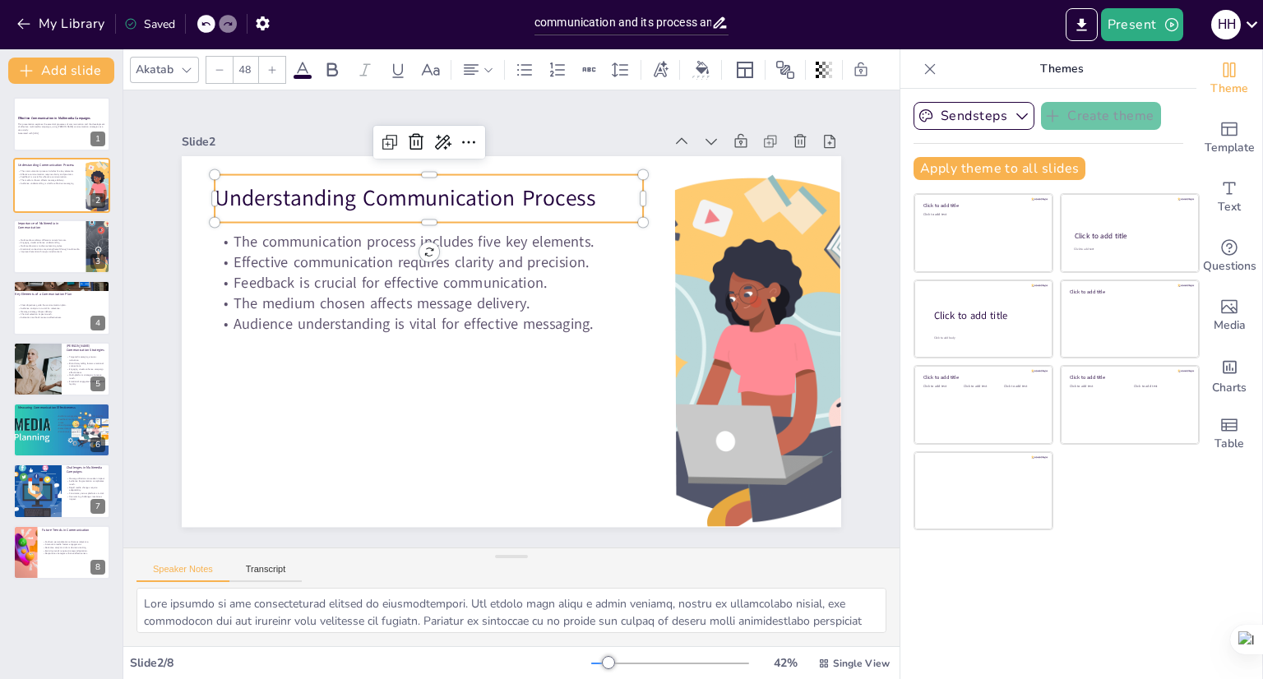
click at [215, 189] on p "Understanding Communication Process" at bounding box center [429, 198] width 428 height 30
click at [435, 141] on icon at bounding box center [443, 142] width 16 height 15
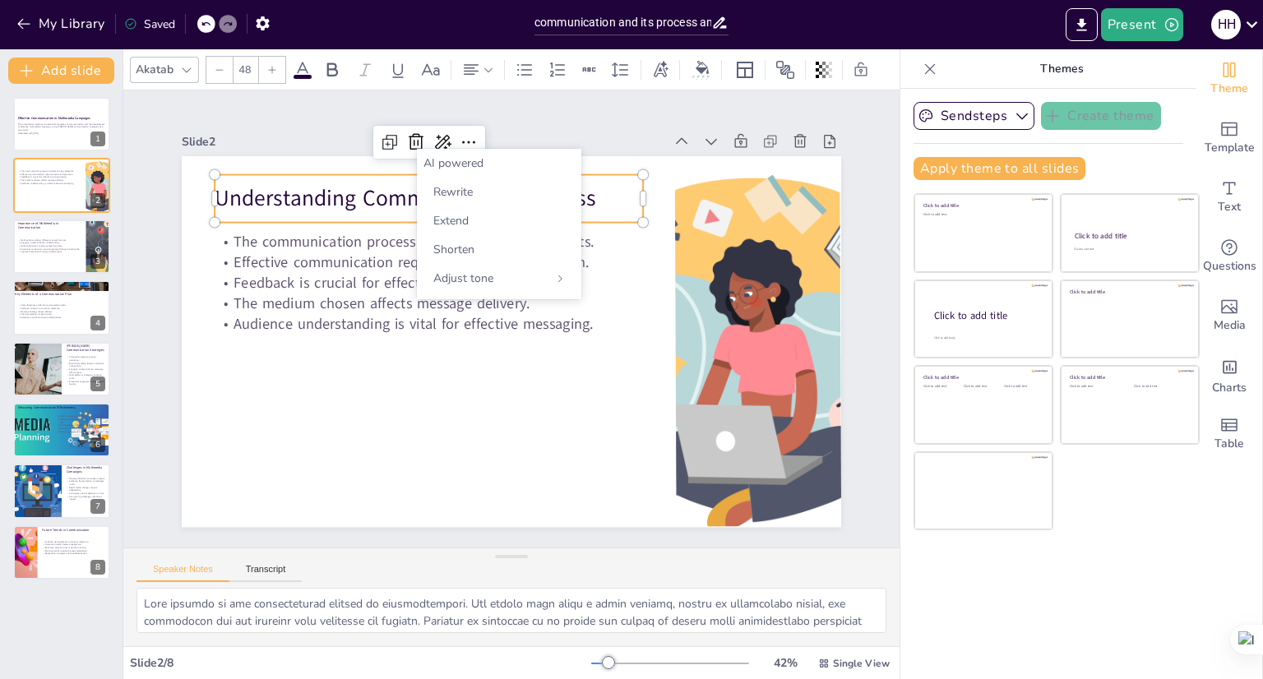
click at [581, 189] on div "AI powered Rewrite Extend Shorten Adjust tone" at bounding box center [499, 224] width 164 height 150
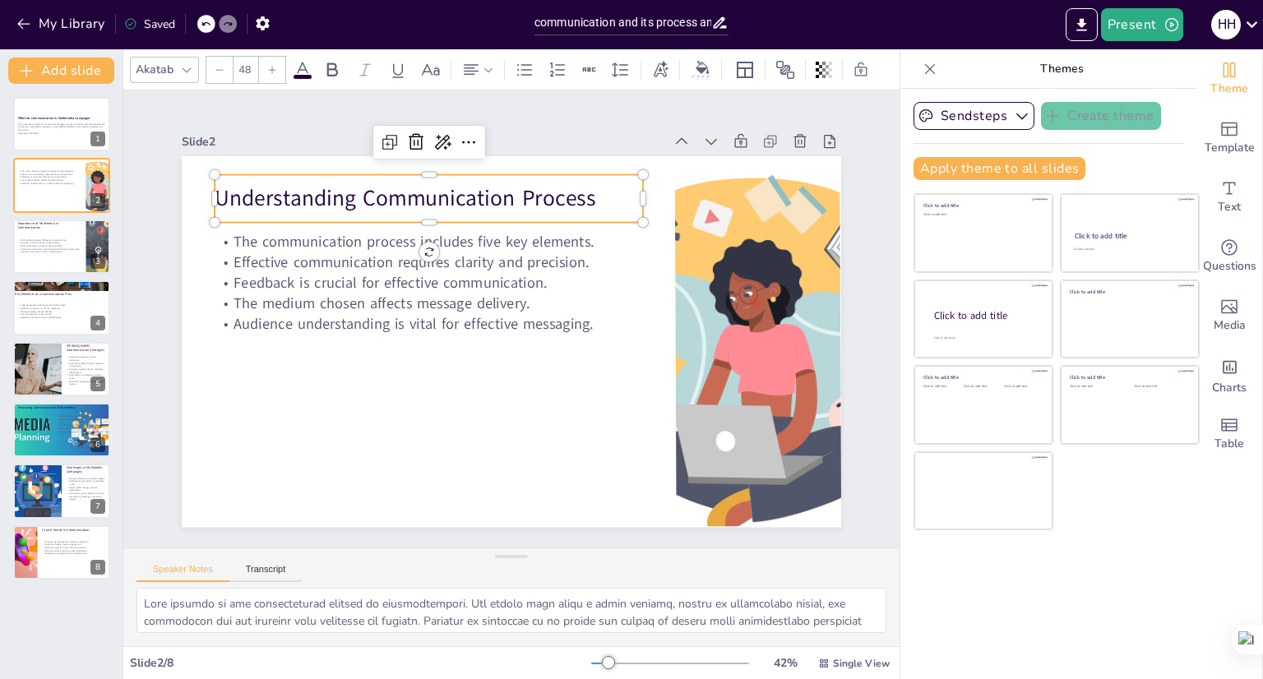
click at [583, 192] on p "Understanding Communication Process" at bounding box center [429, 198] width 428 height 30
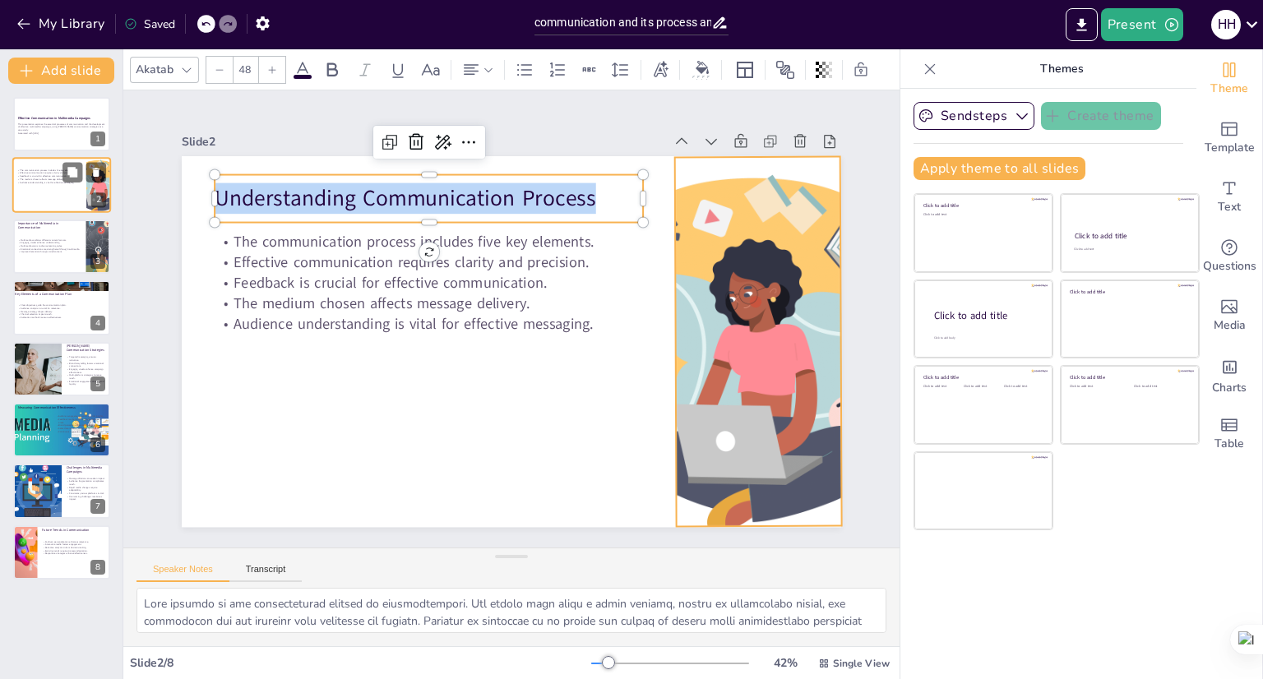
drag, startPoint x: 583, startPoint y: 192, endPoint x: 108, endPoint y: 164, distance: 476.1
click at [106, 166] on div "Document fonts Akatab Recently used Mulish Popular fonts Lato Montserrat Open S…" at bounding box center [631, 364] width 1263 height 630
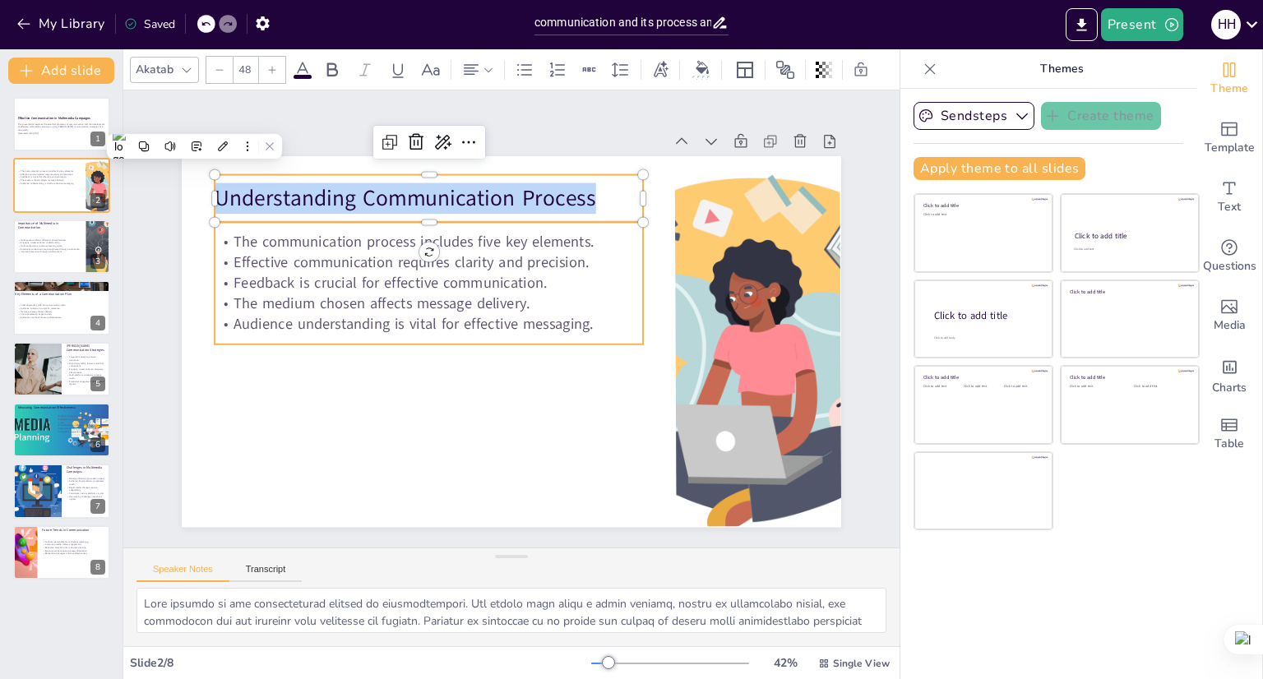
copy p "Understanding Communication Process"
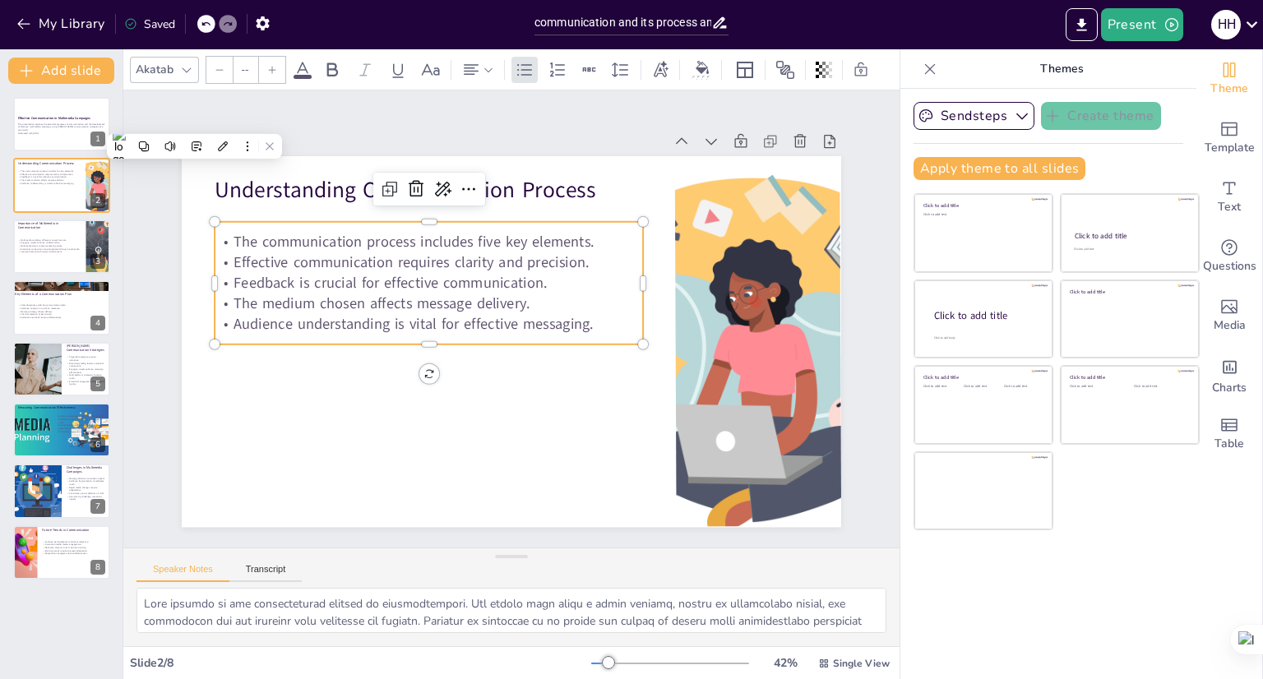
type input "32"
click at [488, 300] on p "The medium chosen affects message delivery." at bounding box center [431, 294] width 428 height 65
click at [488, 300] on p "The medium chosen affects message delivery." at bounding box center [429, 304] width 428 height 21
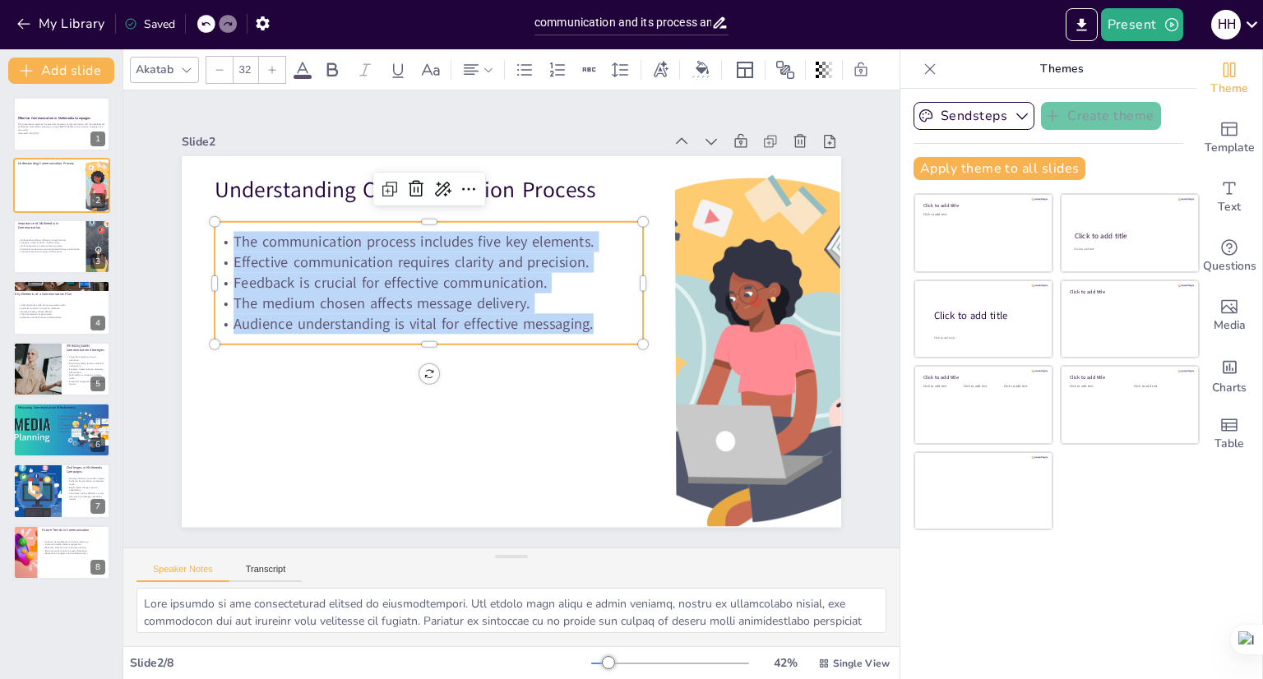
drag, startPoint x: 223, startPoint y: 234, endPoint x: 602, endPoint y: 323, distance: 389.3
click at [602, 323] on div "The communication process includes five key elements. Effective communication r…" at bounding box center [429, 283] width 428 height 103
click at [602, 323] on p "Audience understanding is vital for effective messaging." at bounding box center [429, 324] width 428 height 21
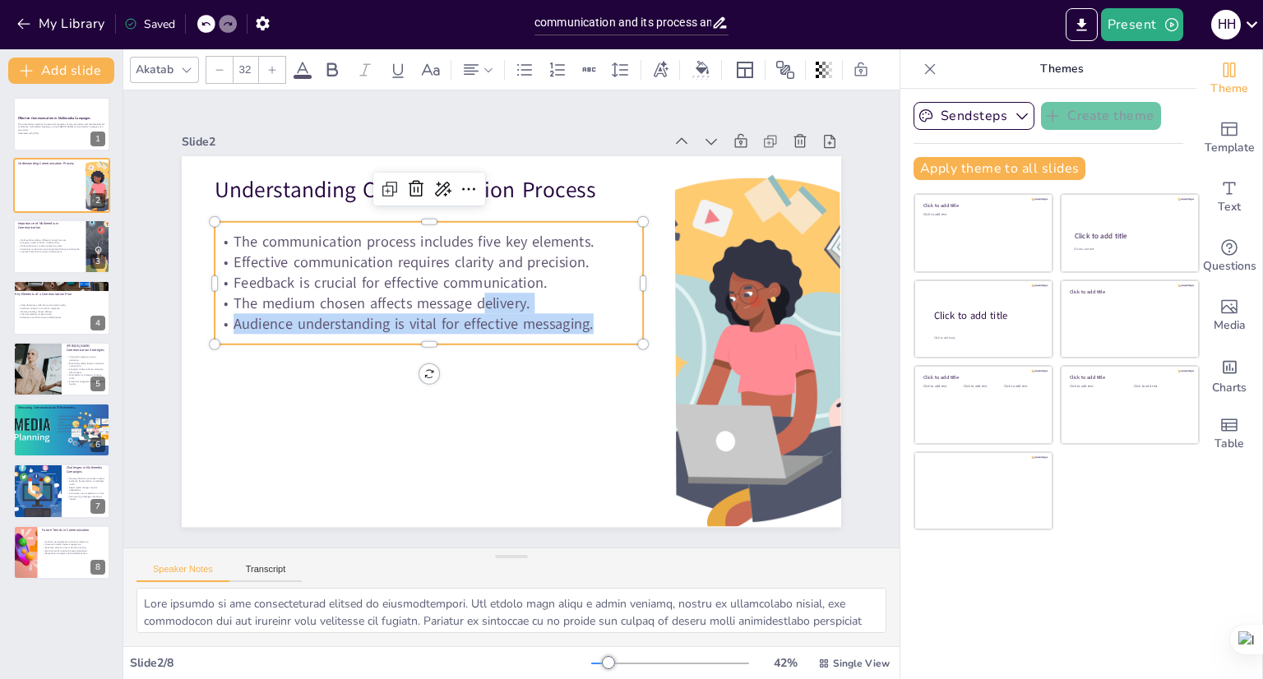
drag, startPoint x: 590, startPoint y: 323, endPoint x: 402, endPoint y: 287, distance: 191.7
click at [446, 302] on div "The communication process includes five key elements. Effective communication r…" at bounding box center [429, 283] width 428 height 103
click at [414, 290] on p "The medium chosen affects message delivery." at bounding box center [431, 294] width 428 height 65
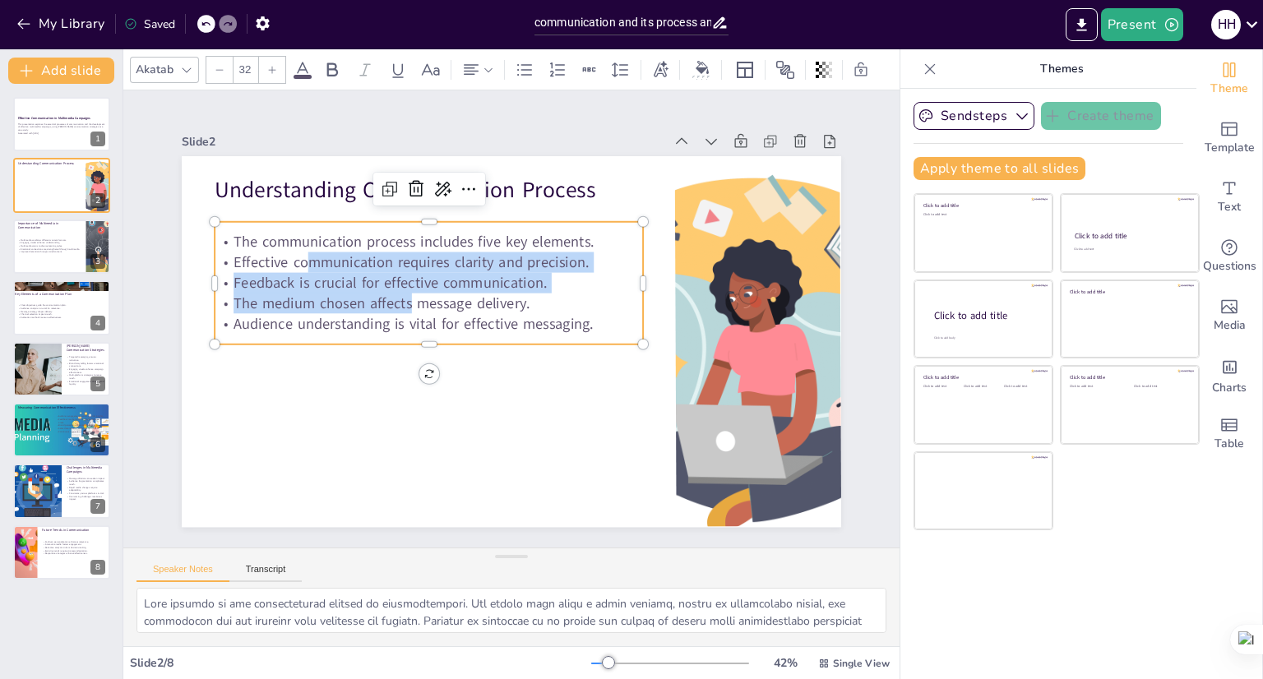
drag, startPoint x: 363, startPoint y: 272, endPoint x: 294, endPoint y: 252, distance: 72.9
click at [294, 252] on div "The communication process includes five key elements. Effective communication r…" at bounding box center [429, 283] width 428 height 103
click at [231, 223] on div "The communication process includes five key elements. Effective communication r…" at bounding box center [429, 283] width 428 height 122
click at [58, 231] on div at bounding box center [61, 247] width 99 height 56
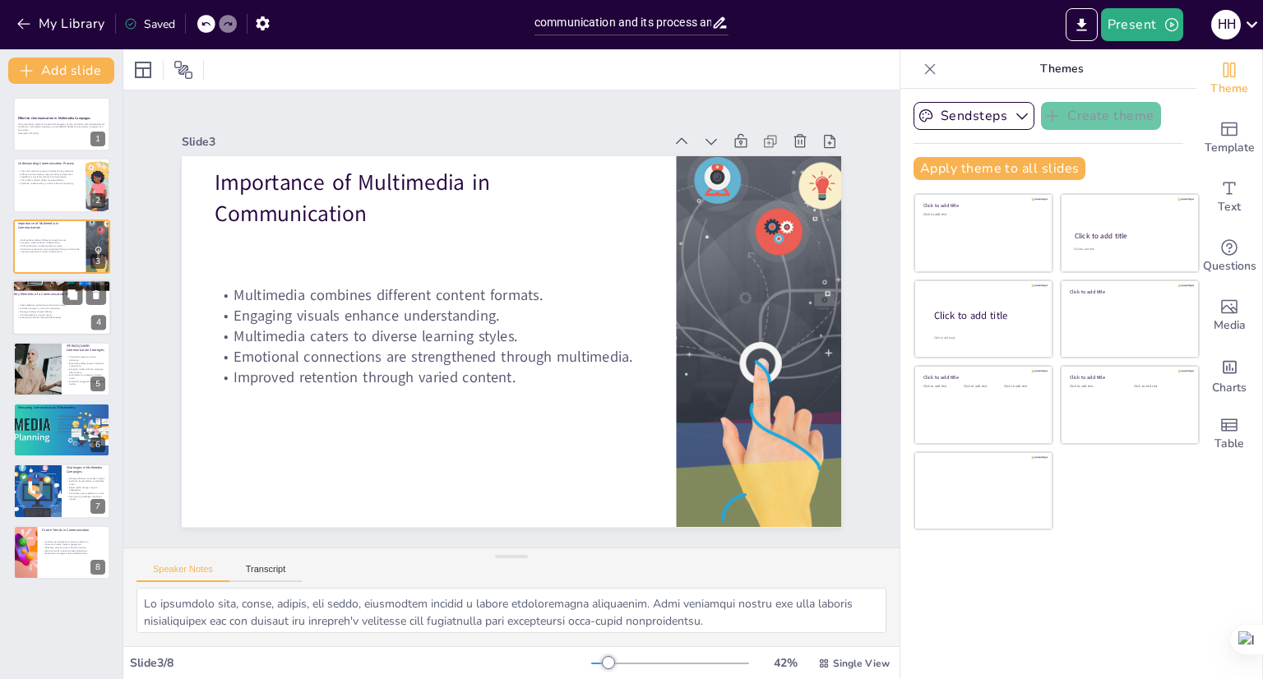
click at [66, 320] on div at bounding box center [61, 308] width 99 height 56
type textarea "Clear objectives provide direction for the communication plan. They help in foc…"
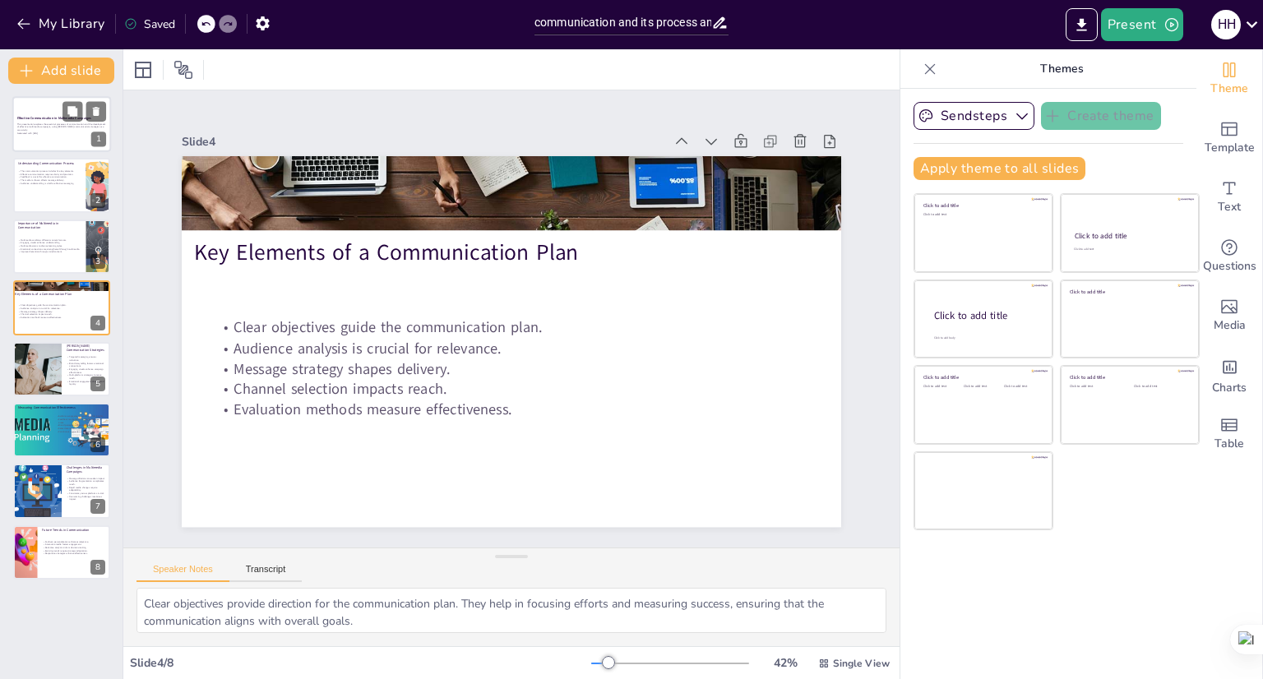
click at [79, 137] on div at bounding box center [61, 124] width 99 height 56
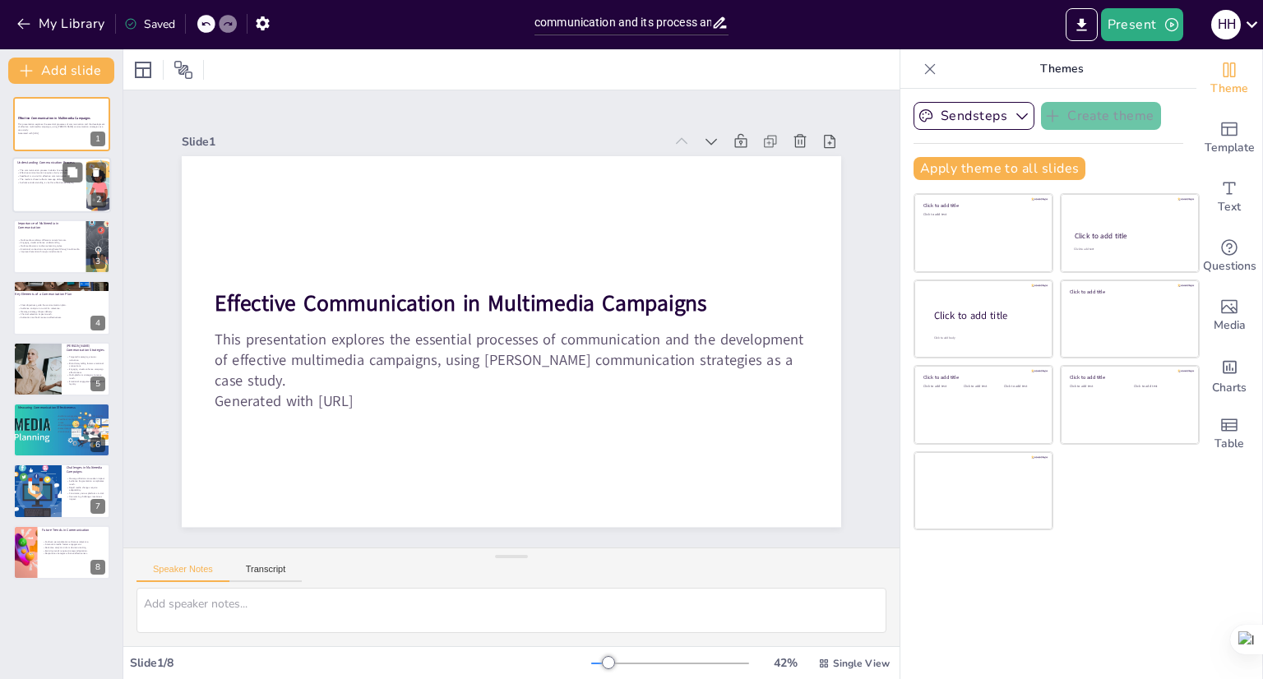
click at [65, 197] on div at bounding box center [61, 186] width 99 height 56
type textarea "Each element of the communication process is interconnected. The sender must cr…"
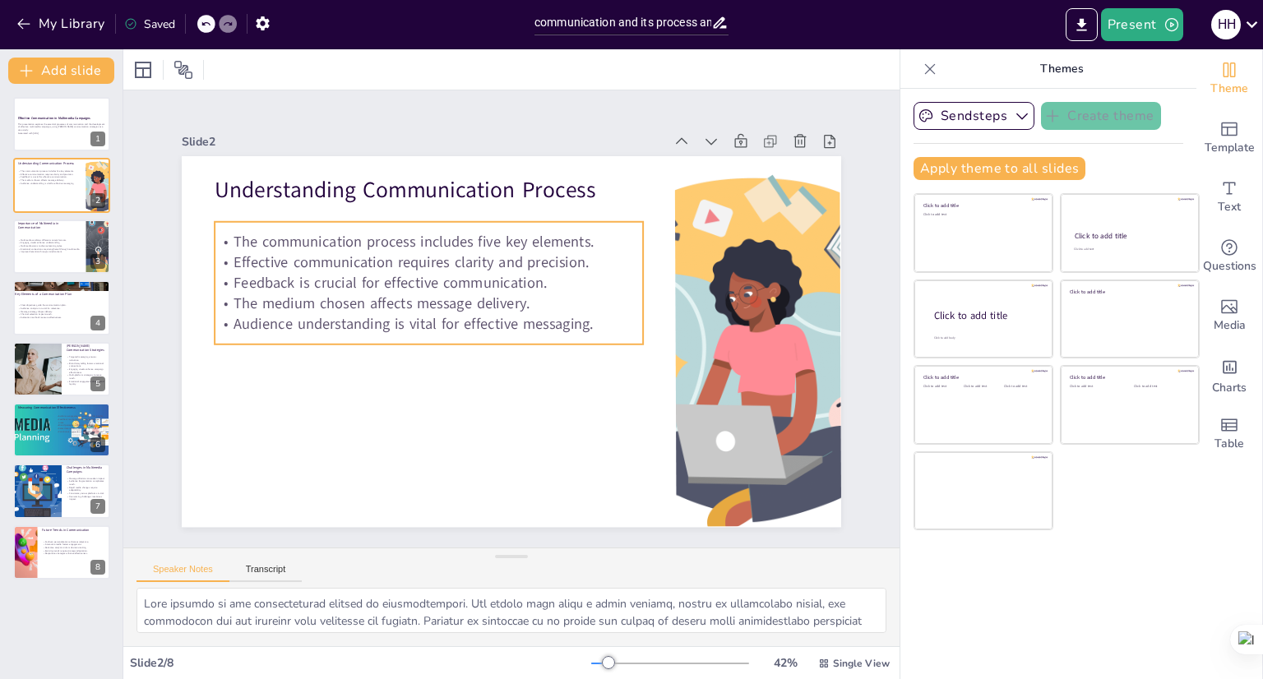
click at [342, 301] on p "The medium chosen affects message delivery." at bounding box center [429, 304] width 428 height 21
click at [462, 301] on p "The medium chosen affects message delivery." at bounding box center [558, 250] width 193 height 400
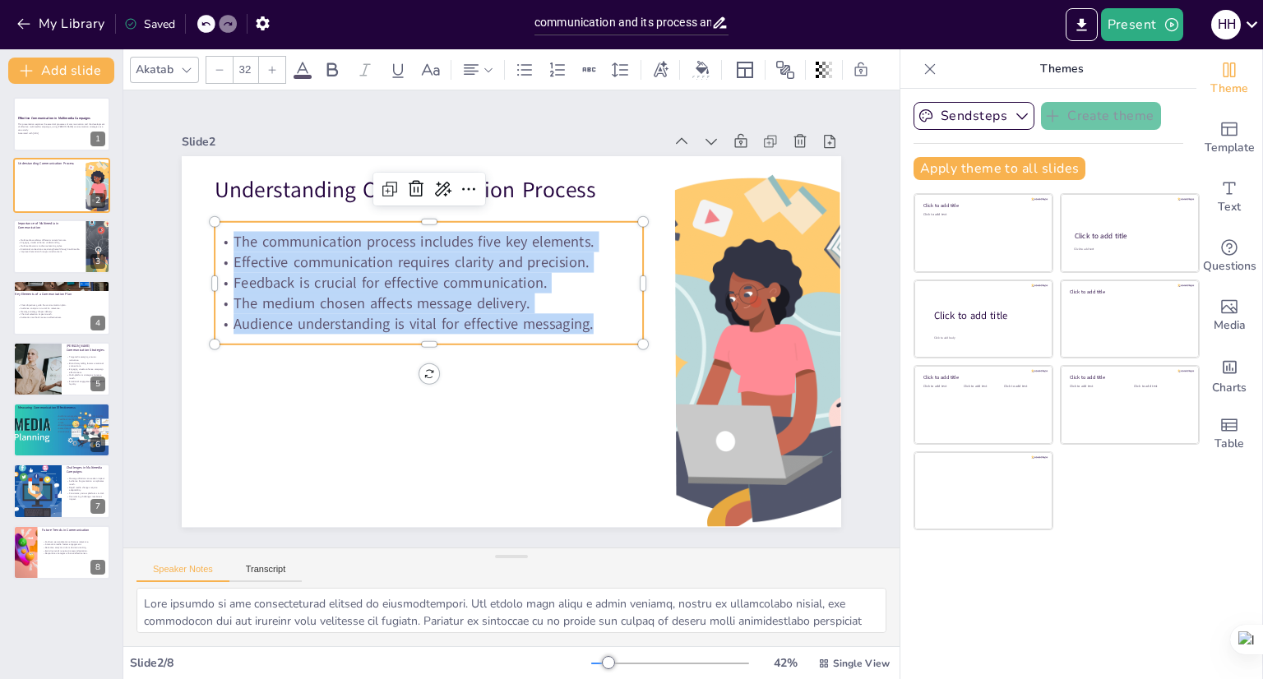
drag, startPoint x: 580, startPoint y: 320, endPoint x: 218, endPoint y: 237, distance: 371.2
click at [218, 237] on div "The communication process includes five key elements. Effective communication r…" at bounding box center [433, 274] width 437 height 147
copy div "The communication process includes five key elements. Effective communication r…"
